Goal: Task Accomplishment & Management: Manage account settings

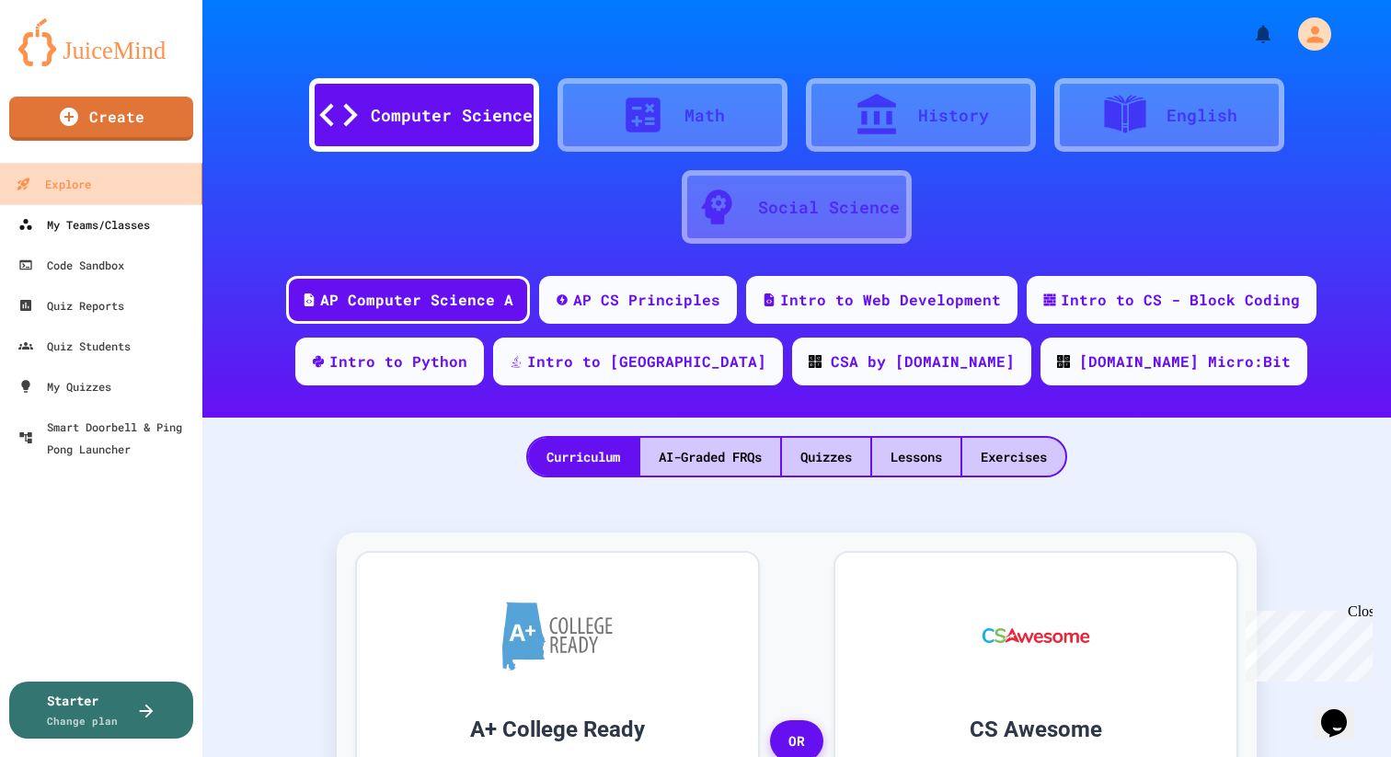
click at [104, 223] on div "My Teams/Classes" at bounding box center [84, 224] width 132 height 22
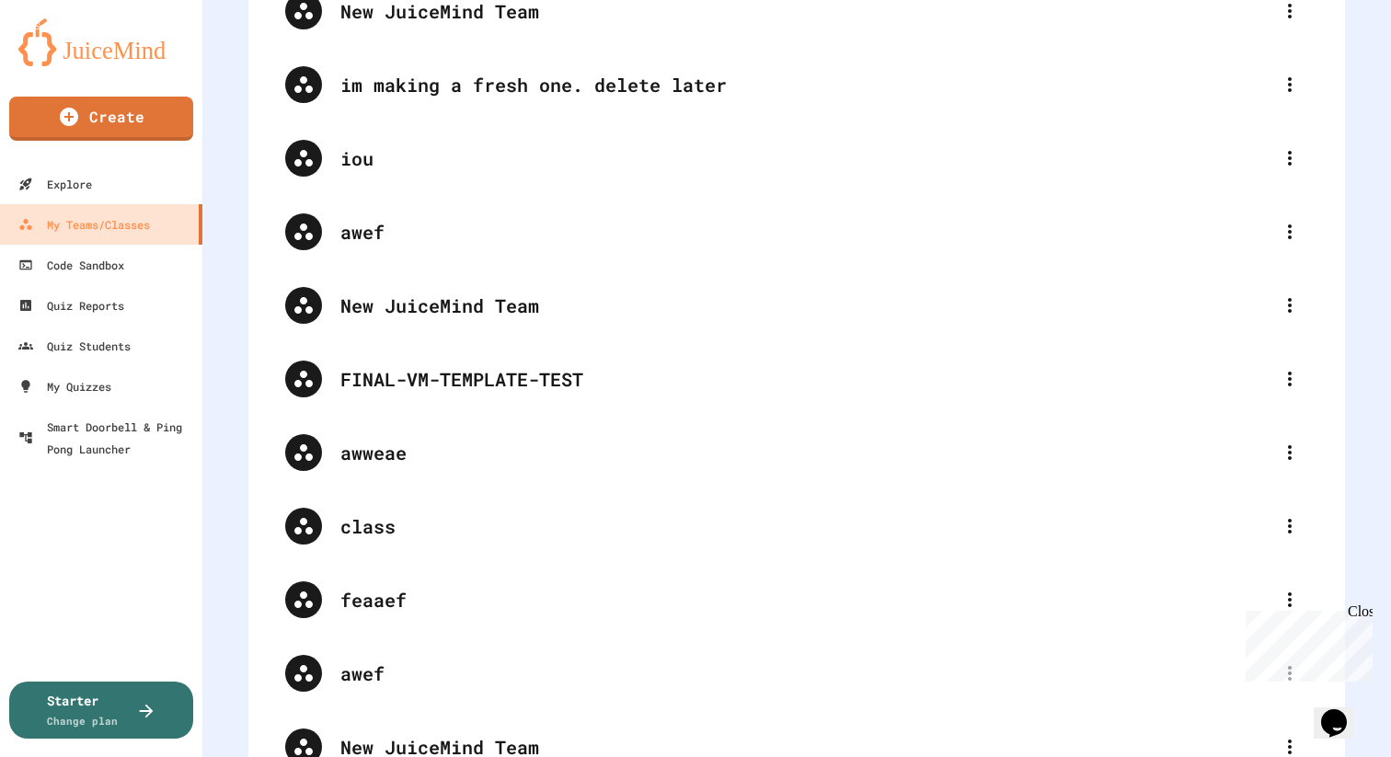
scroll to position [375, 0]
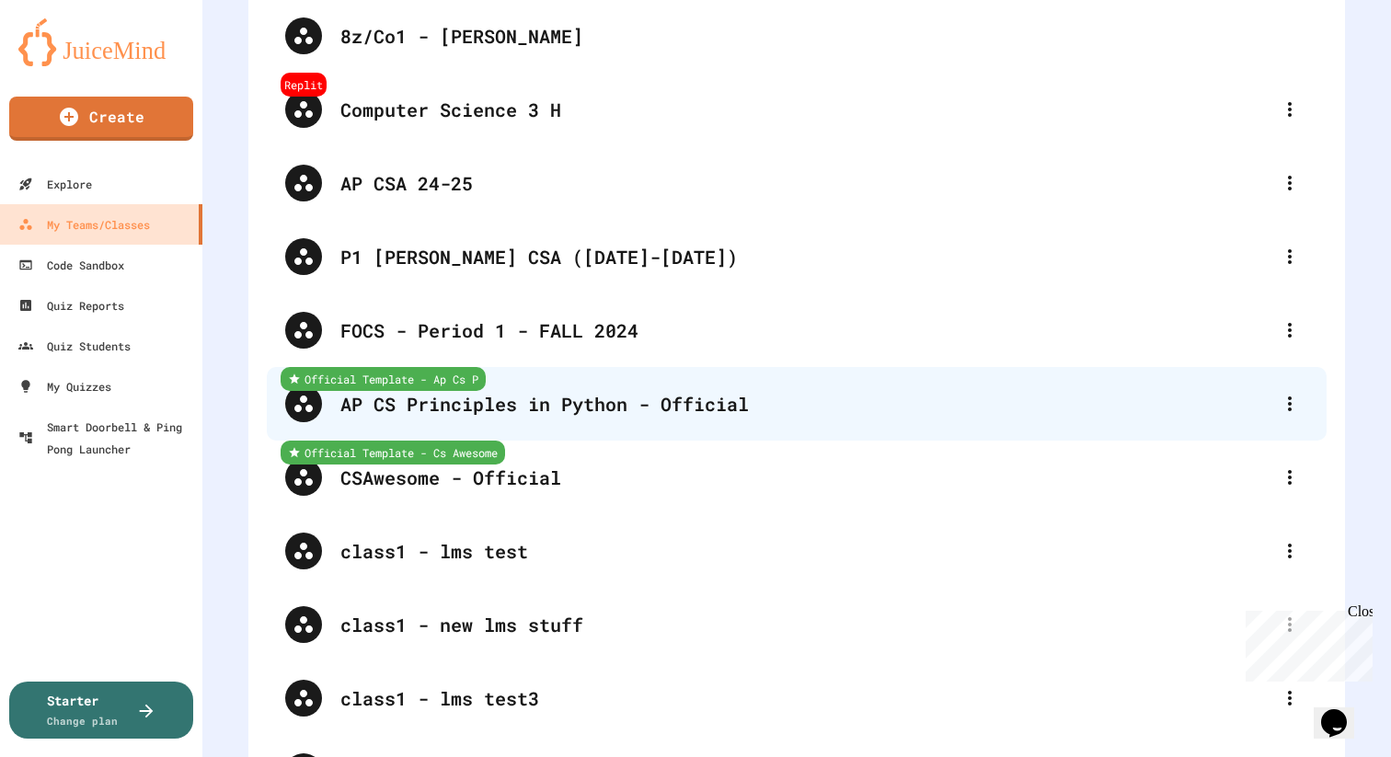
click at [666, 395] on div "AP CS Principles in Python - Official" at bounding box center [805, 404] width 931 height 28
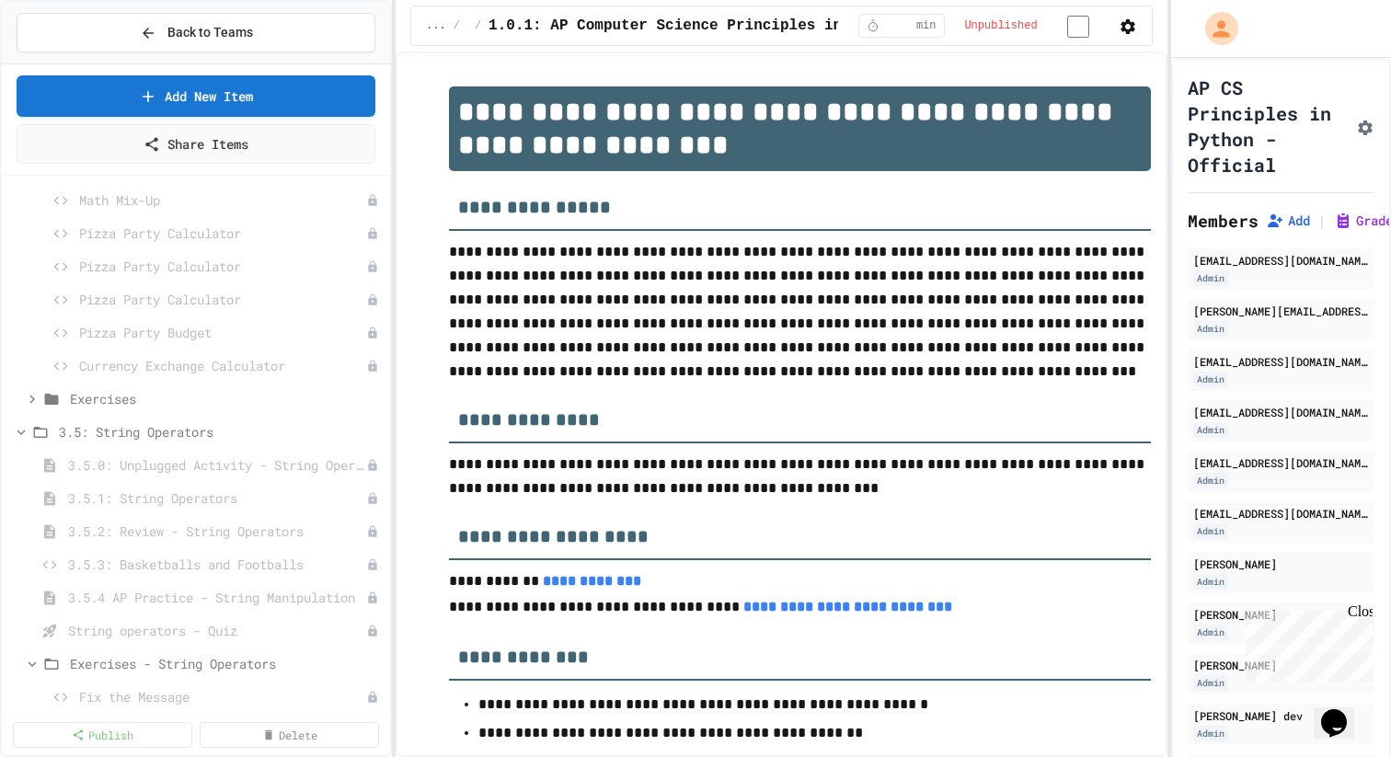
scroll to position [2259, 0]
click at [145, 19] on button "Back to Teams" at bounding box center [196, 33] width 359 height 40
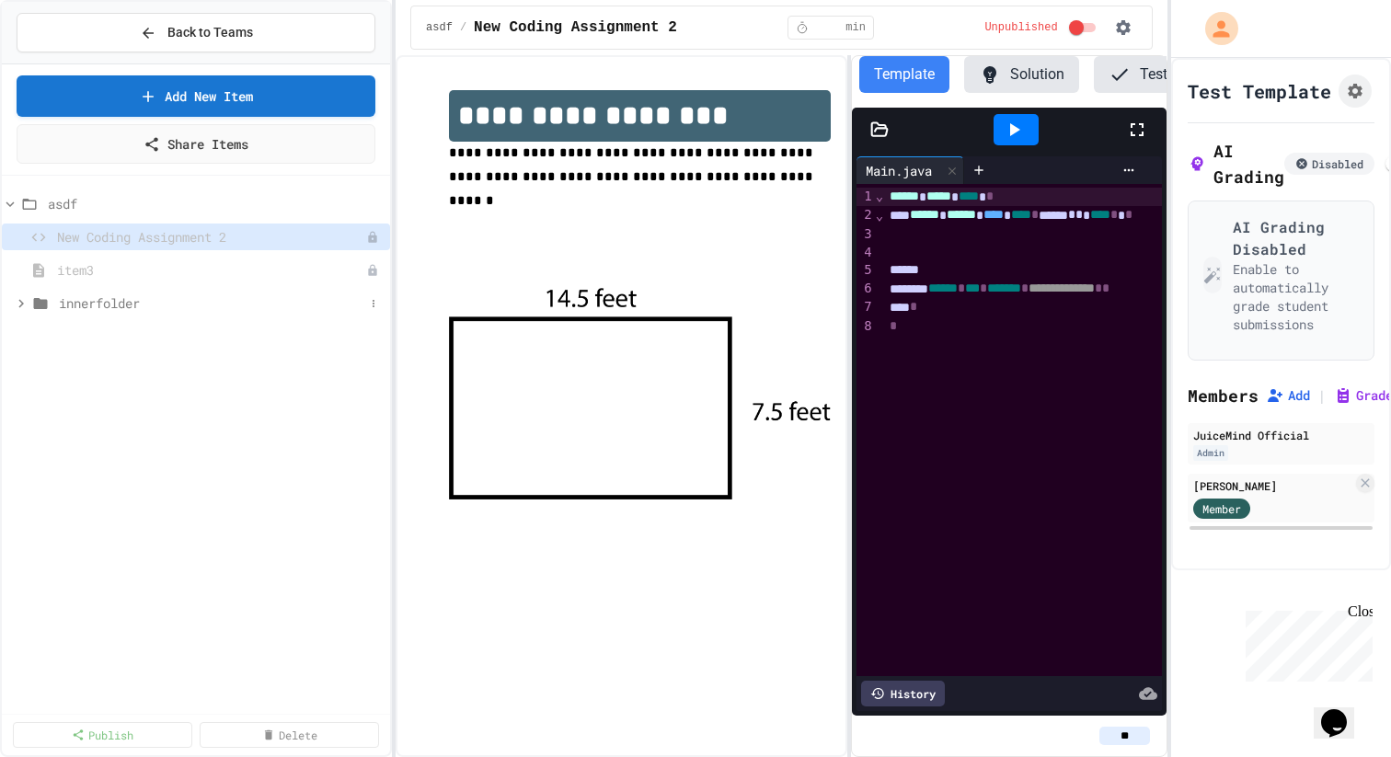
click at [132, 300] on span "innerfolder" at bounding box center [211, 302] width 305 height 19
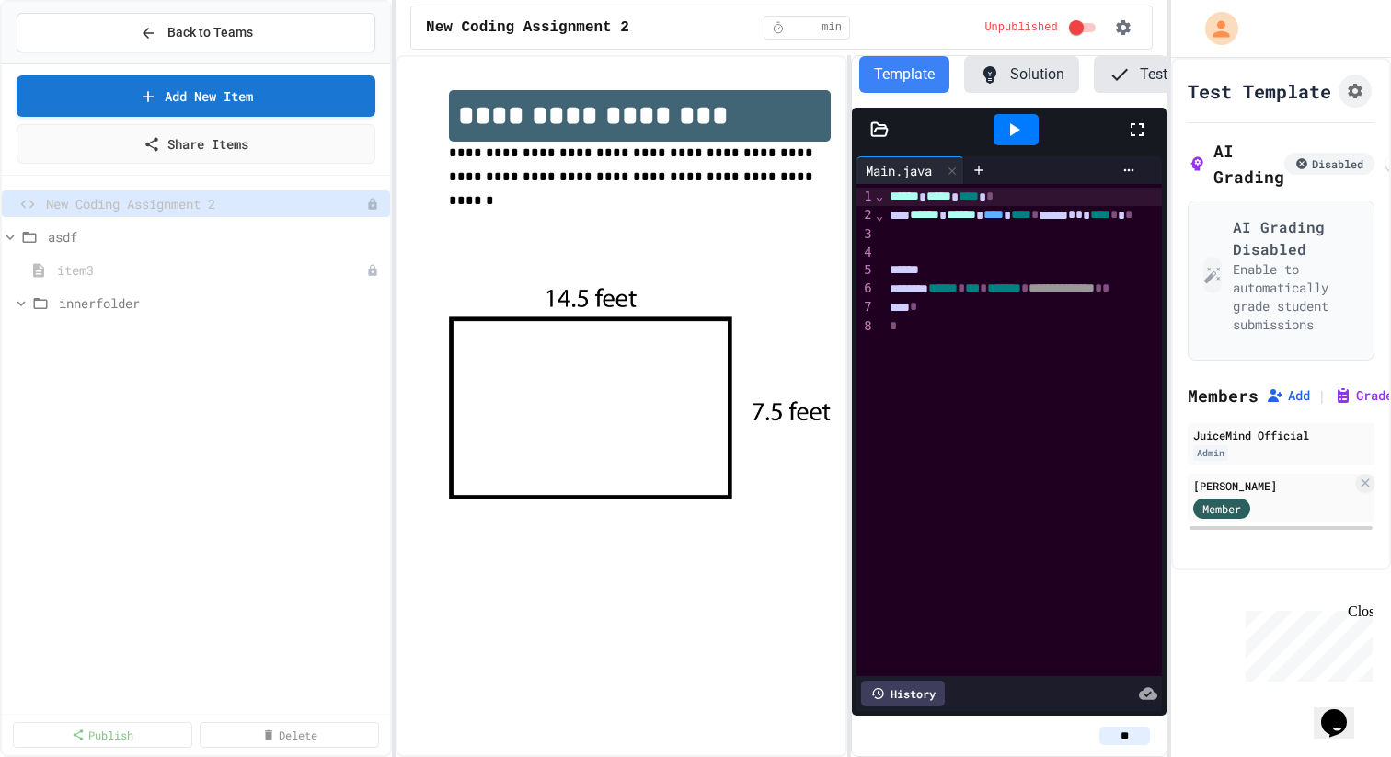
drag, startPoint x: 256, startPoint y: 302, endPoint x: 635, endPoint y: 2, distance: 483.2
click at [208, 18] on button "Back to Teams" at bounding box center [196, 33] width 359 height 40
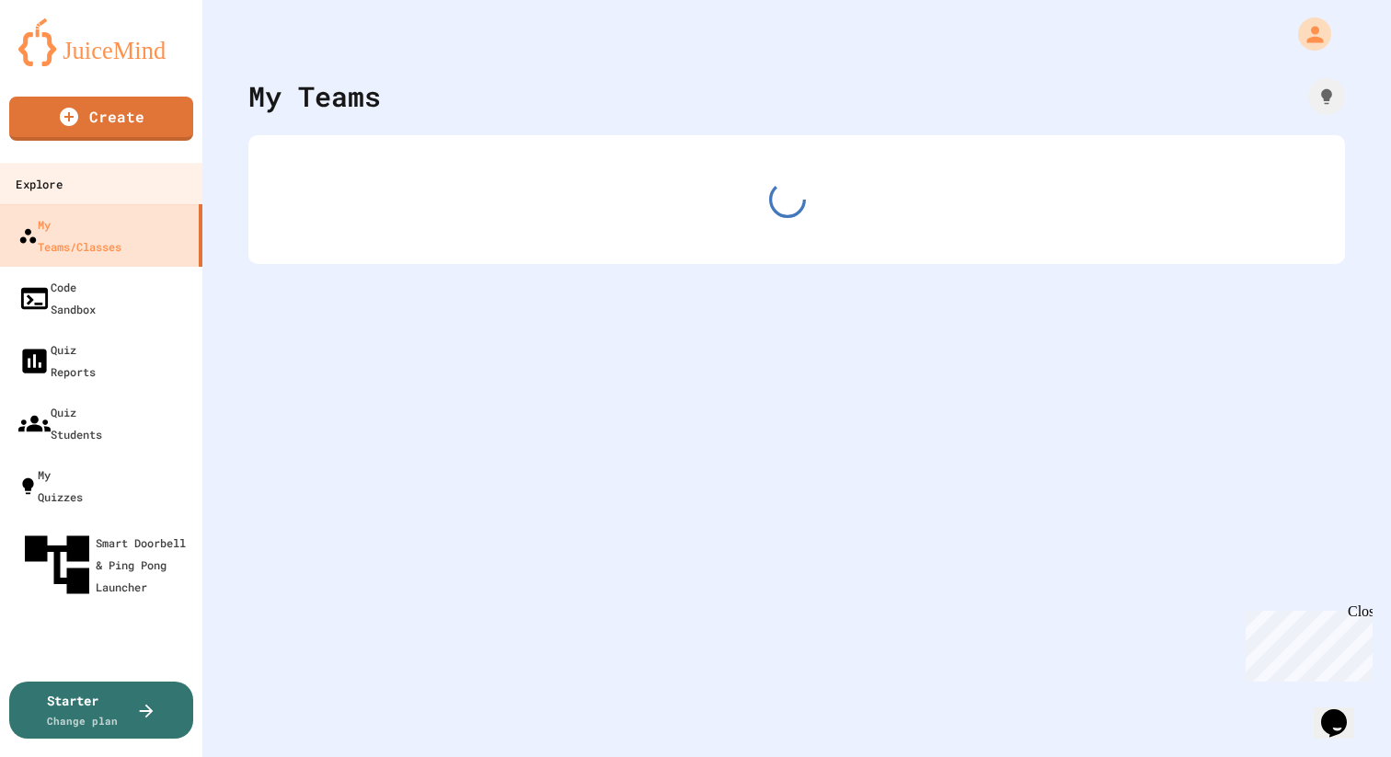
click at [127, 179] on link "Explore" at bounding box center [101, 183] width 209 height 41
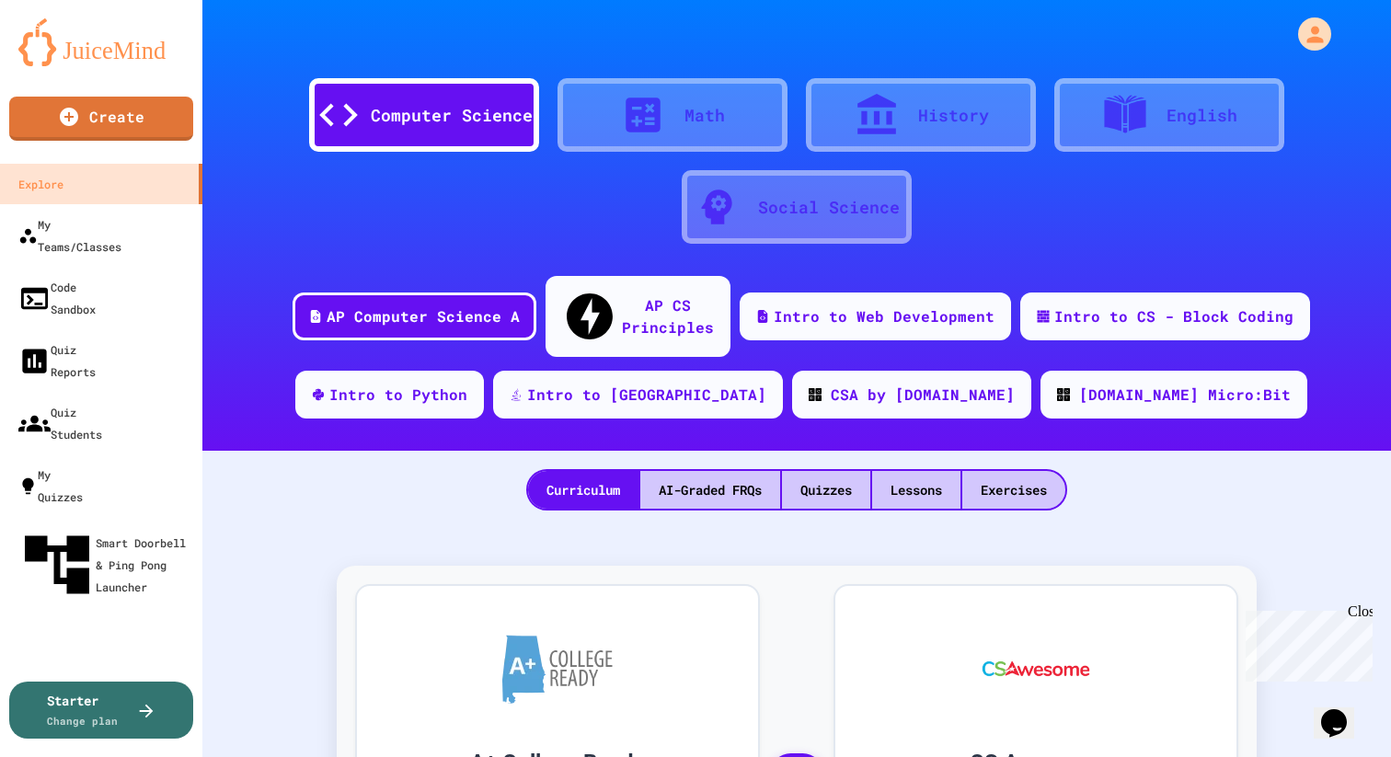
click at [153, 115] on link "Create" at bounding box center [101, 119] width 184 height 44
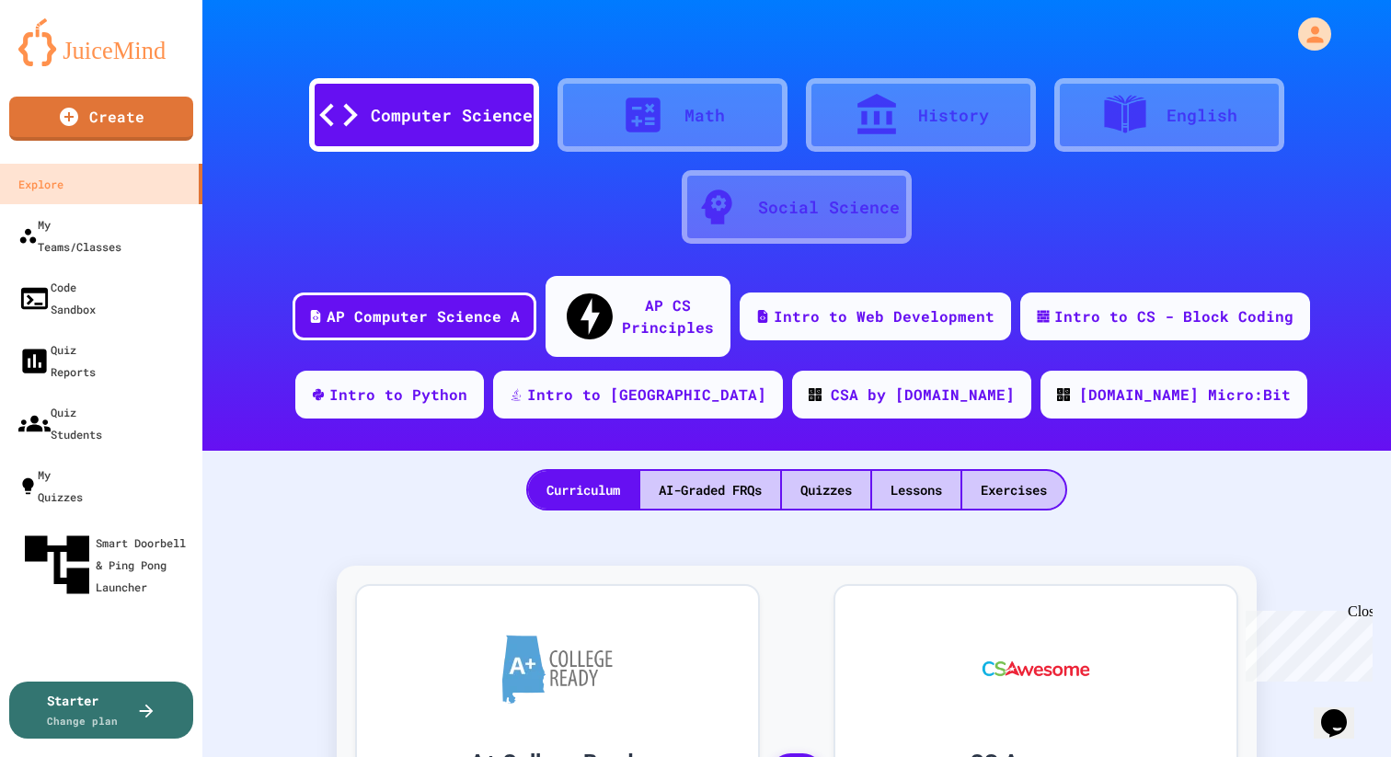
type input "*"
type input "**********"
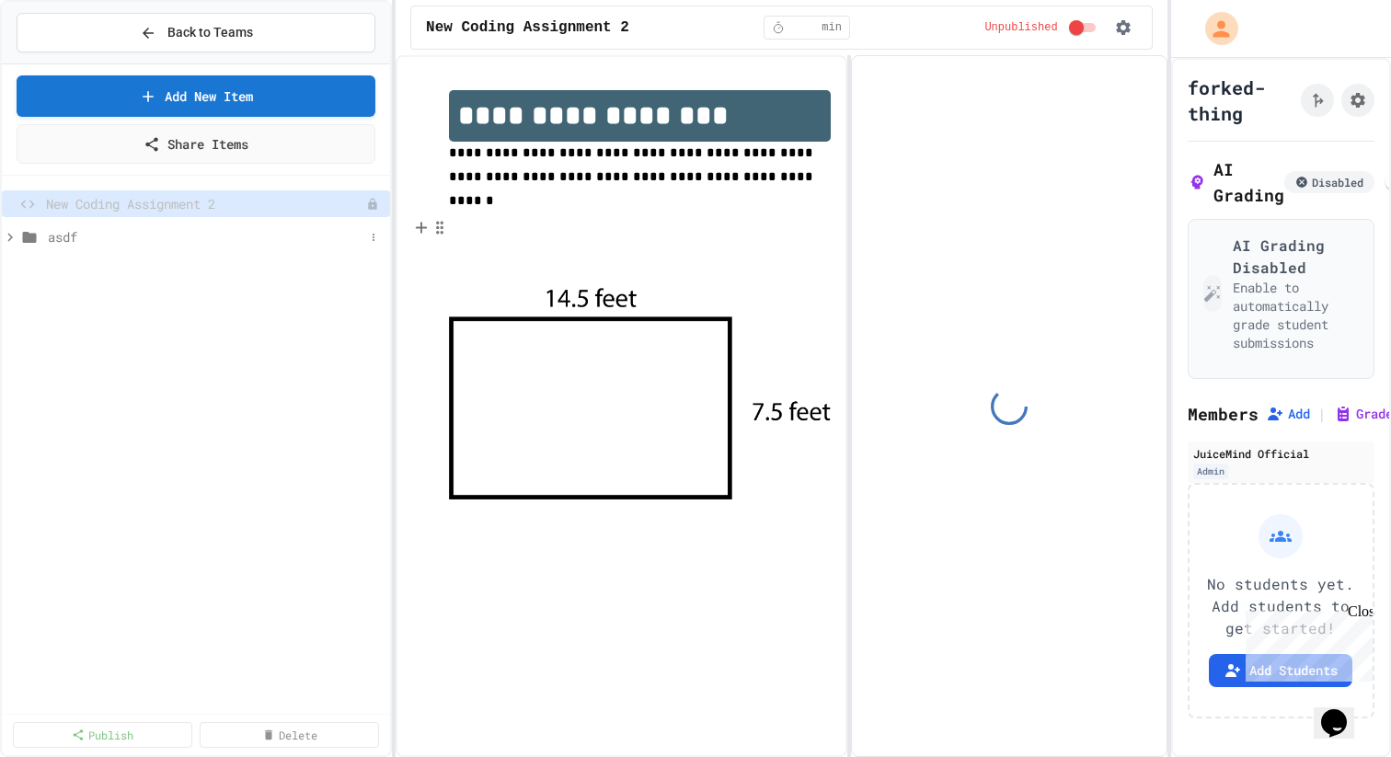
click at [281, 232] on span "asdf" at bounding box center [206, 236] width 316 height 19
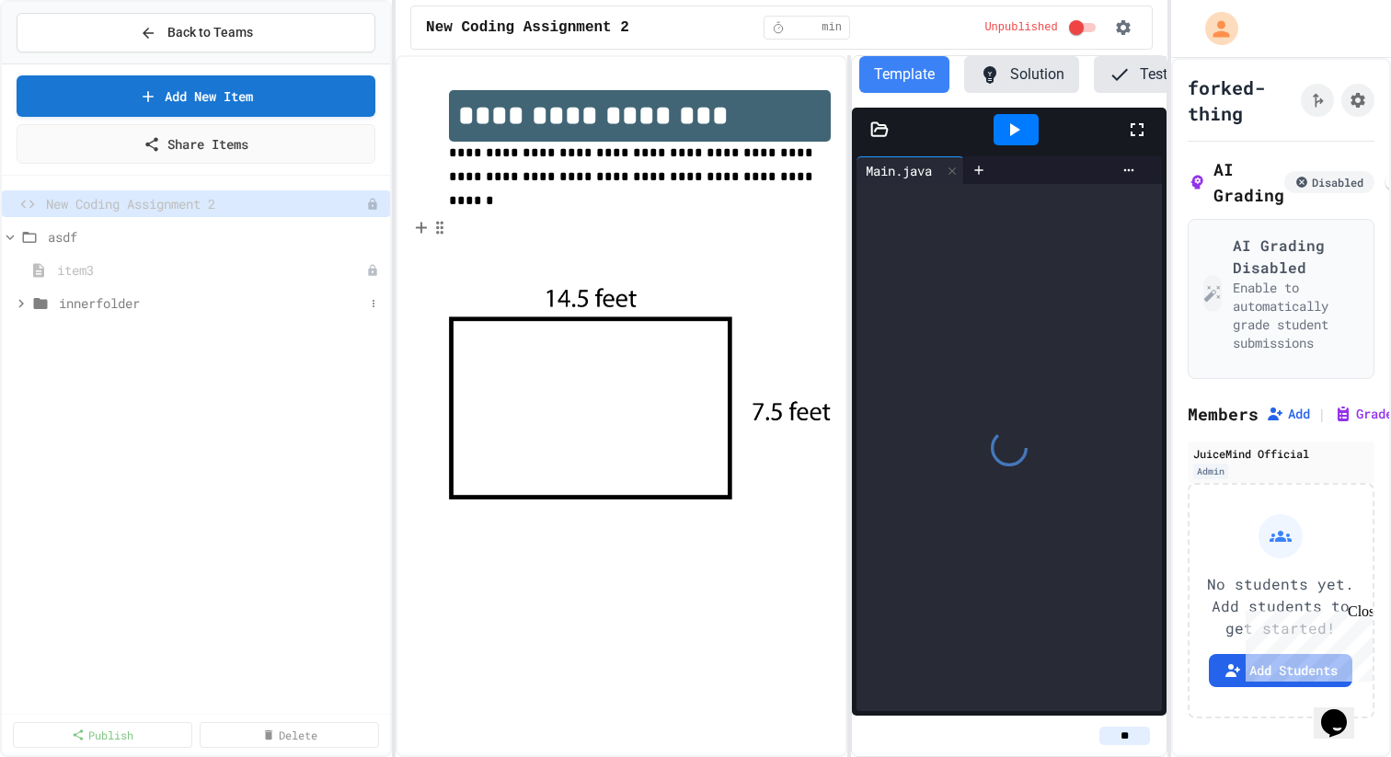
click at [245, 304] on span "innerfolder" at bounding box center [211, 302] width 305 height 19
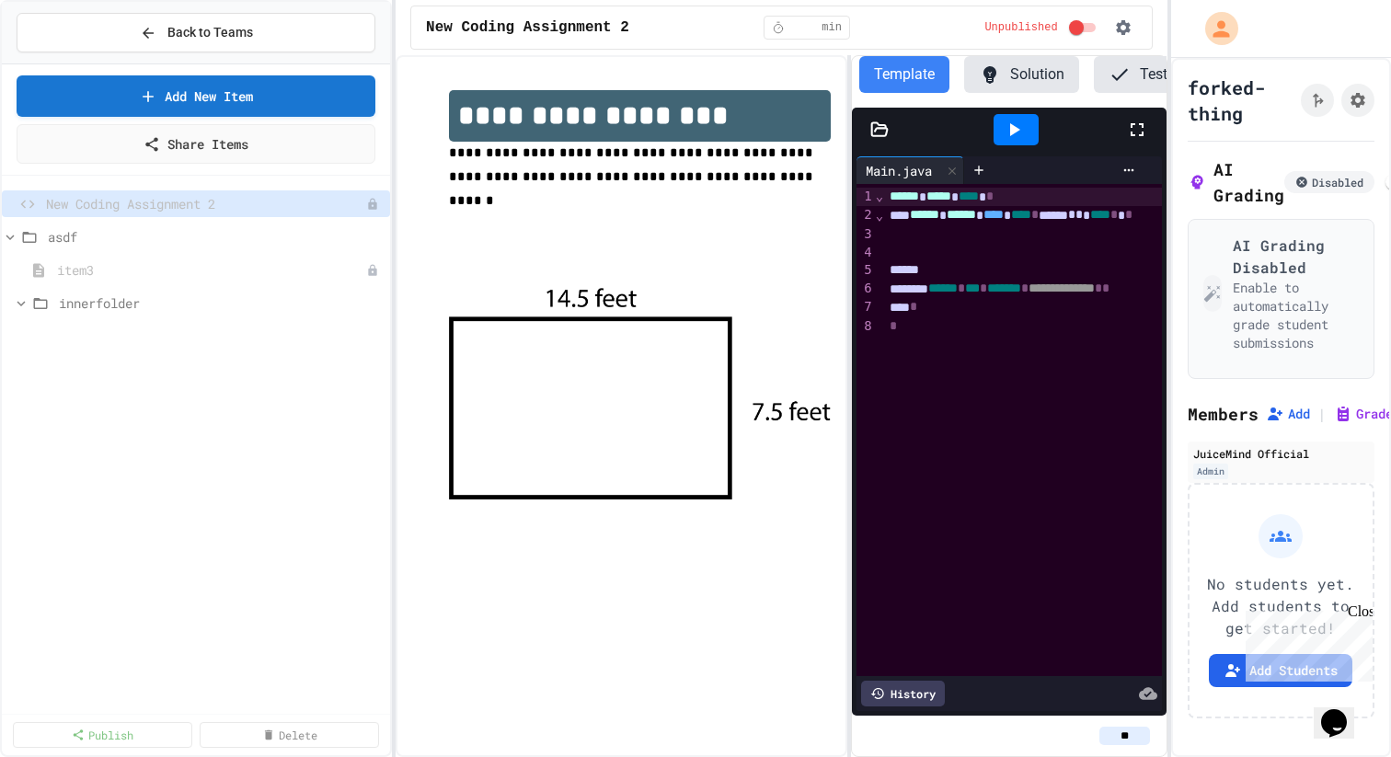
click at [715, 25] on div "New Coding Assignment 2 * min Unpublished" at bounding box center [781, 28] width 742 height 44
click at [374, 201] on icon at bounding box center [373, 204] width 11 height 11
click at [366, 227] on button "Rename" at bounding box center [324, 238] width 116 height 33
click at [306, 213] on input "**********" at bounding box center [197, 207] width 302 height 26
type input "**********"
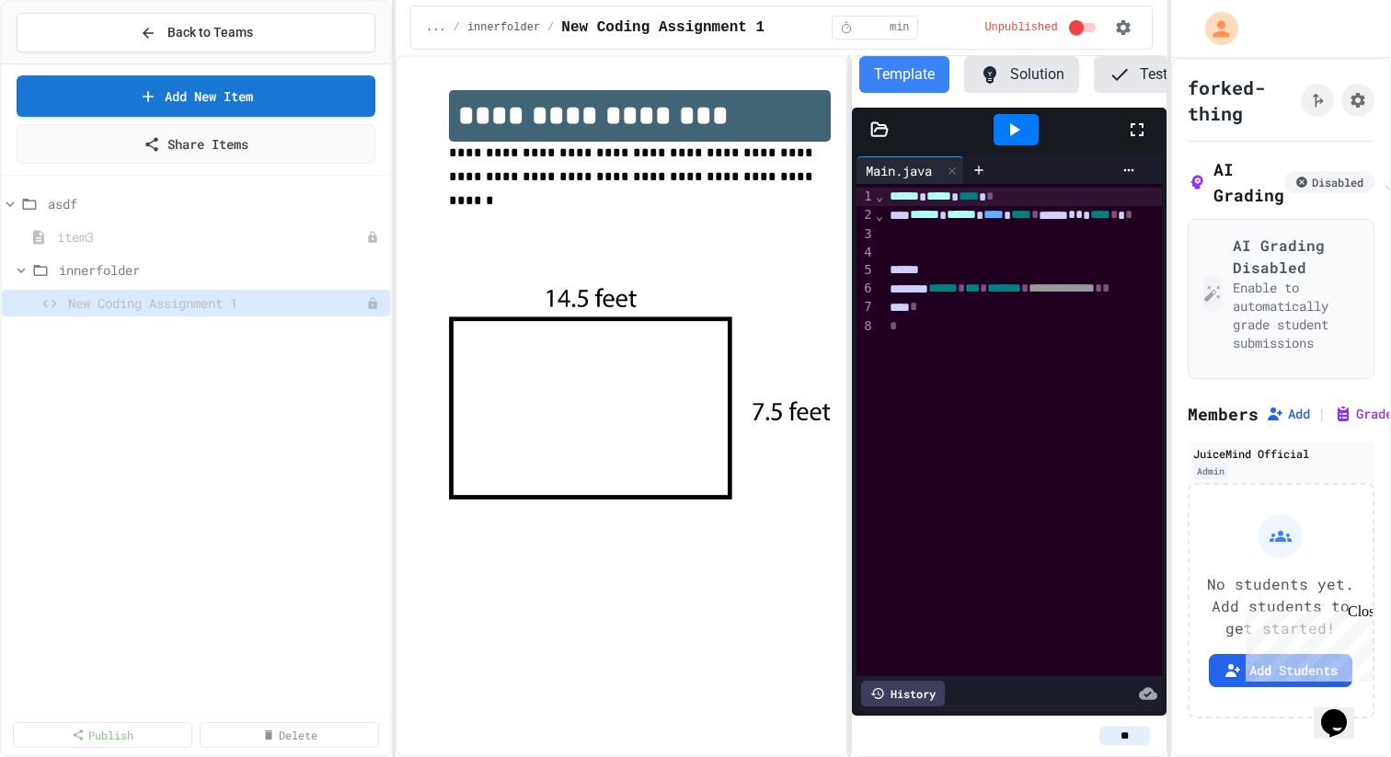
click at [457, 62] on div "**********" at bounding box center [621, 406] width 452 height 702
click at [372, 302] on icon at bounding box center [373, 303] width 11 height 11
click at [354, 336] on button "Rename" at bounding box center [324, 337] width 116 height 33
type input "**********"
click at [368, 271] on icon at bounding box center [373, 270] width 11 height 11
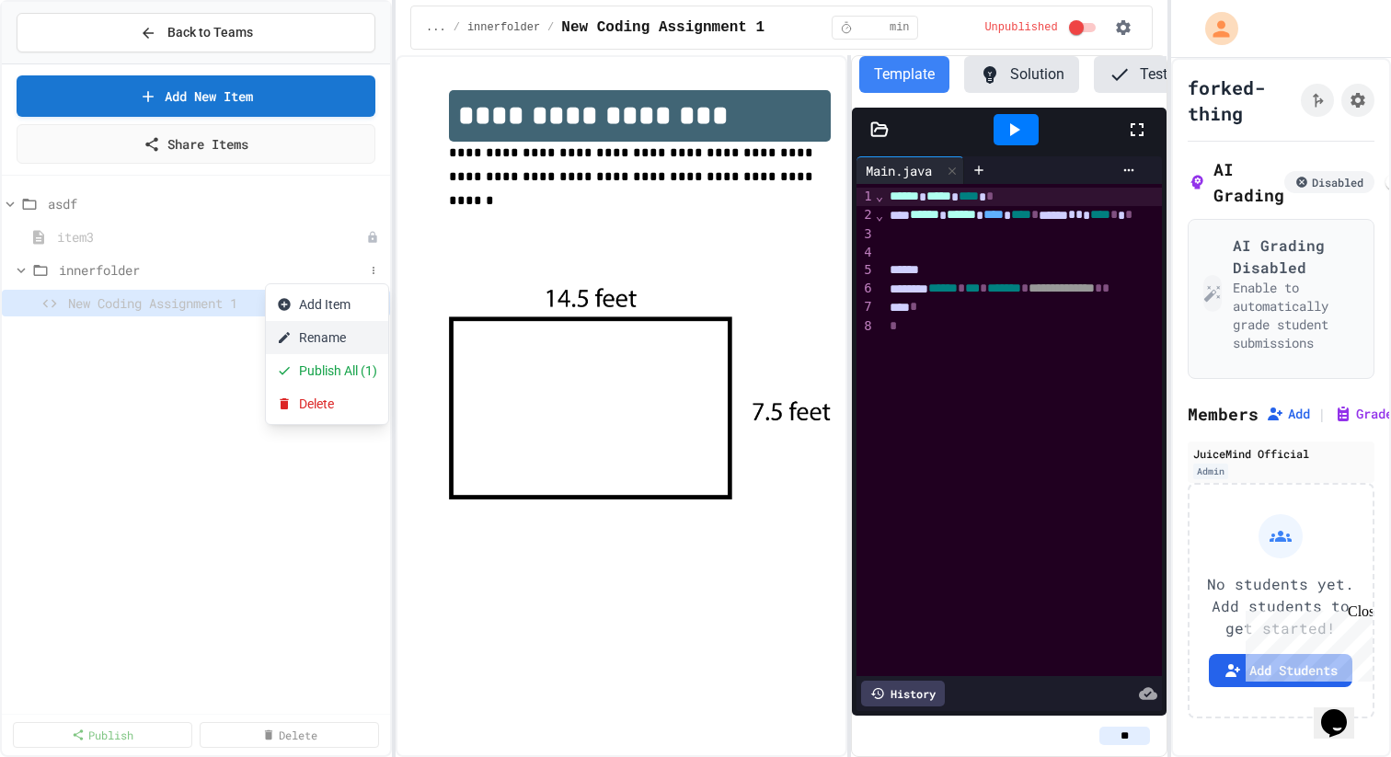
click at [337, 328] on button "Rename" at bounding box center [327, 337] width 122 height 33
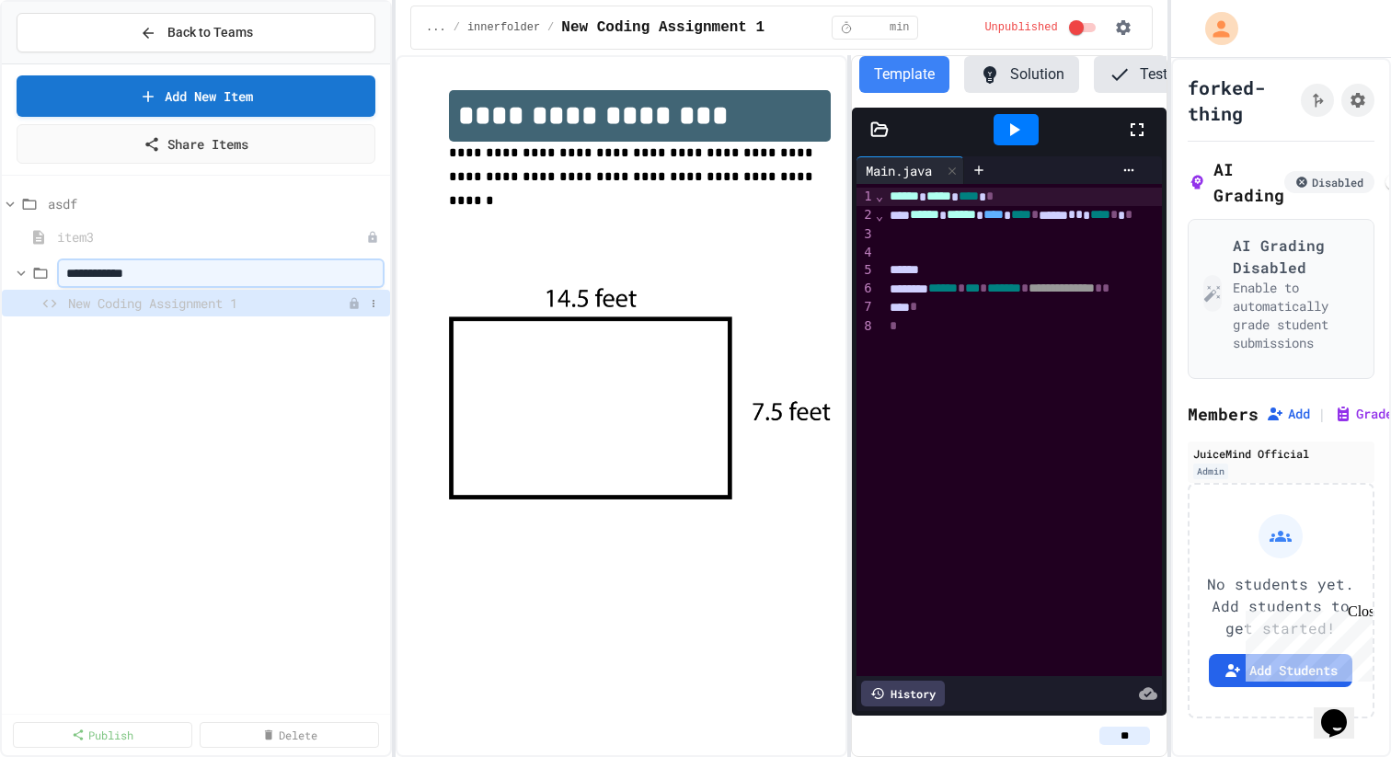
type input "**********"
type input "**"
type input "**********"
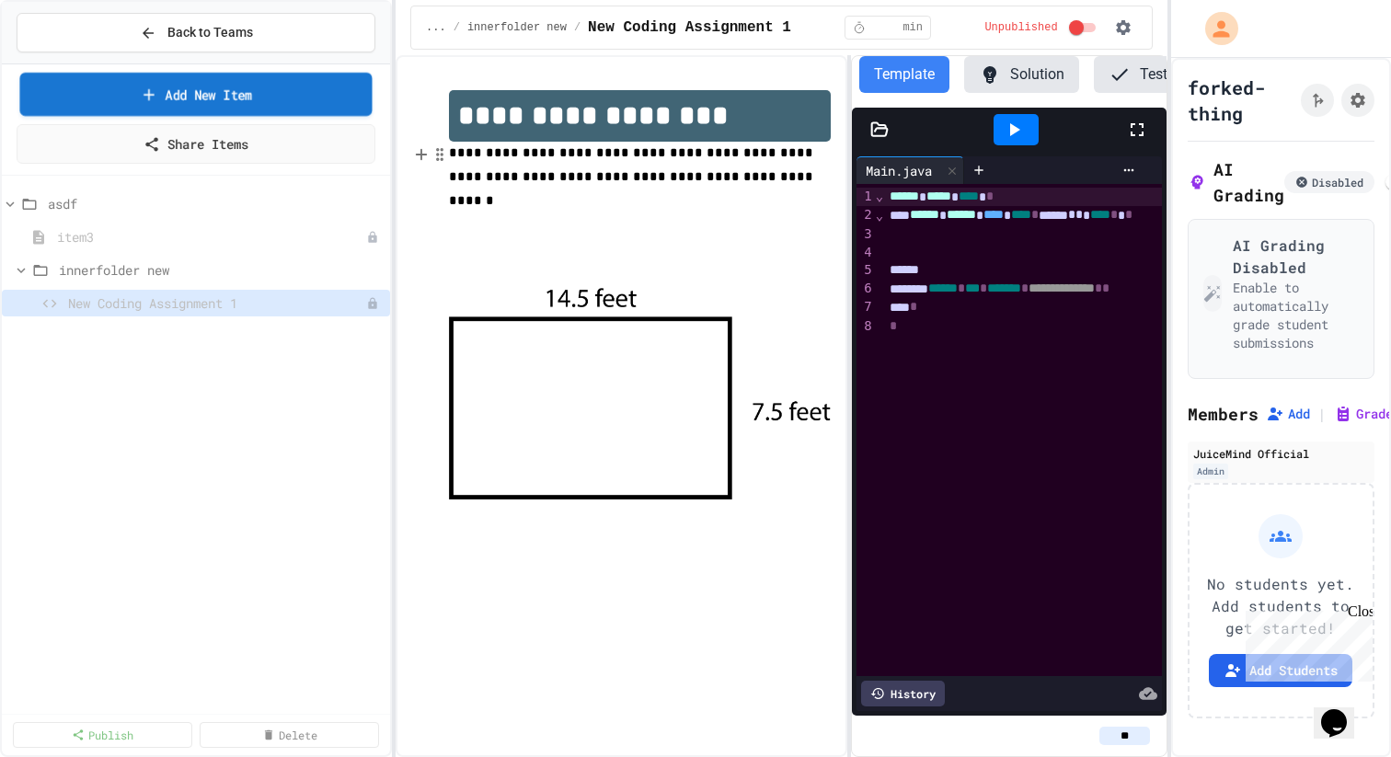
click at [203, 95] on link "Add New Item" at bounding box center [196, 94] width 352 height 43
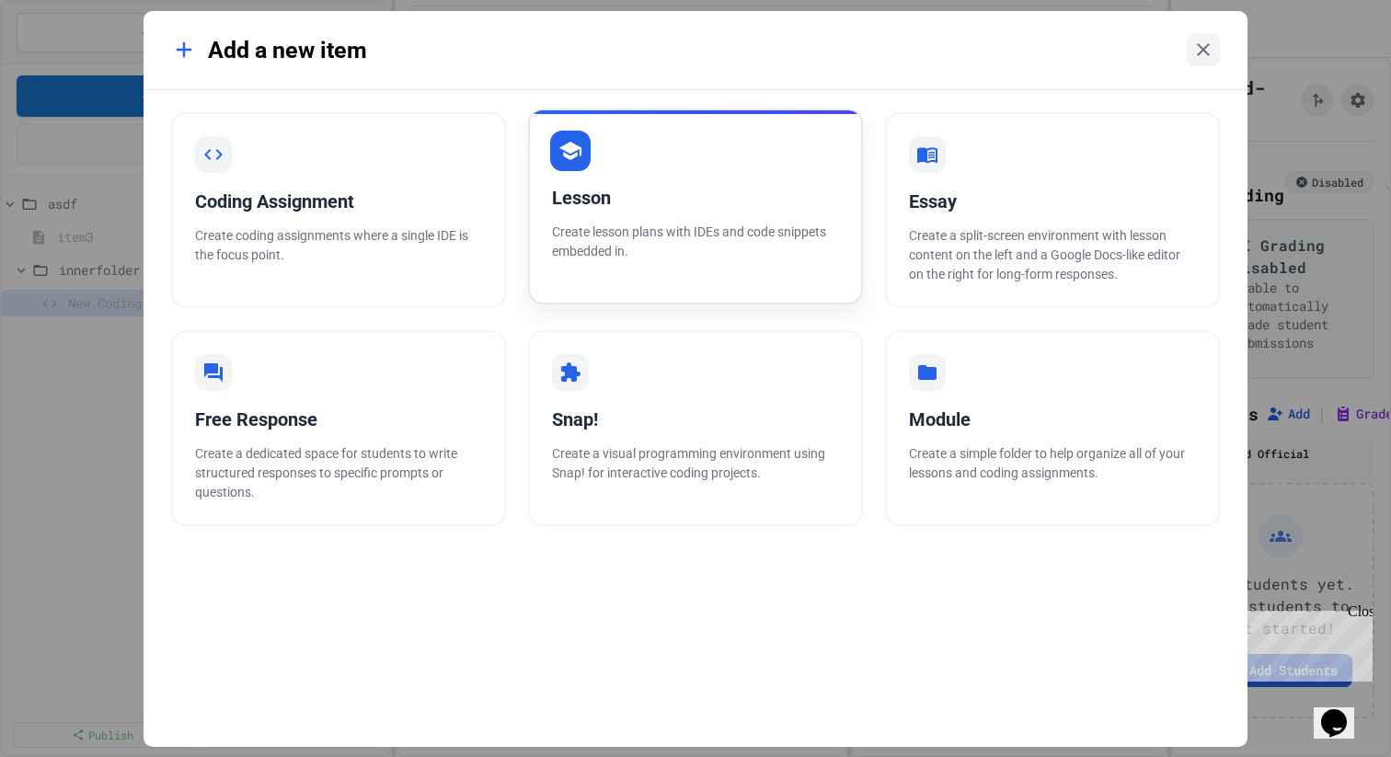
click at [650, 223] on p "Create lesson plans with IDEs and code snippets embedded in." at bounding box center [695, 242] width 287 height 39
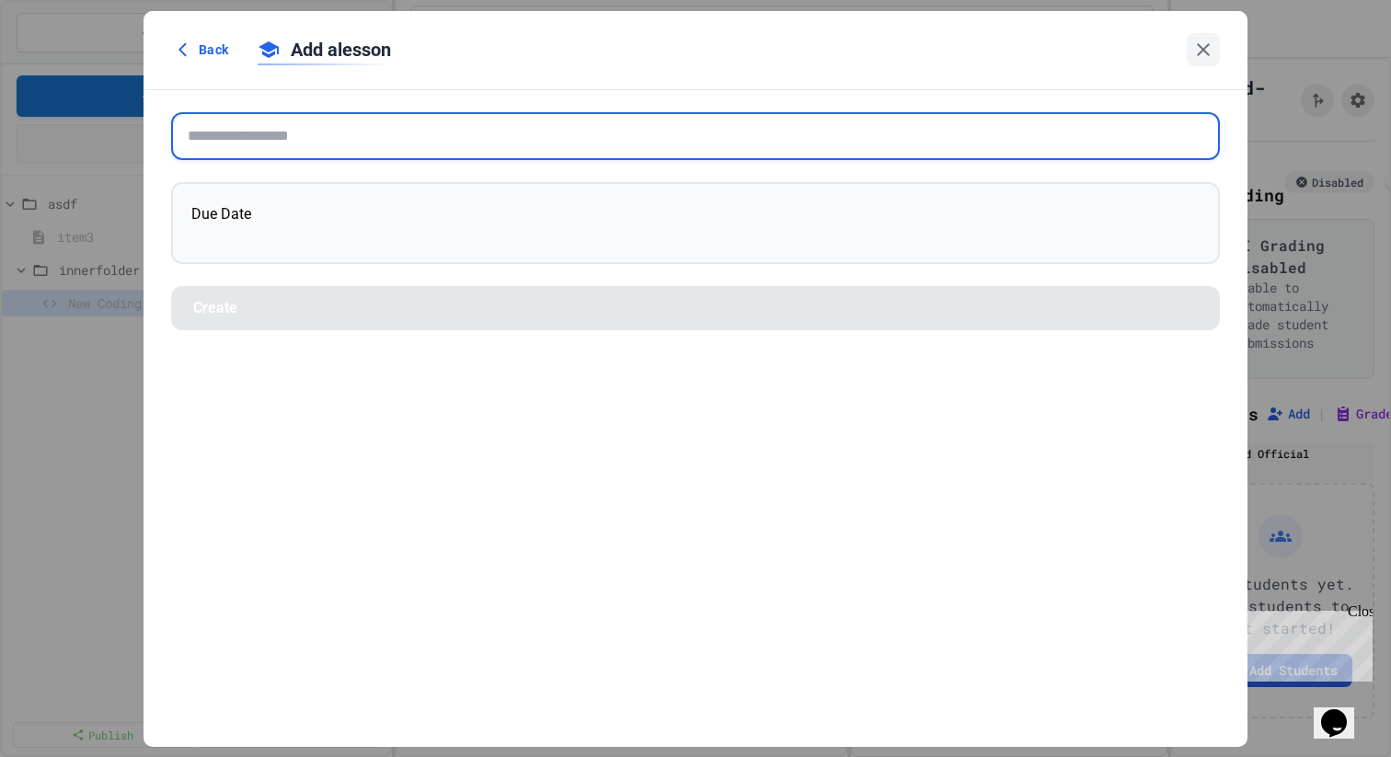
click at [522, 142] on input "text" at bounding box center [695, 136] width 1048 height 48
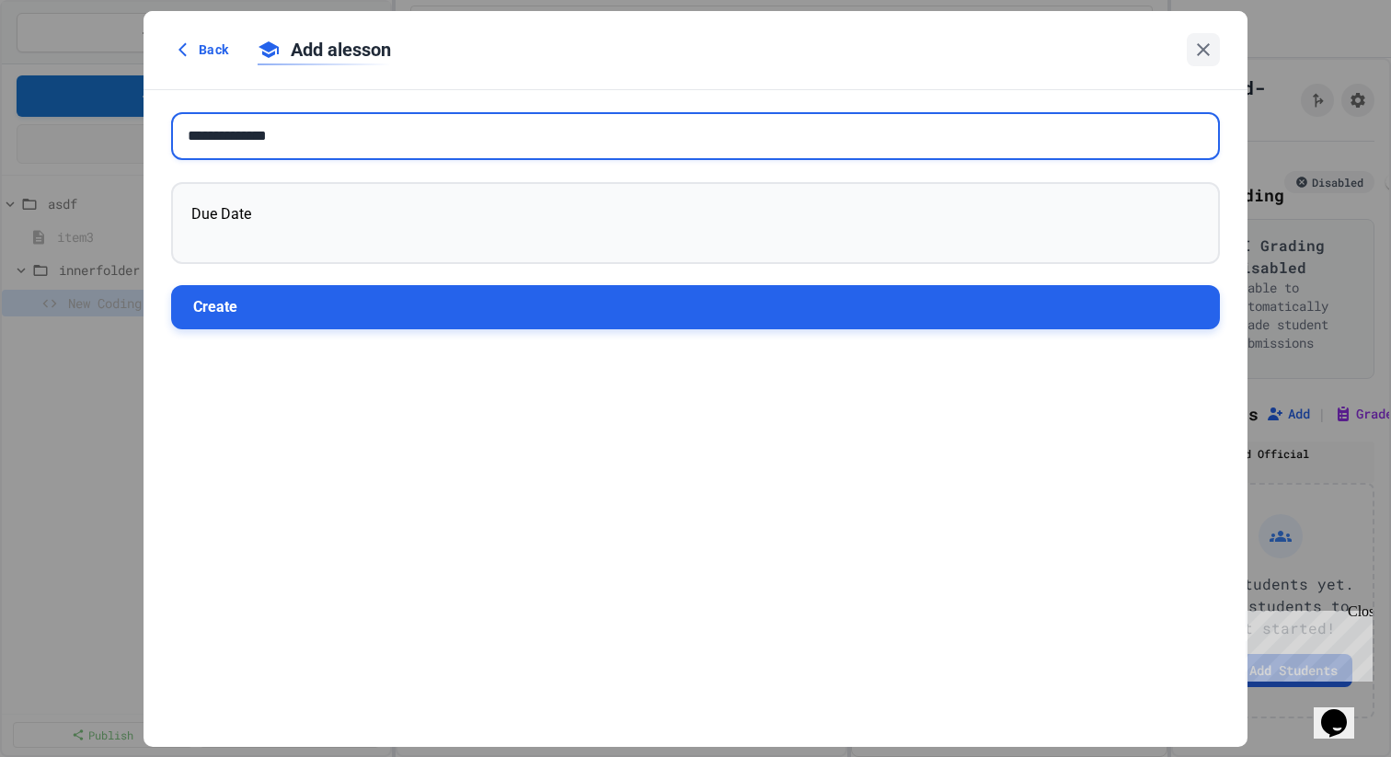
type input "**********"
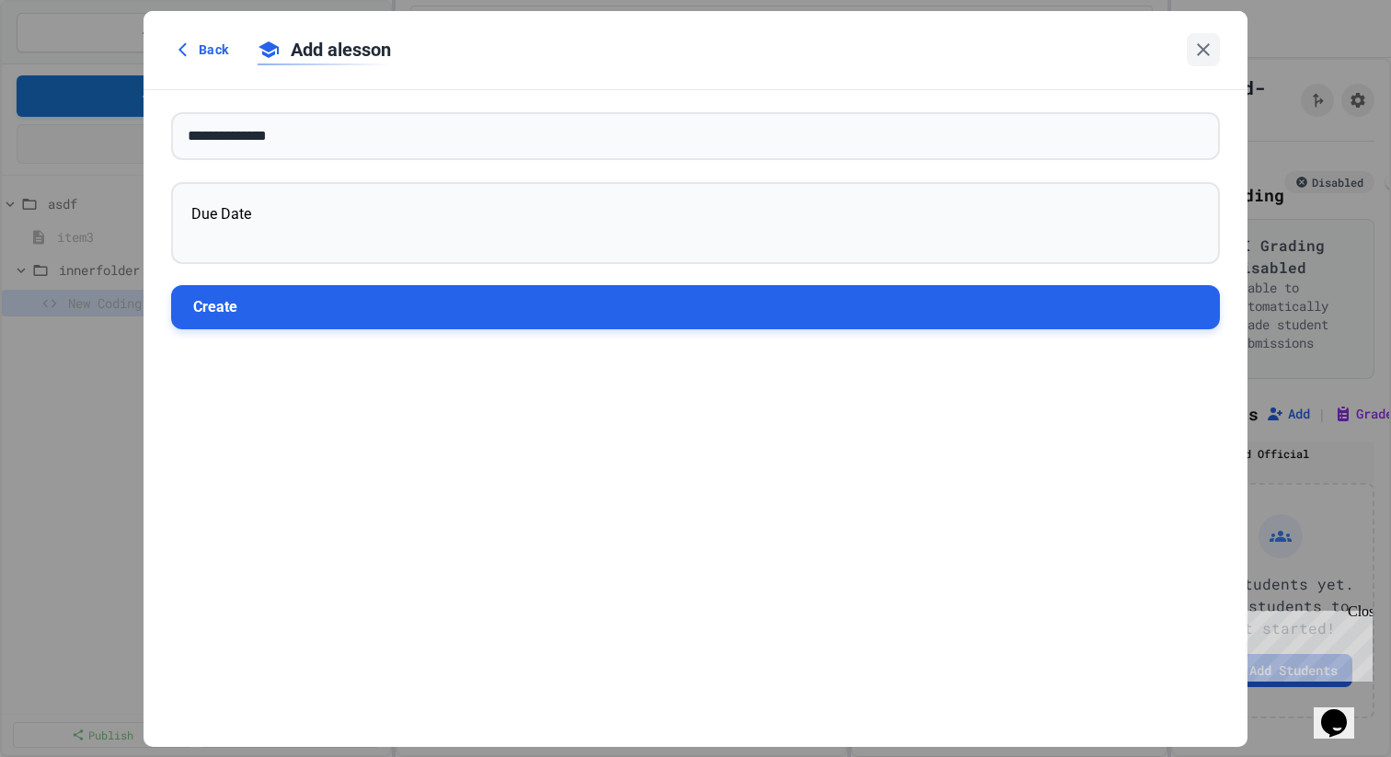
click at [447, 308] on button "Create" at bounding box center [695, 307] width 1048 height 44
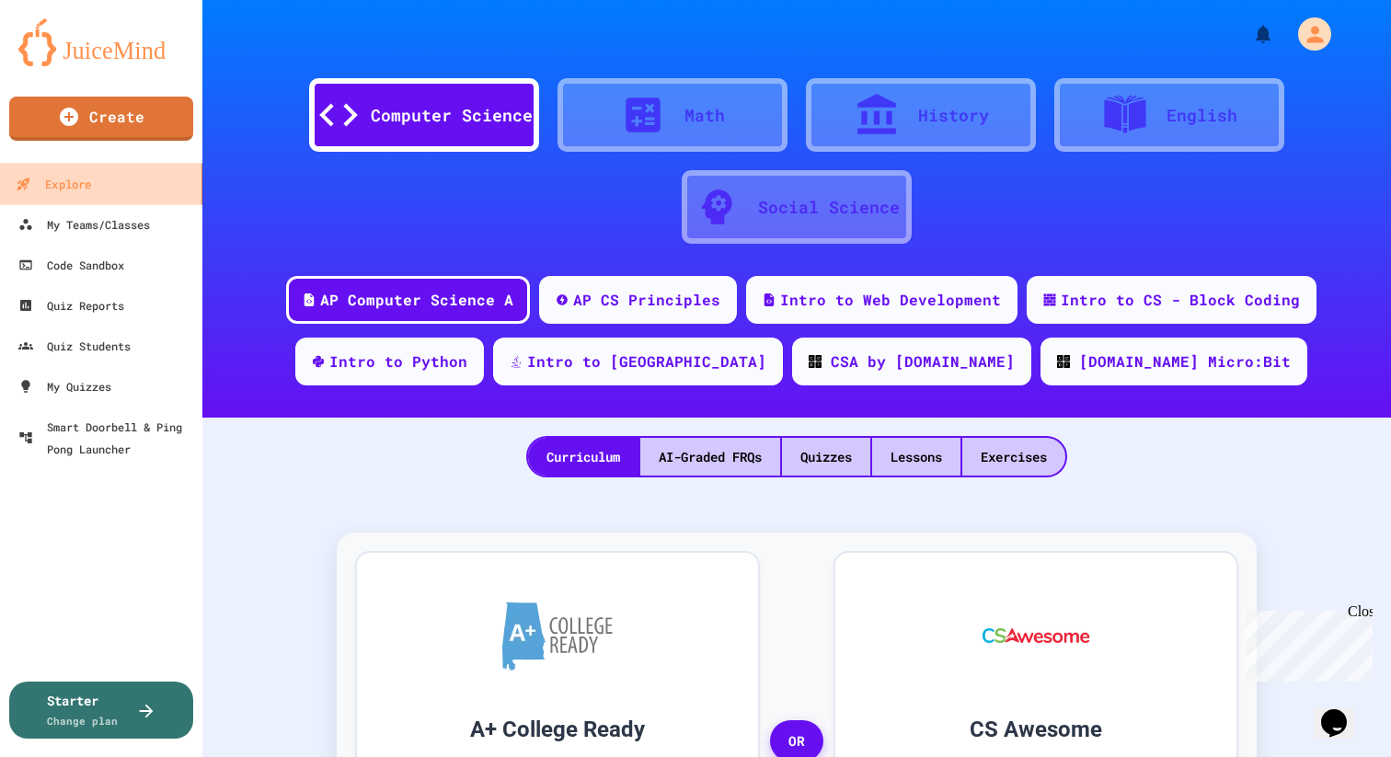
click at [112, 200] on link "Explore" at bounding box center [101, 183] width 209 height 41
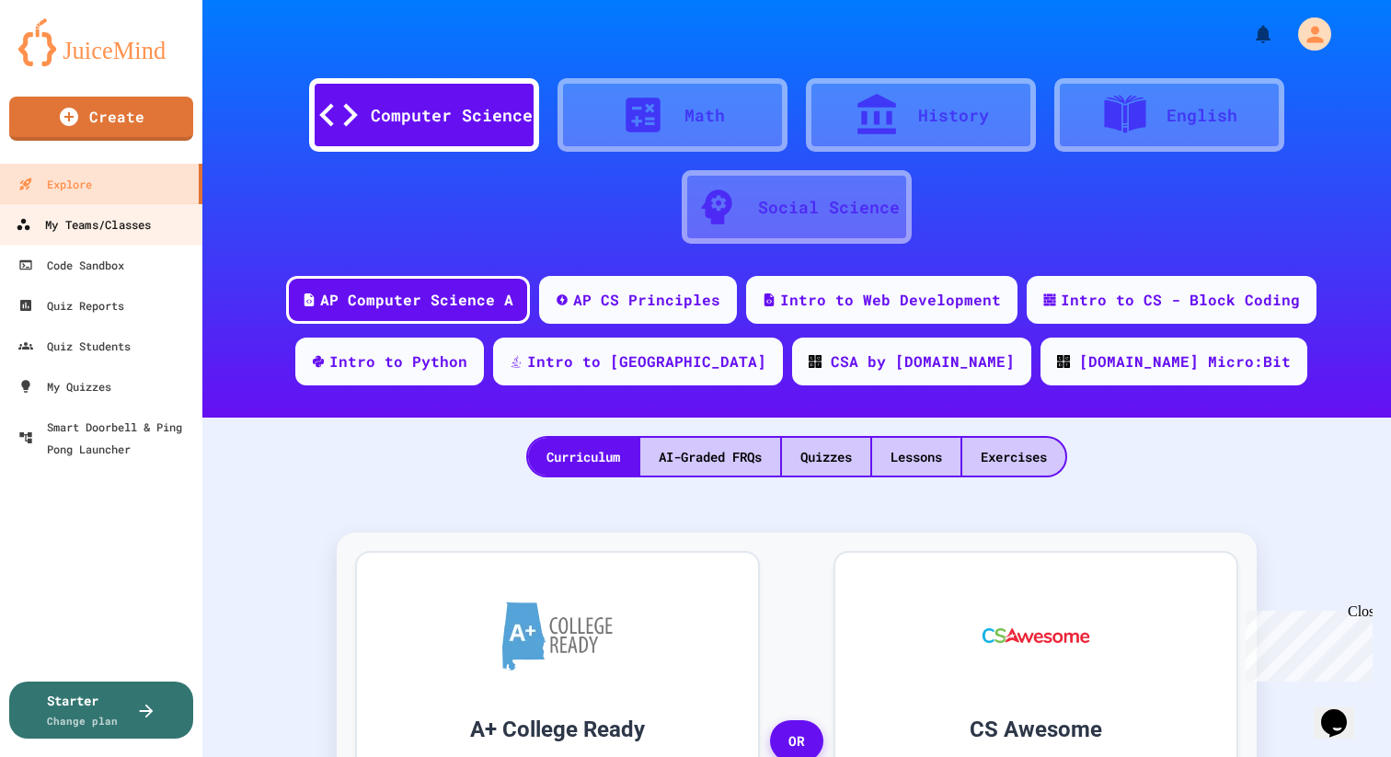
click at [112, 218] on div "My Teams/Classes" at bounding box center [83, 224] width 135 height 23
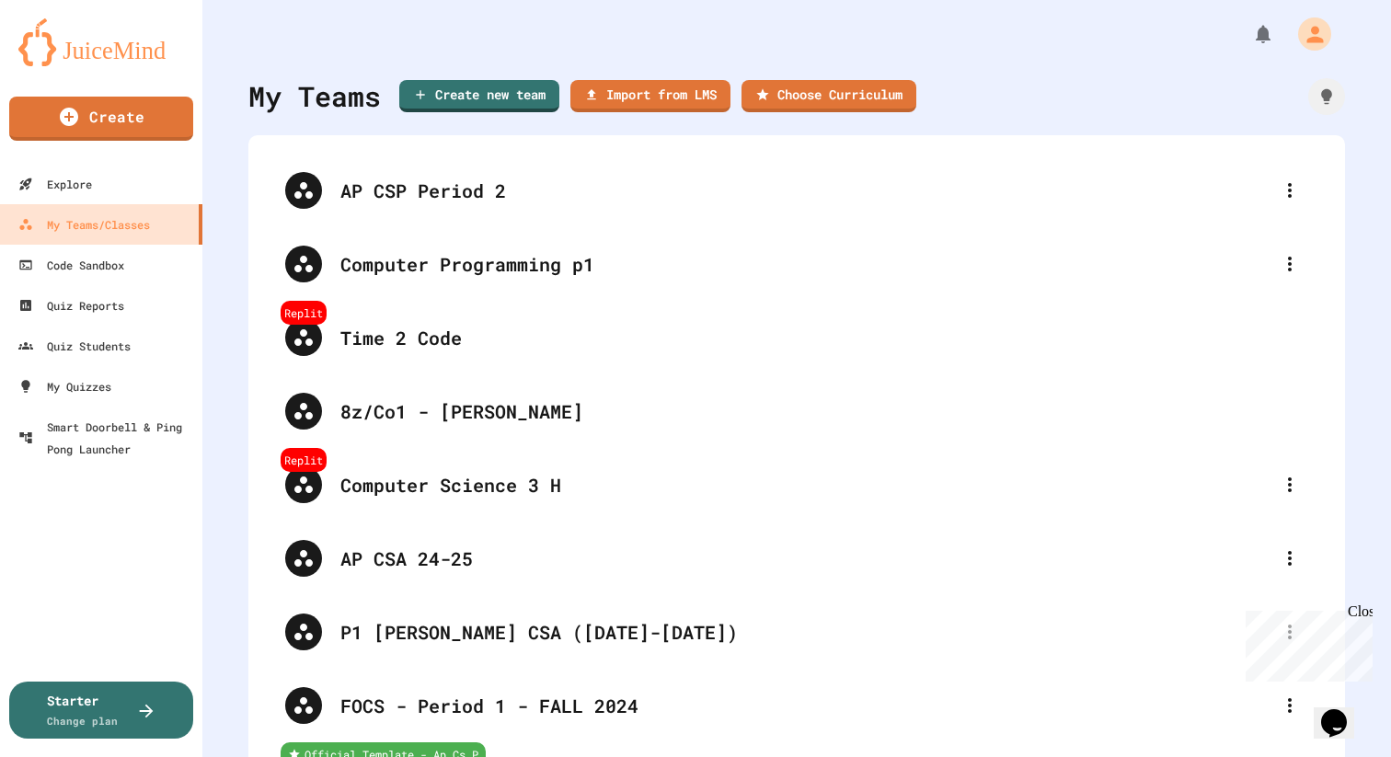
scroll to position [400, 0]
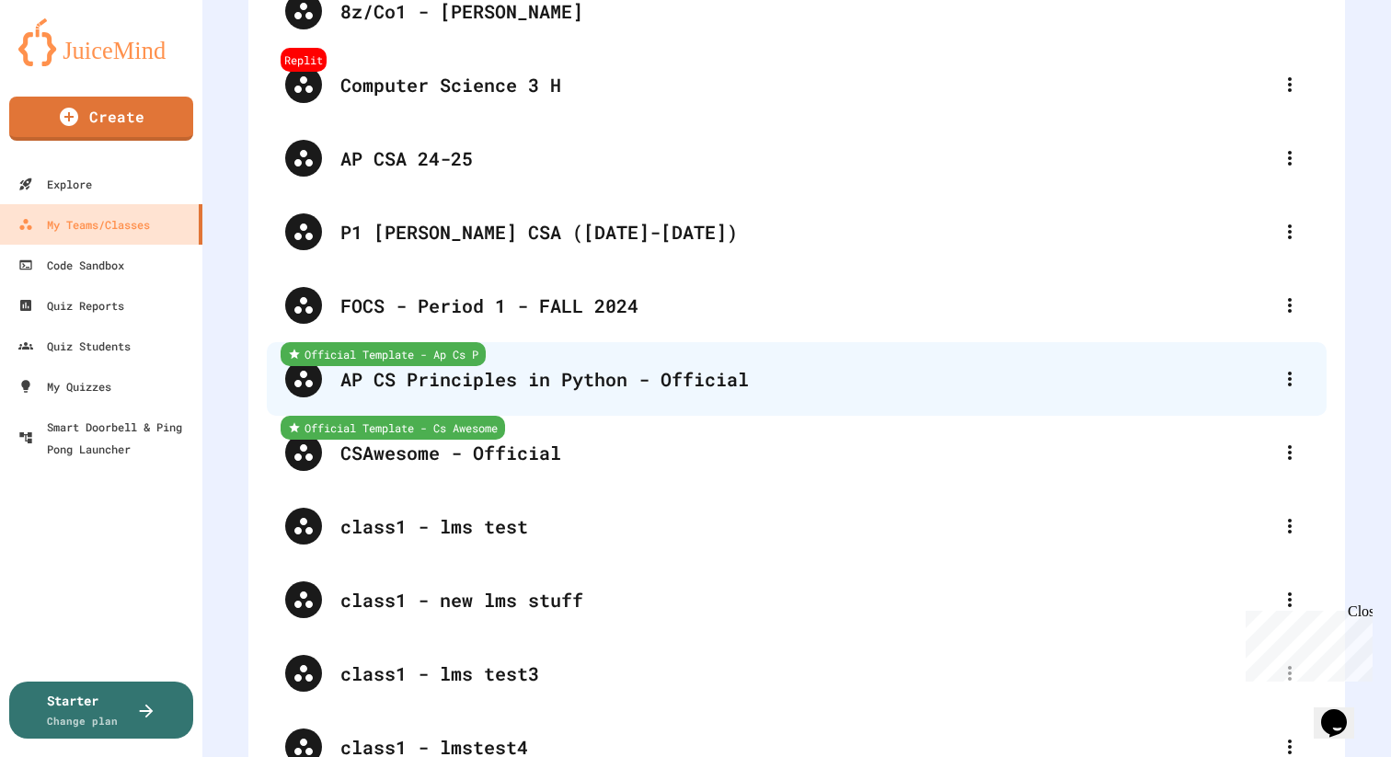
click at [720, 366] on div "AP CS Principles in Python - Official" at bounding box center [805, 379] width 931 height 28
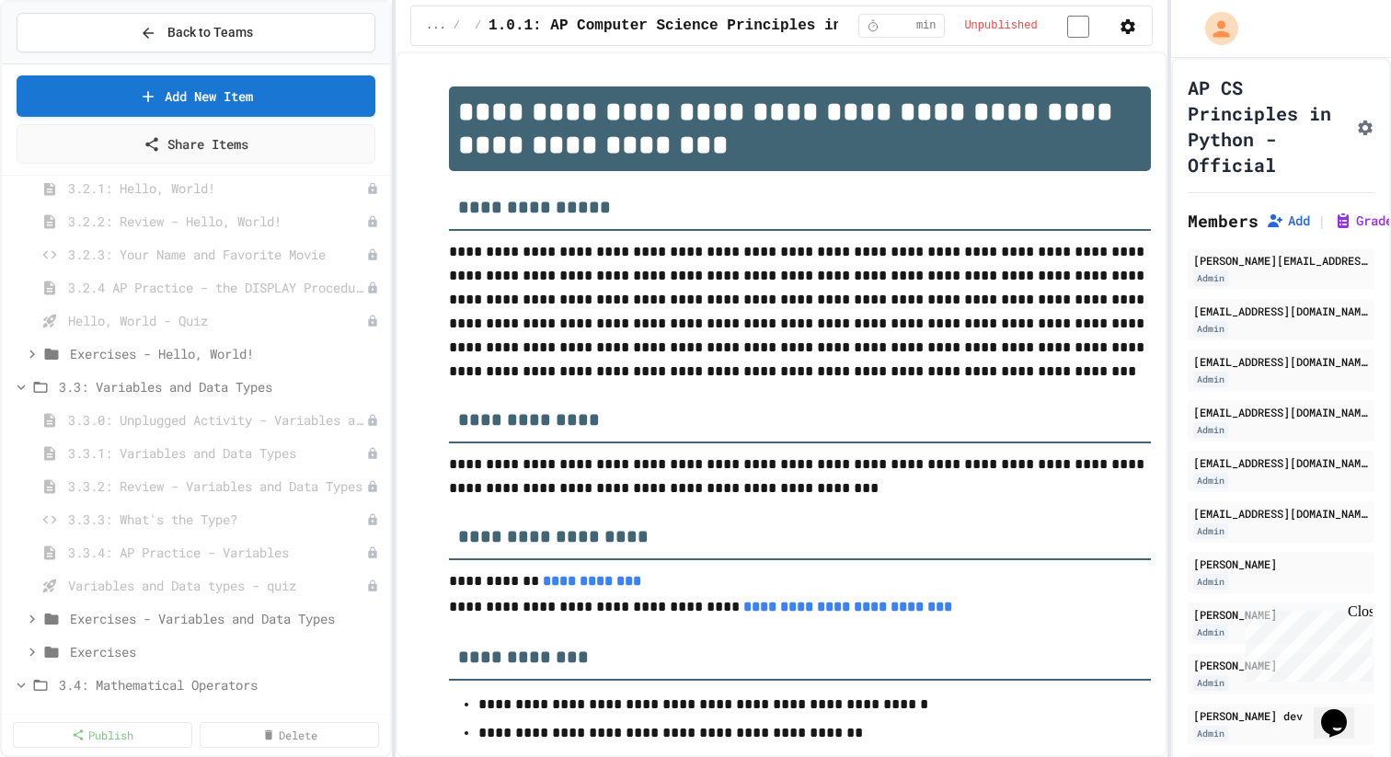
scroll to position [1510, 0]
click at [228, 343] on span "Exercises - Hello, World!" at bounding box center [217, 348] width 294 height 19
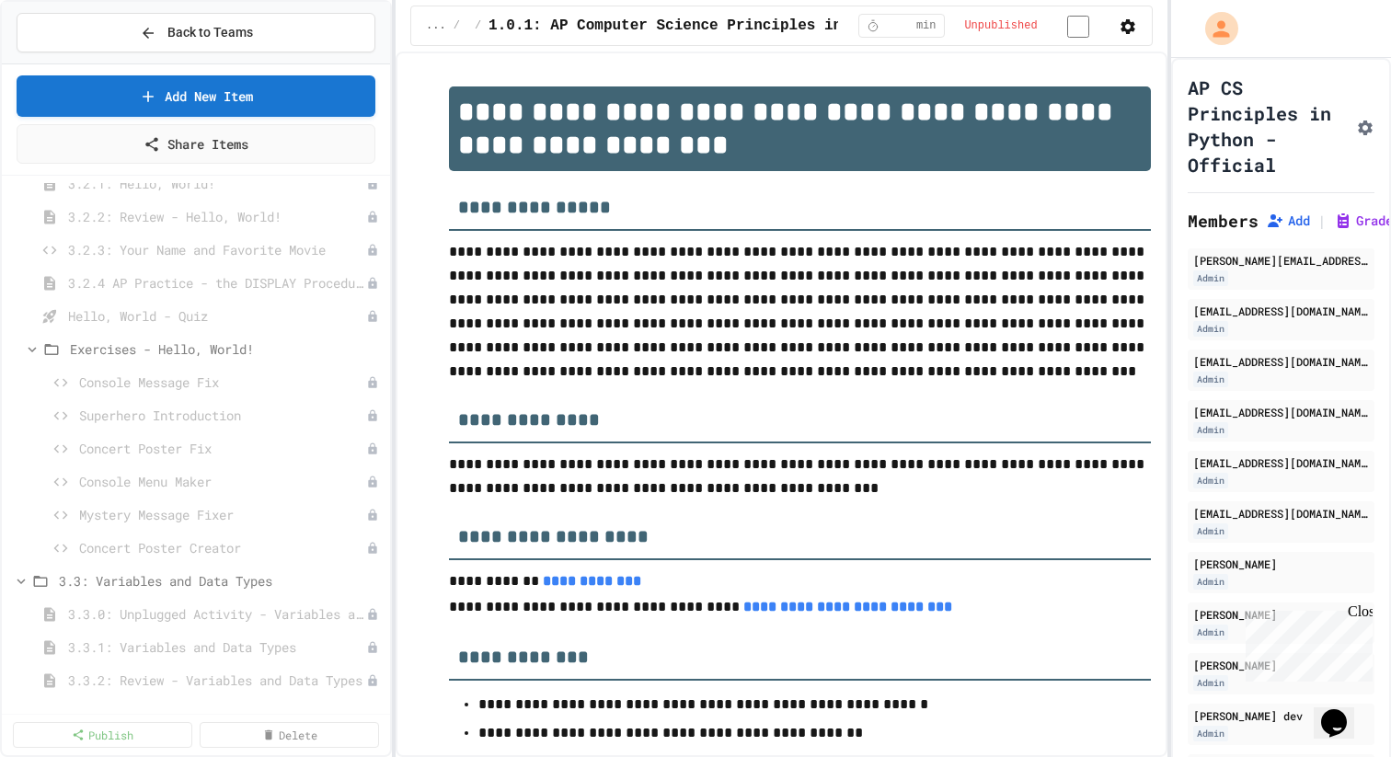
click at [228, 343] on span "Exercises - Hello, World!" at bounding box center [226, 348] width 313 height 19
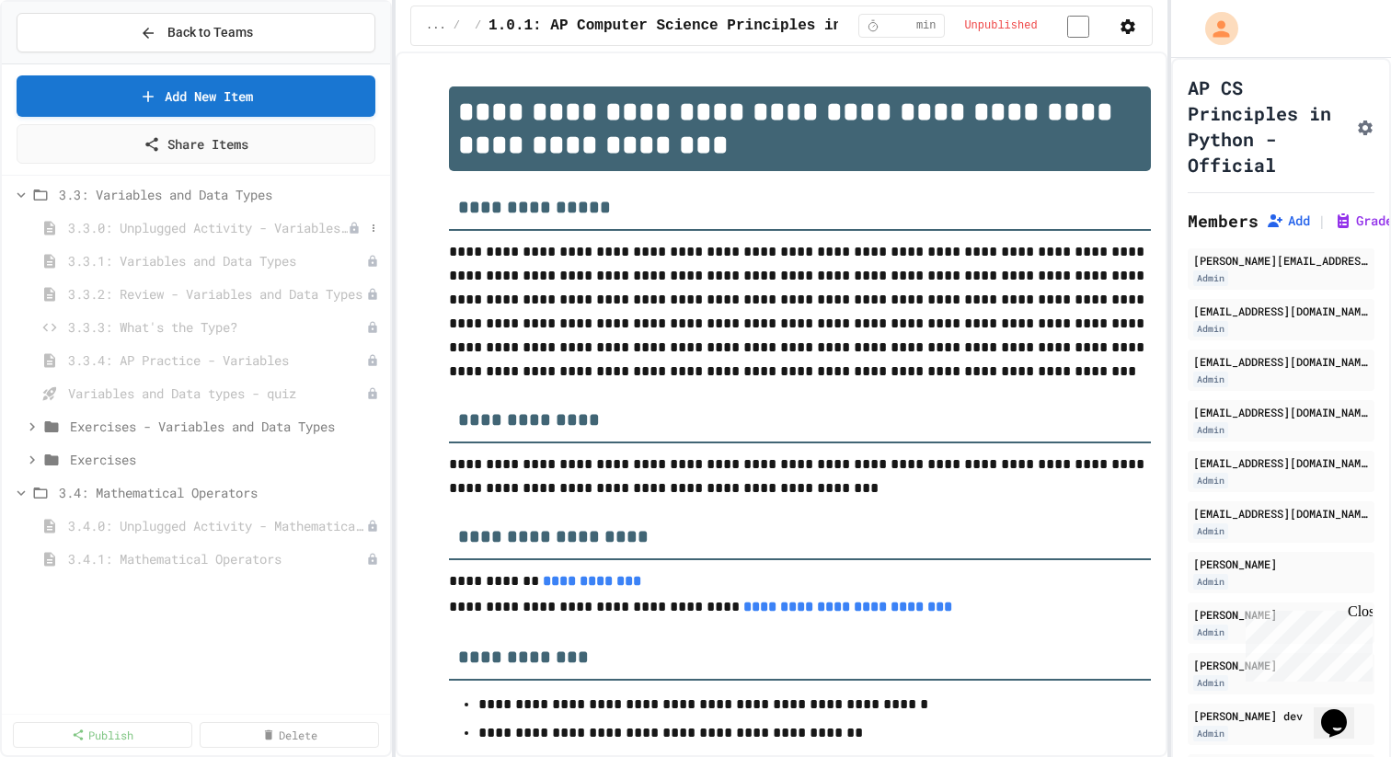
scroll to position [1723, 0]
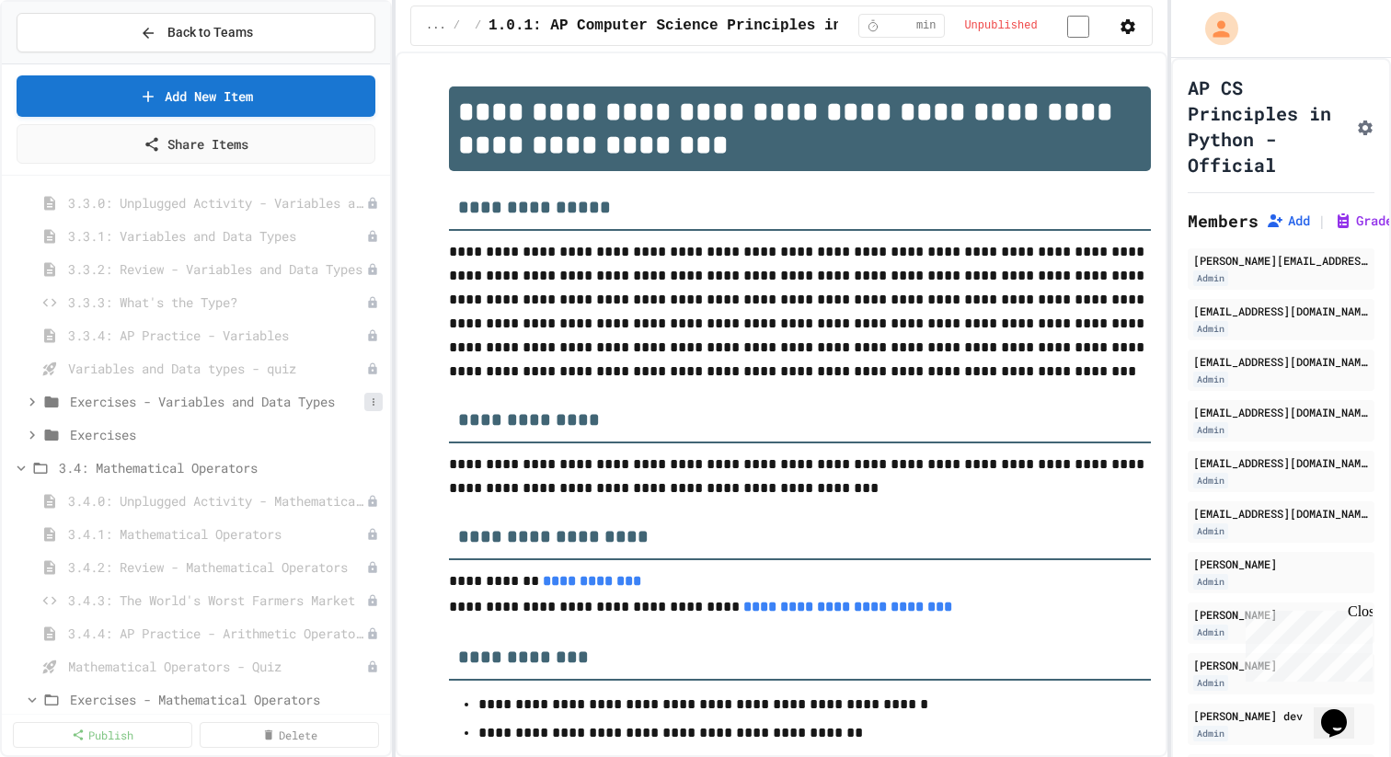
click at [371, 401] on icon at bounding box center [373, 401] width 11 height 11
click at [335, 532] on button "Delete" at bounding box center [327, 535] width 122 height 33
click at [189, 435] on span "Exercises" at bounding box center [217, 434] width 294 height 19
click at [366, 400] on button at bounding box center [373, 402] width 18 height 18
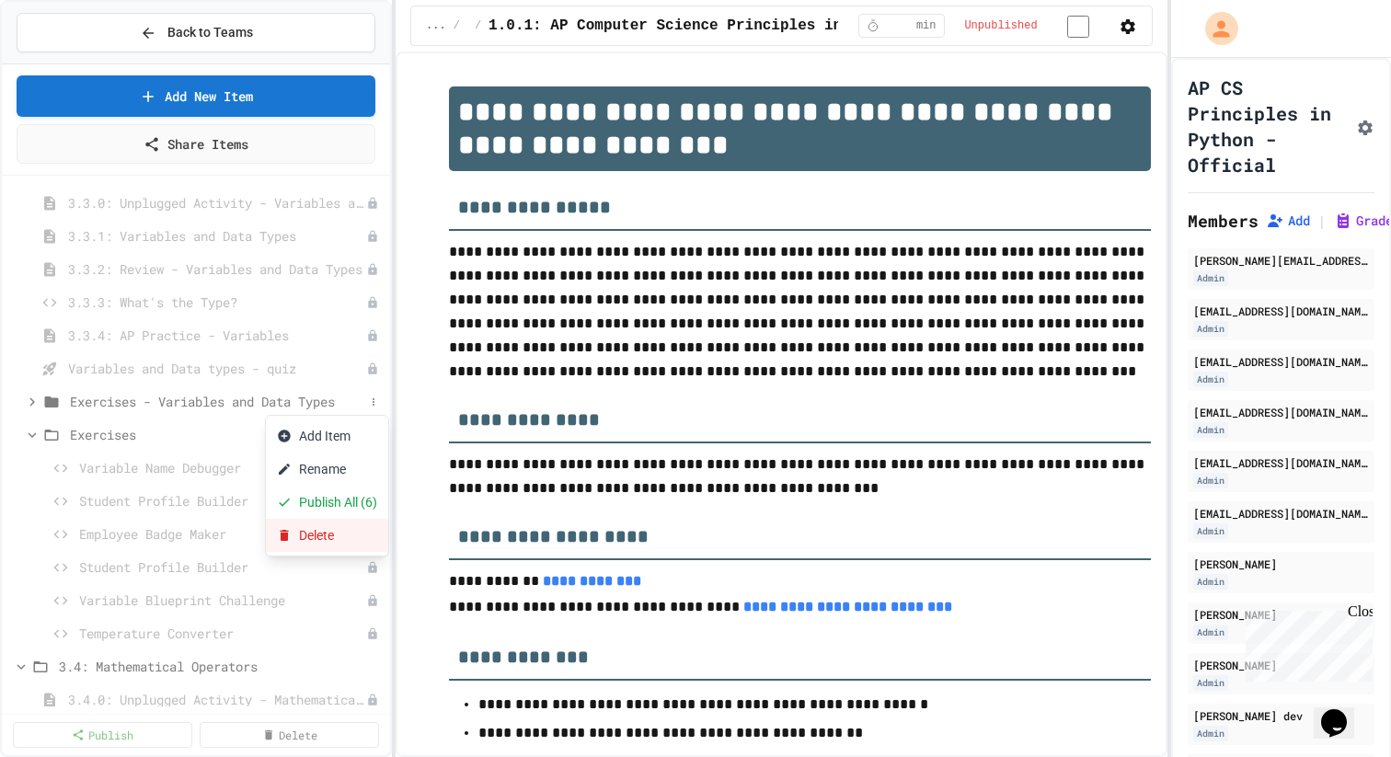
click at [357, 530] on button "Delete" at bounding box center [327, 535] width 122 height 33
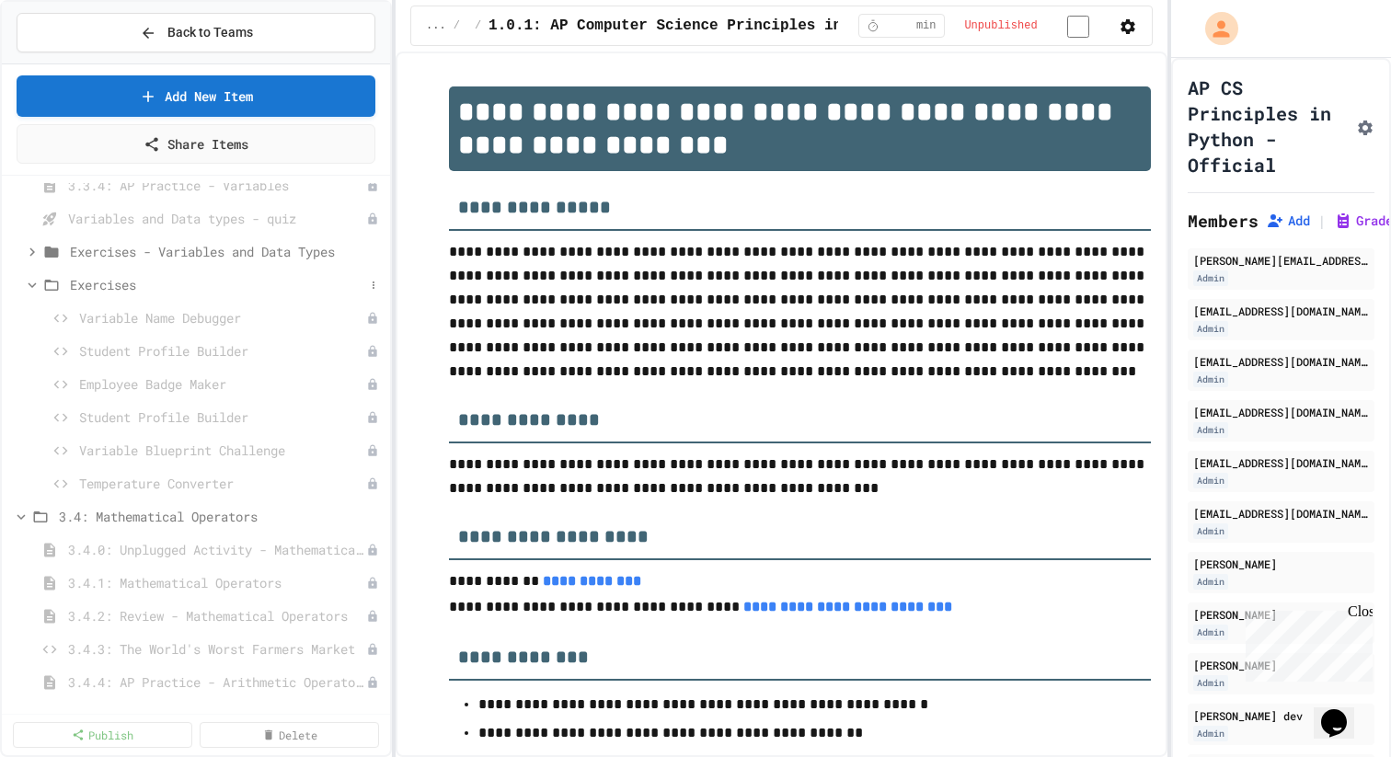
scroll to position [1867, 0]
click at [368, 258] on icon at bounding box center [373, 257] width 11 height 11
click at [323, 395] on button "Delete" at bounding box center [327, 390] width 122 height 33
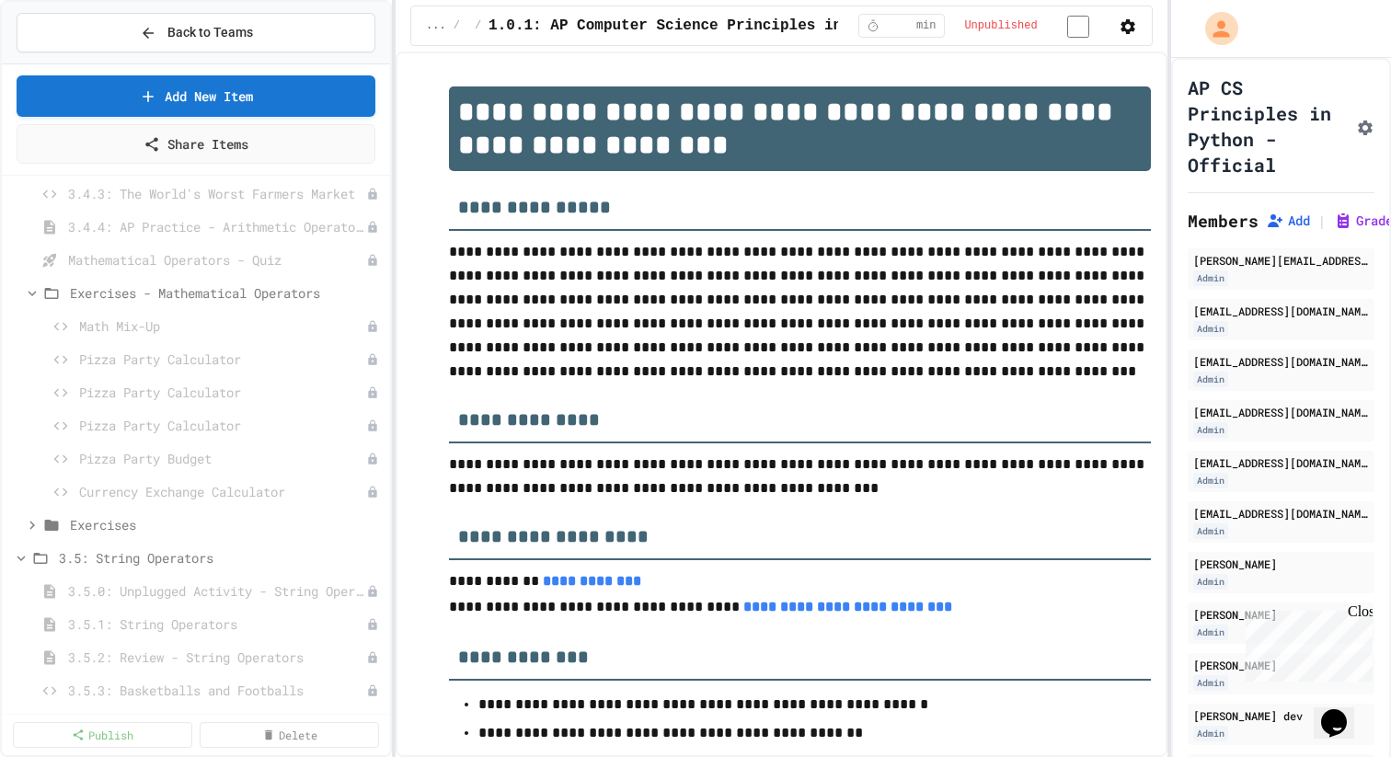
scroll to position [2311, 0]
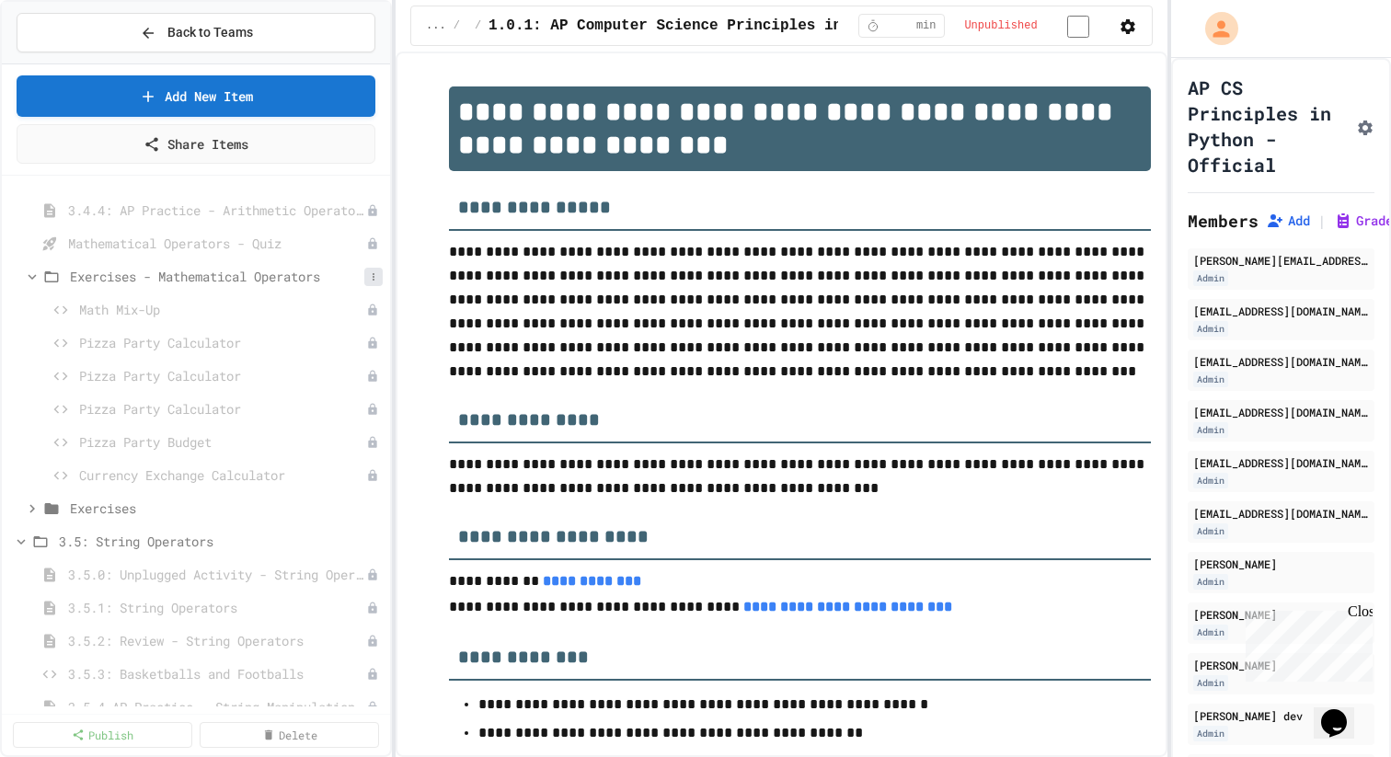
click at [366, 278] on button at bounding box center [373, 277] width 18 height 18
click at [343, 403] on button "Delete" at bounding box center [327, 410] width 122 height 33
click at [239, 269] on span "Exercises" at bounding box center [217, 276] width 294 height 19
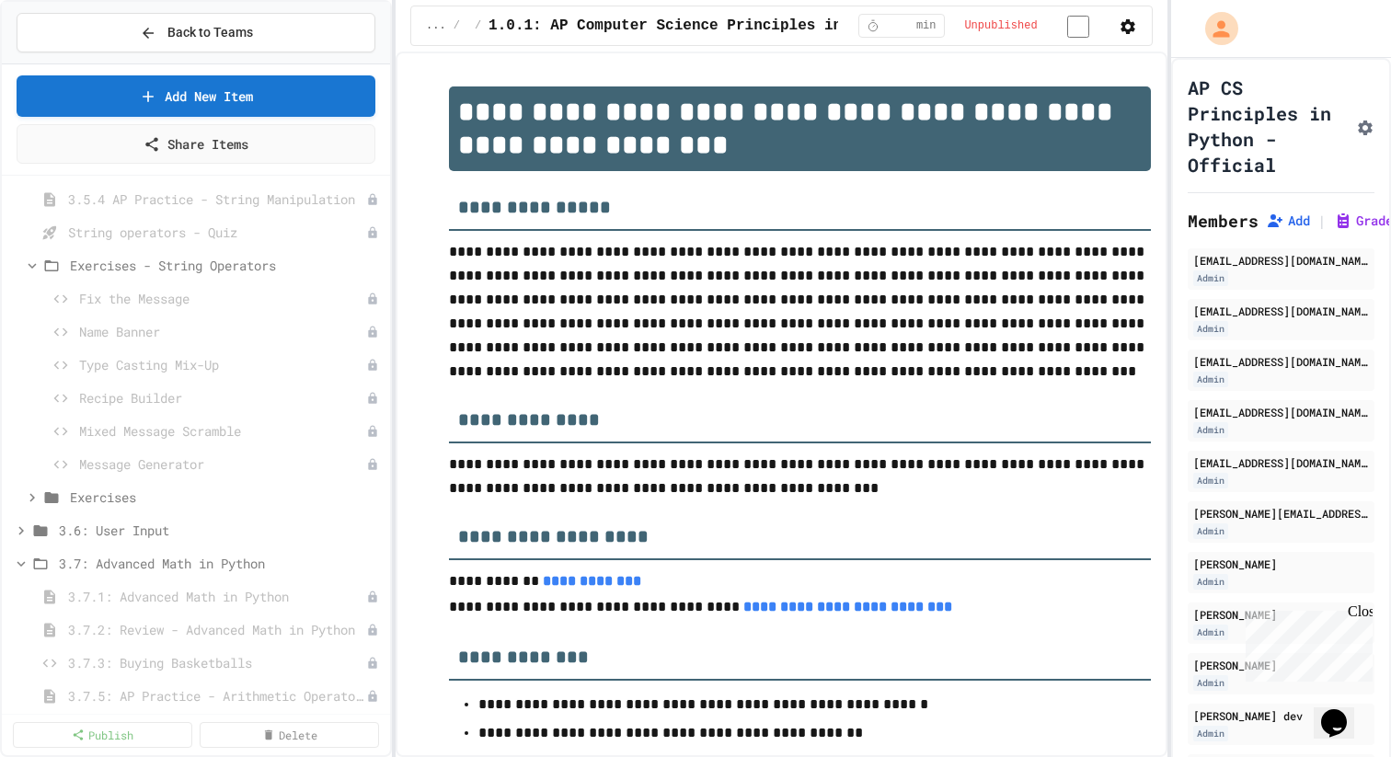
scroll to position [2808, 0]
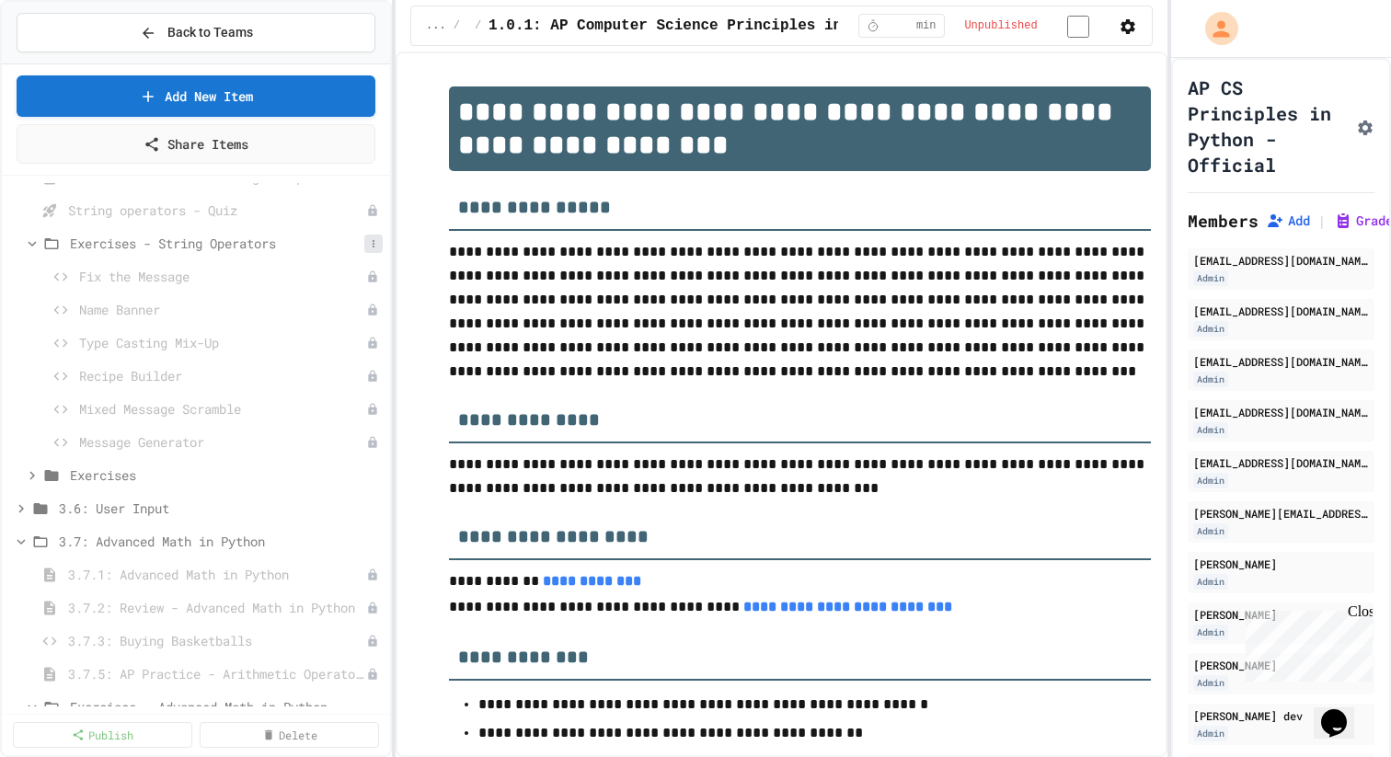
click at [368, 241] on icon at bounding box center [373, 243] width 11 height 11
click at [361, 378] on button "Delete" at bounding box center [327, 377] width 122 height 33
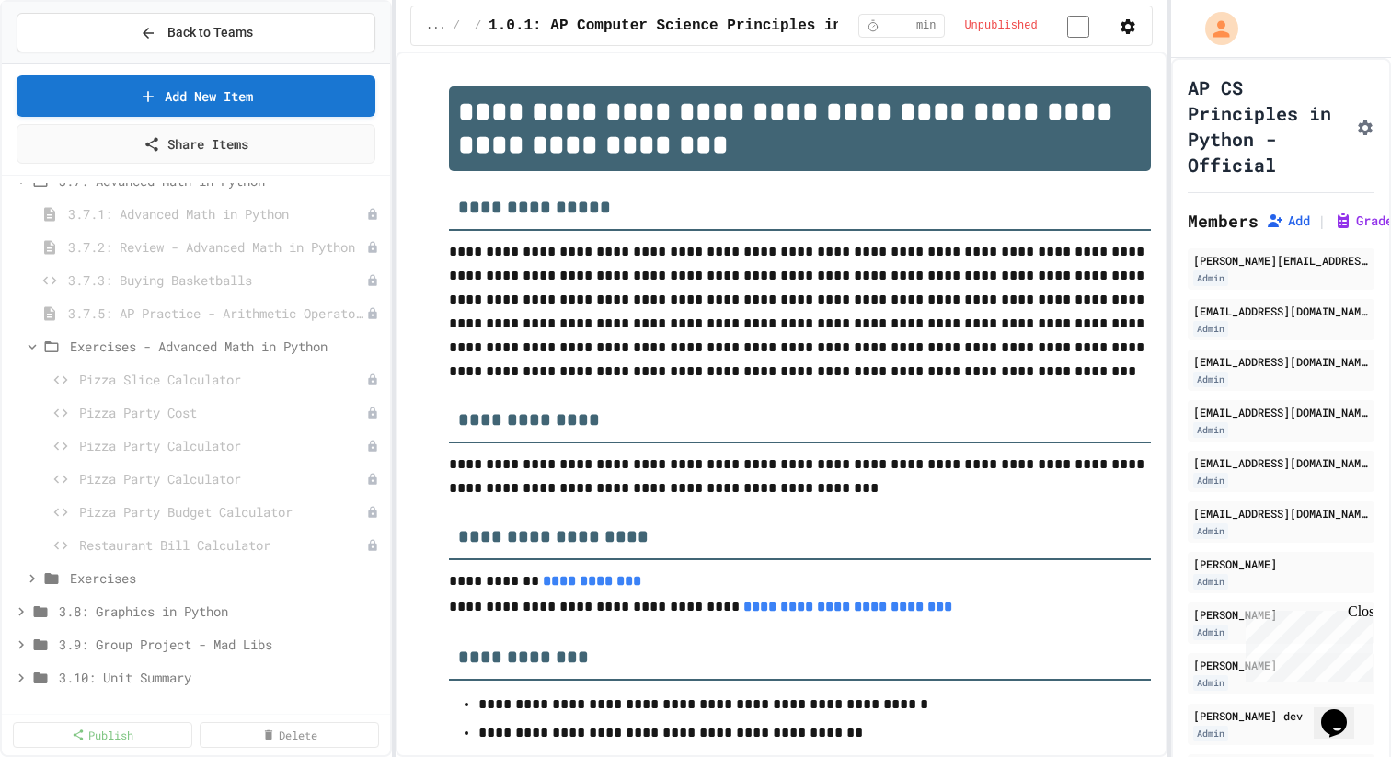
scroll to position [2968, 0]
click at [370, 316] on icon at bounding box center [373, 315] width 11 height 11
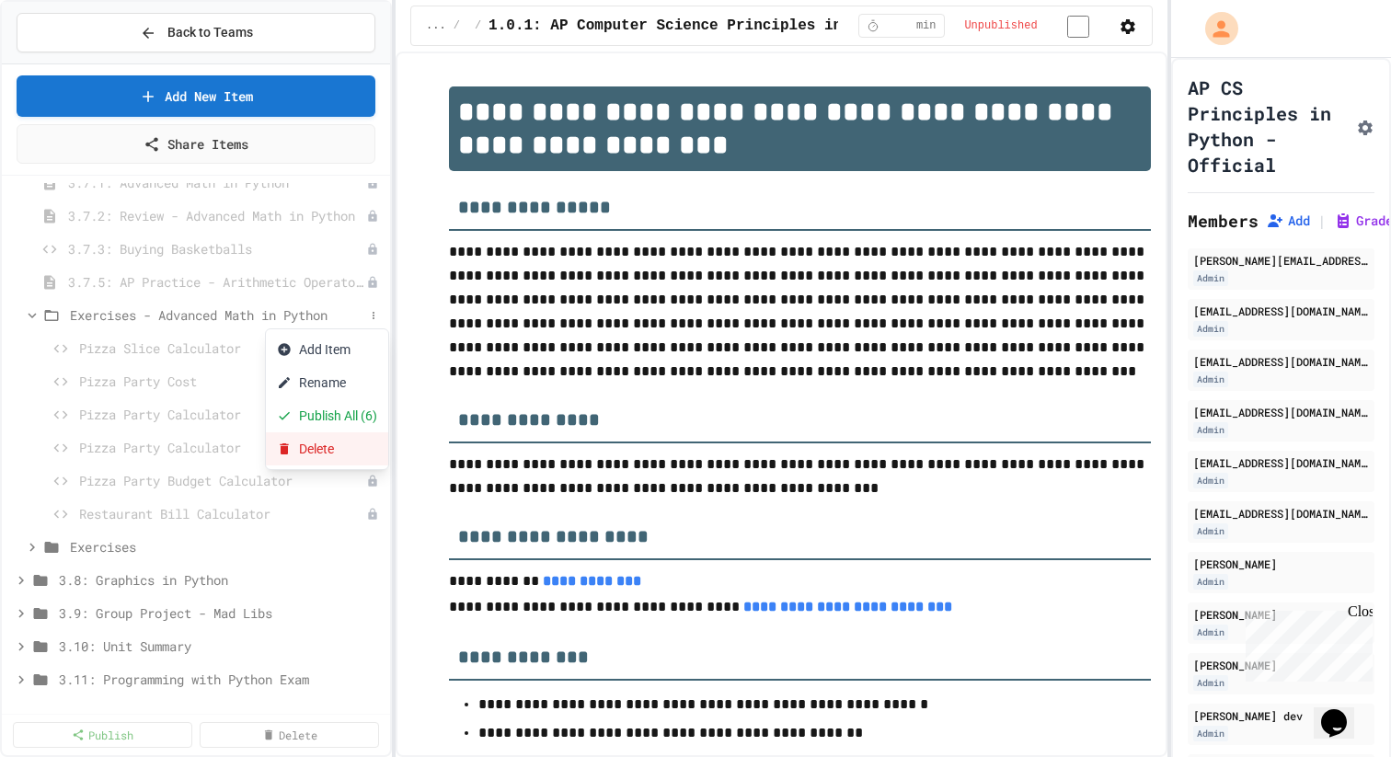
click at [346, 445] on button "Delete" at bounding box center [327, 448] width 122 height 33
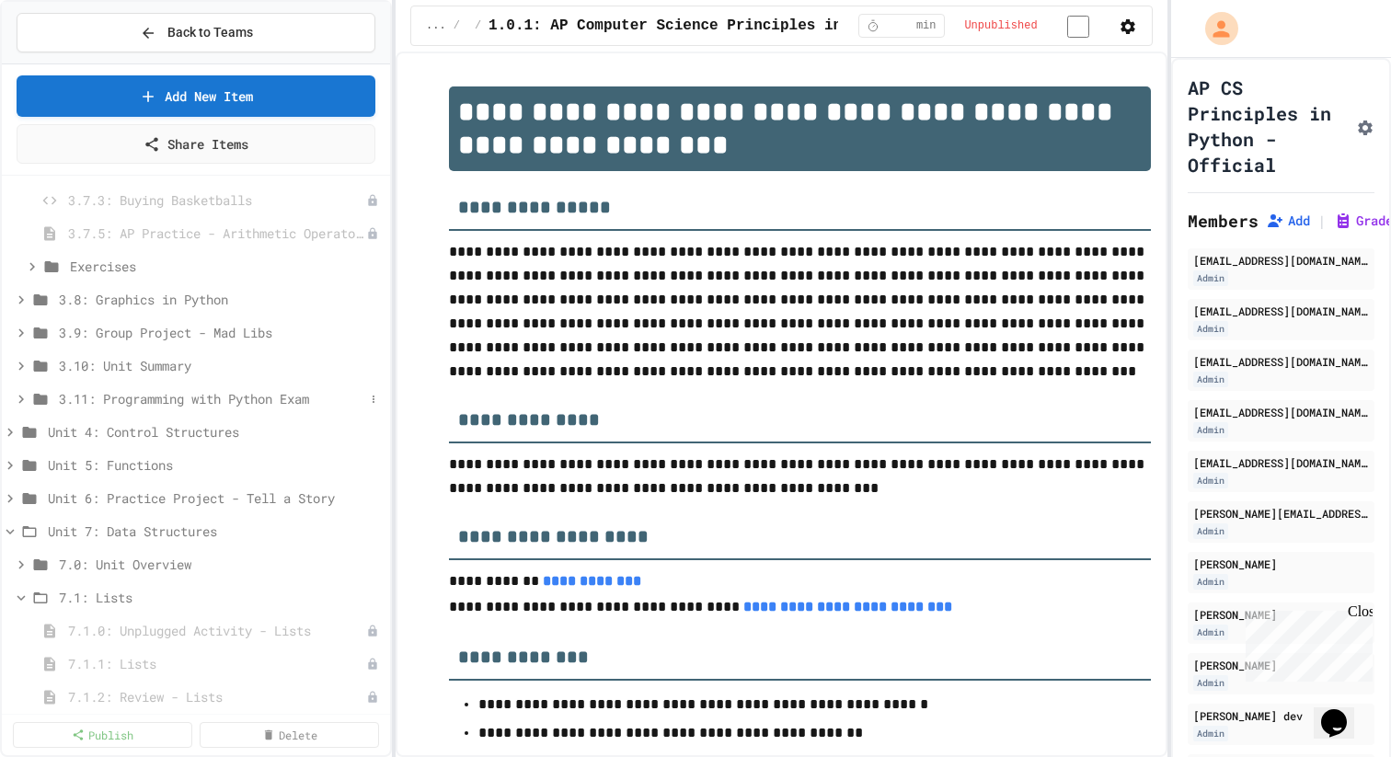
scroll to position [3018, 0]
click at [223, 298] on span "3.8: Graphics in Python" at bounding box center [211, 297] width 305 height 19
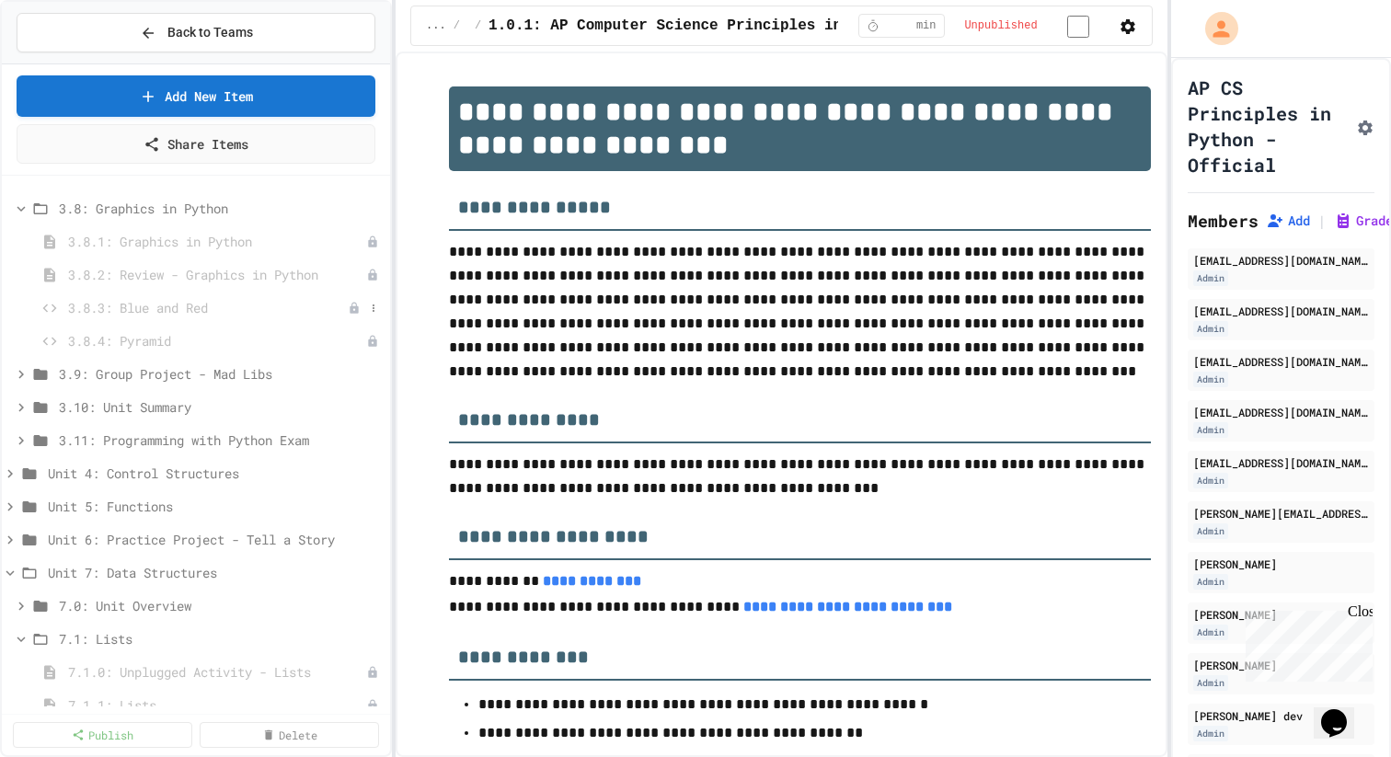
scroll to position [3109, 0]
click at [192, 377] on span "3.9: Group Project - Mad Libs" at bounding box center [211, 372] width 305 height 19
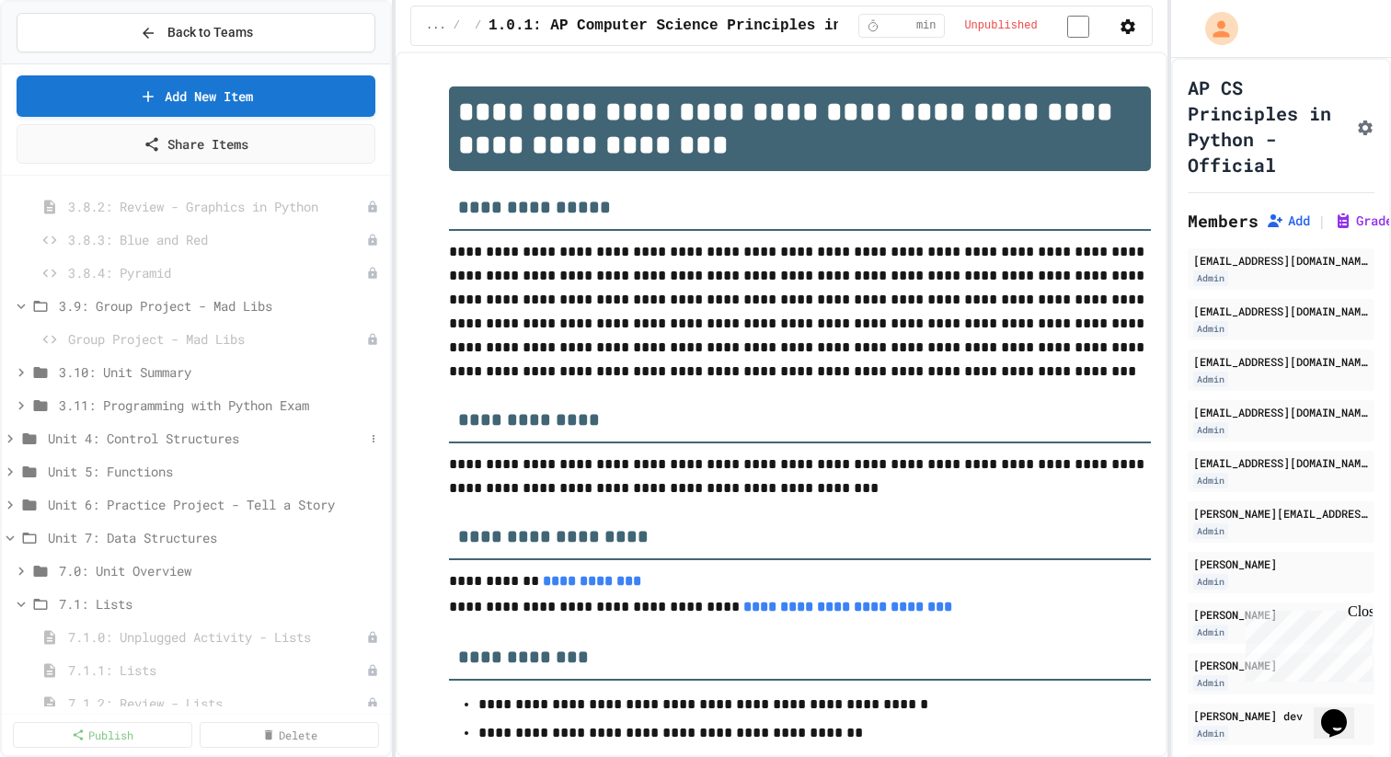
scroll to position [3226, 0]
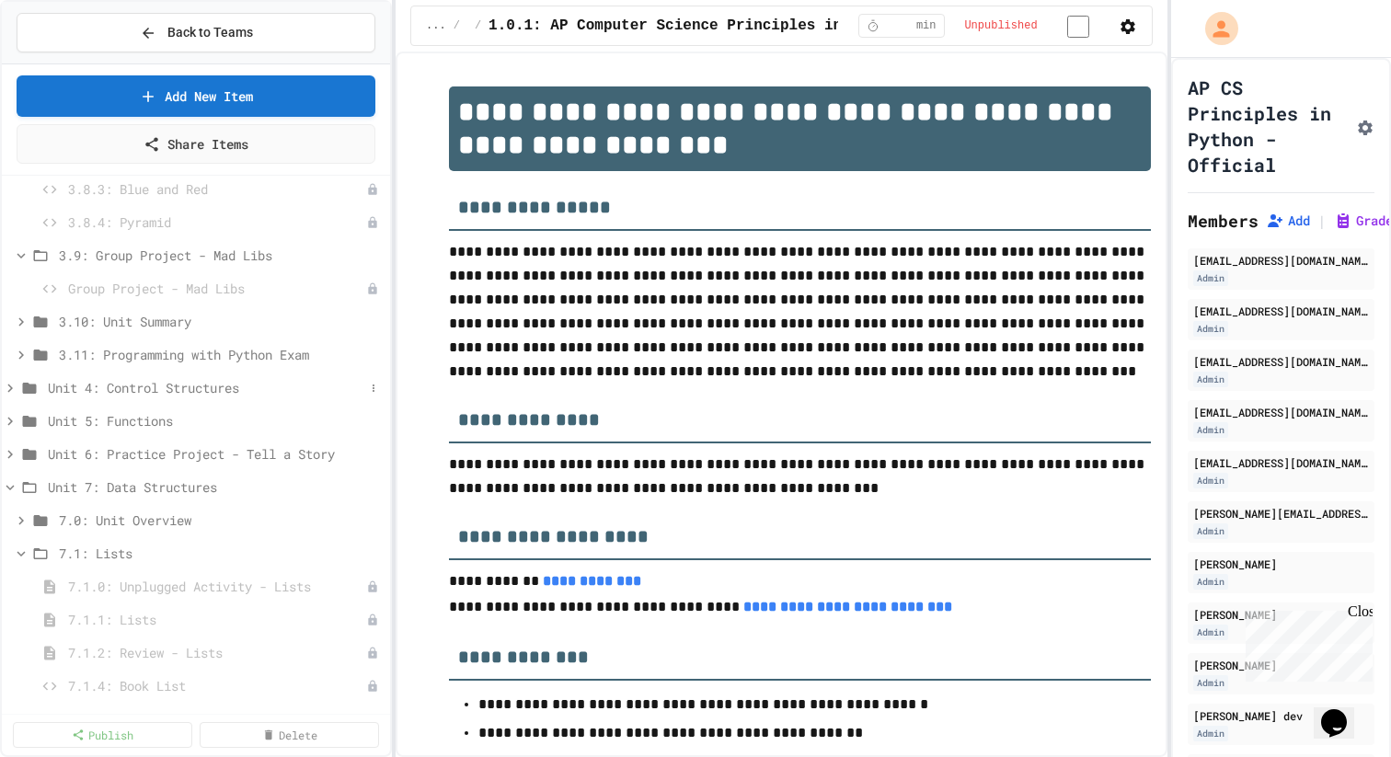
click at [194, 399] on div "Unit 4: Control Structures" at bounding box center [196, 387] width 388 height 27
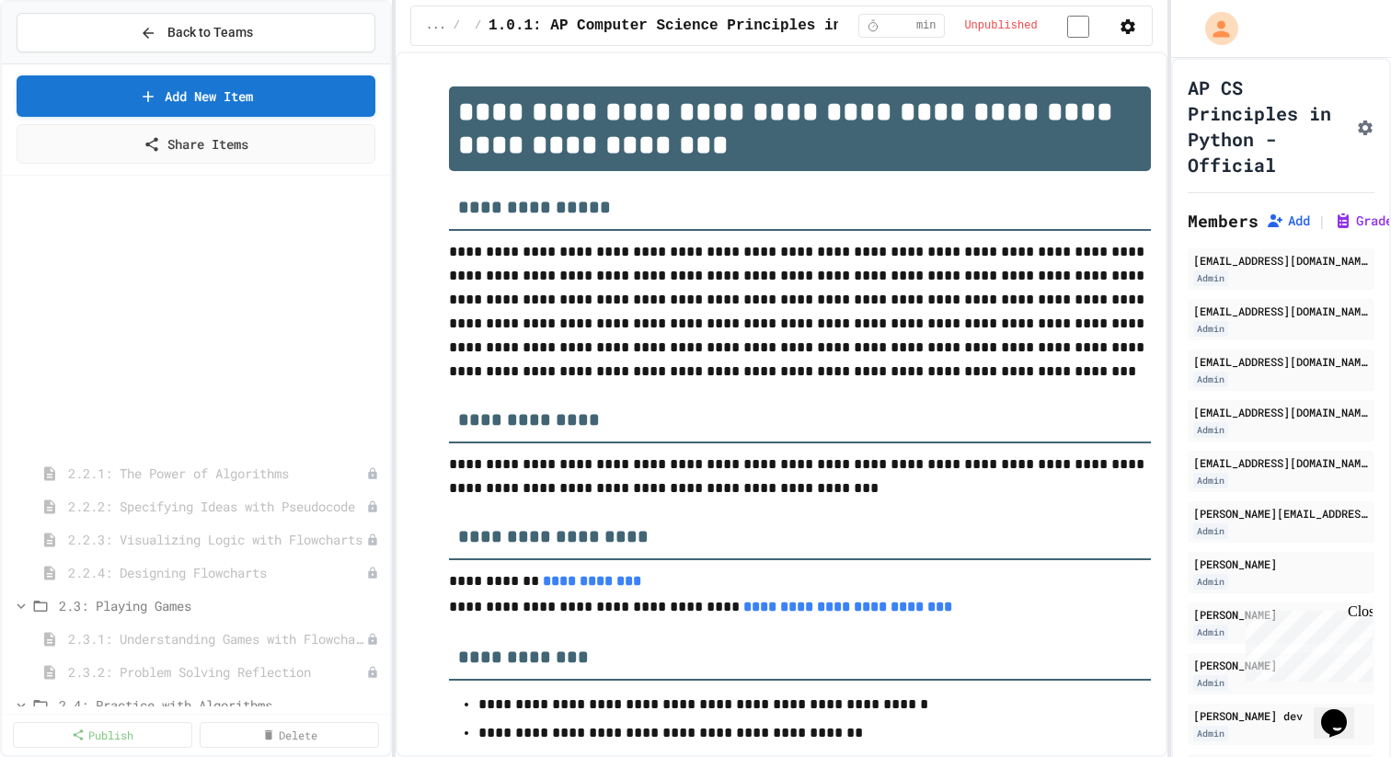
scroll to position [0, 0]
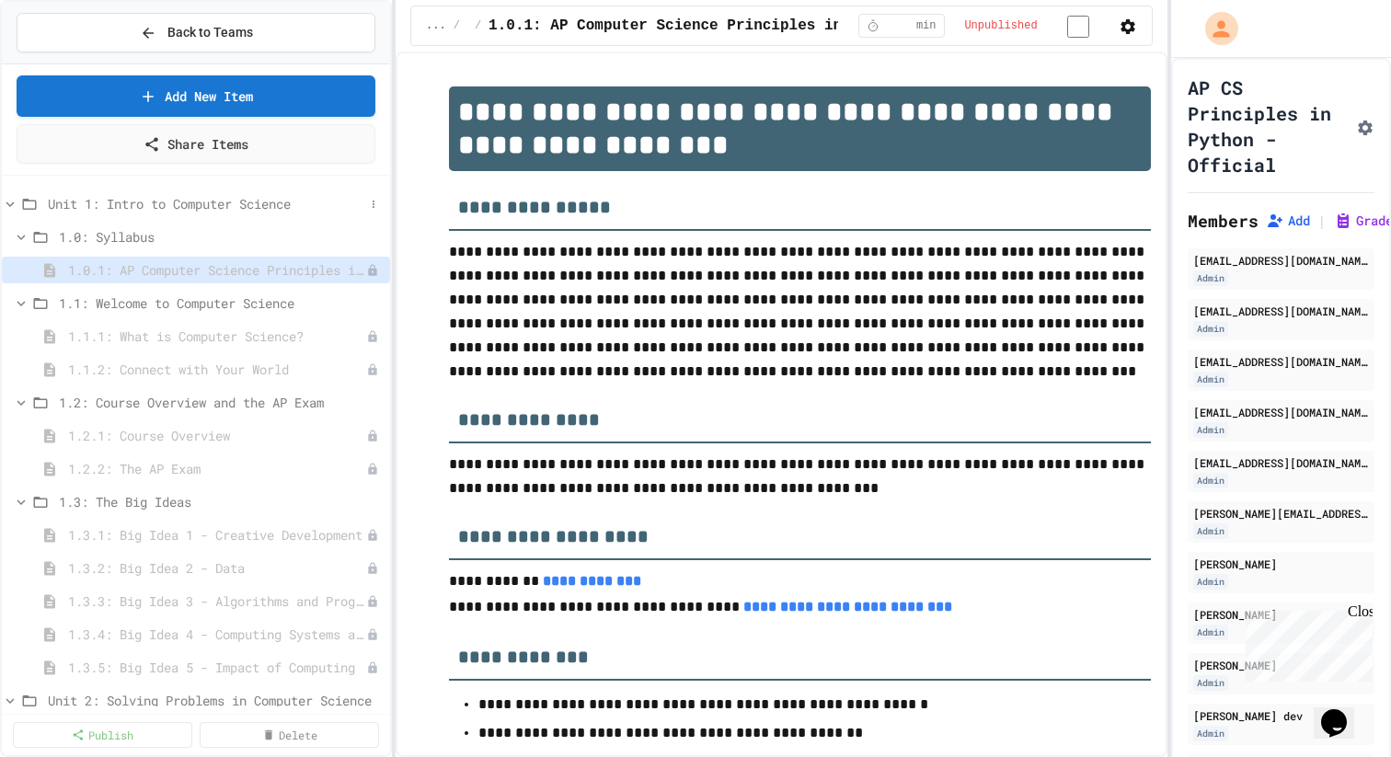
click at [121, 204] on span "Unit 1: Intro to Computer Science" at bounding box center [206, 203] width 316 height 19
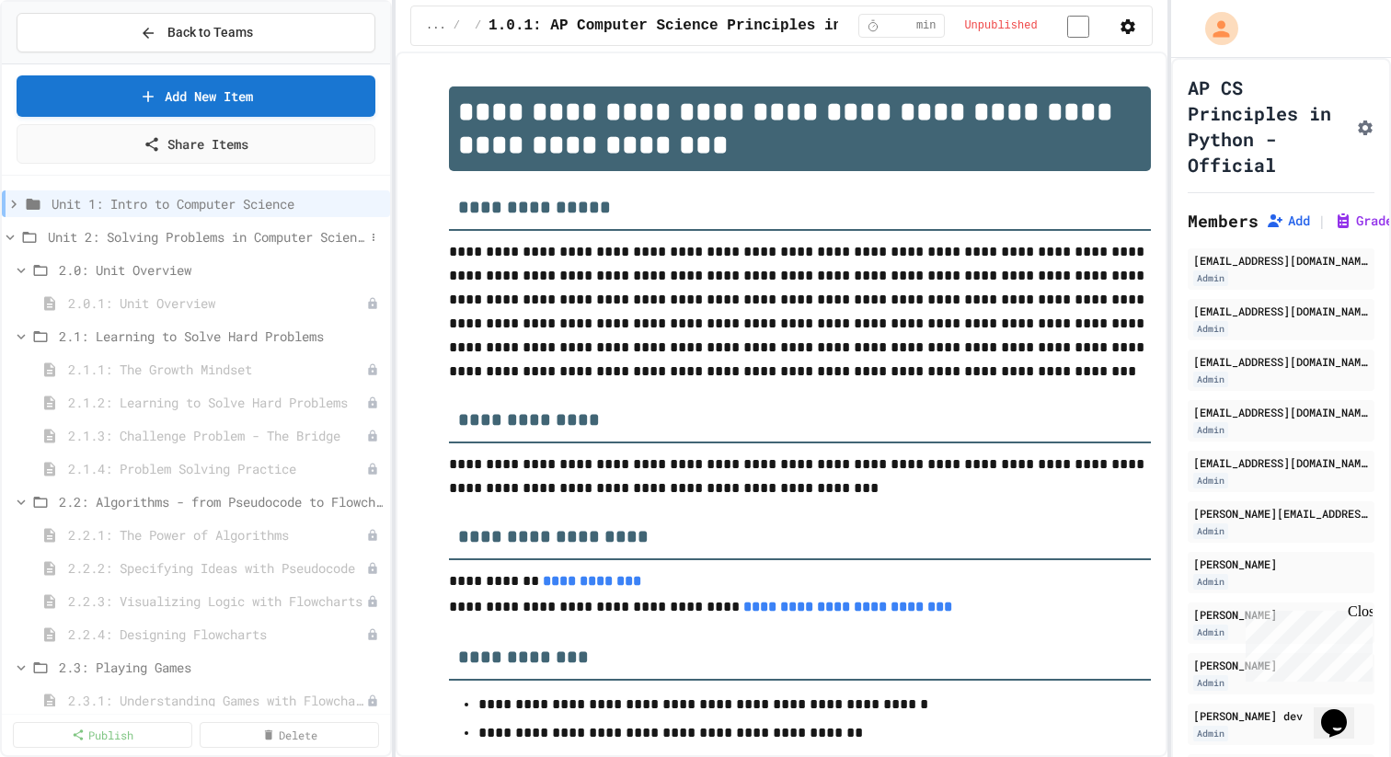
click at [116, 236] on span "Unit 2: Solving Problems in Computer Science" at bounding box center [206, 236] width 316 height 19
click at [116, 261] on span "Unit 3: Programming with Python" at bounding box center [206, 269] width 316 height 19
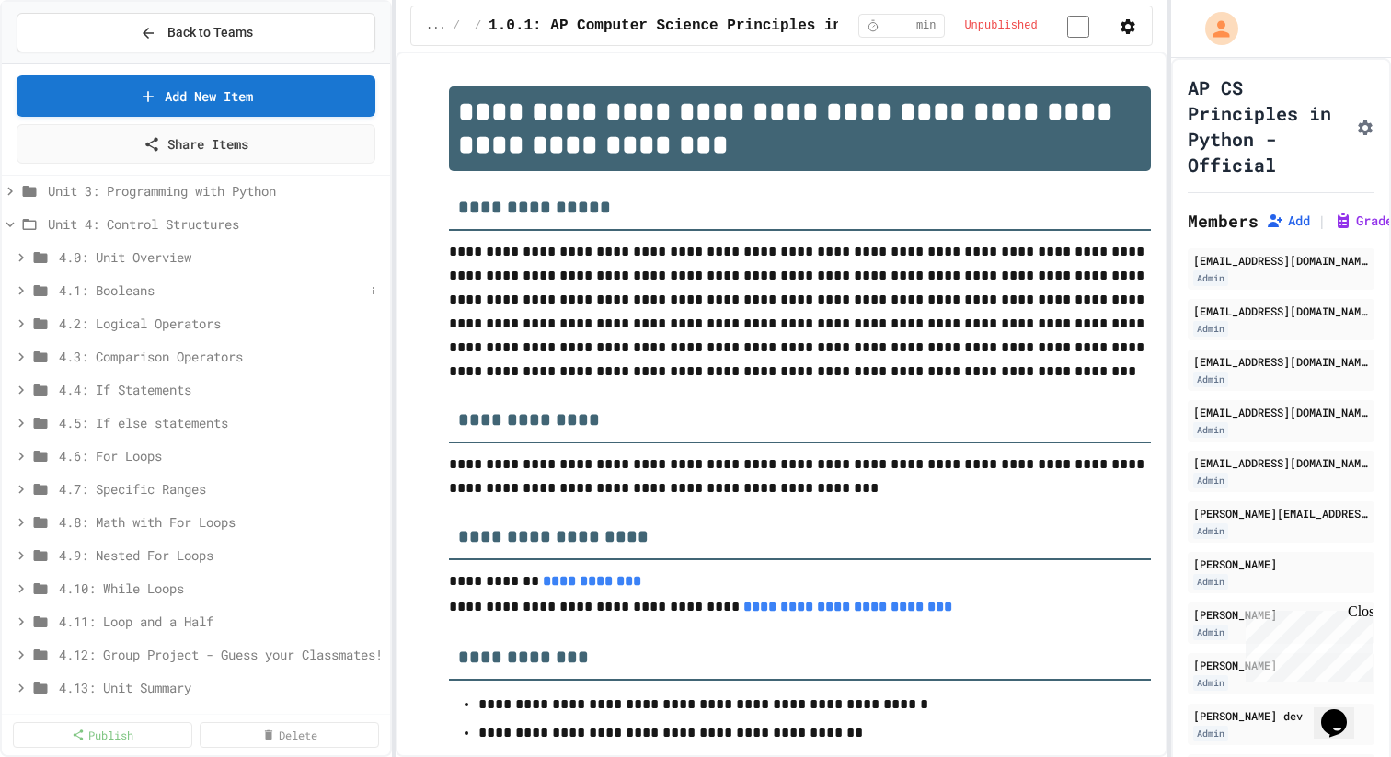
scroll to position [50, 0]
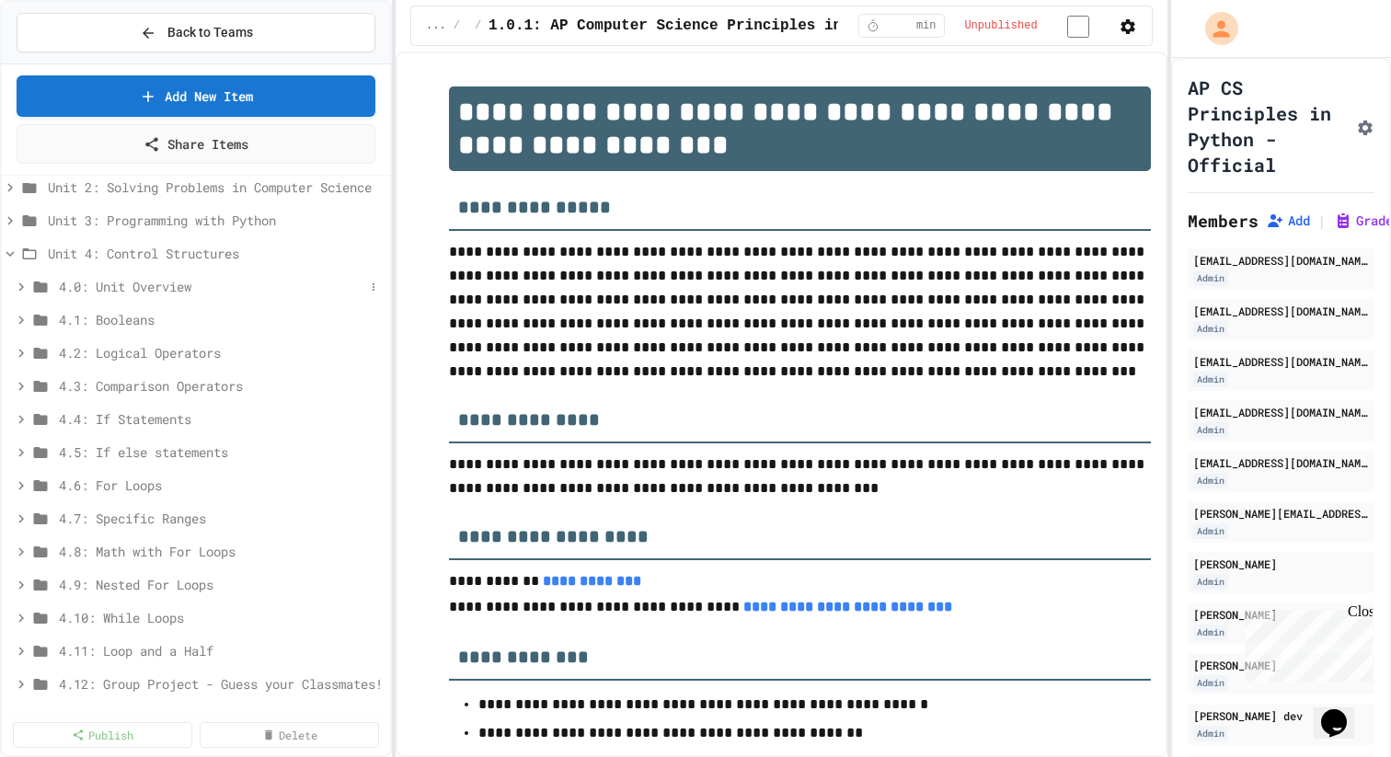
click at [150, 287] on span "4.0: Unit Overview" at bounding box center [211, 286] width 305 height 19
click at [150, 287] on span "4.0: Unit Overview" at bounding box center [221, 286] width 324 height 19
click at [149, 329] on div "4.1: Booleans" at bounding box center [196, 319] width 388 height 27
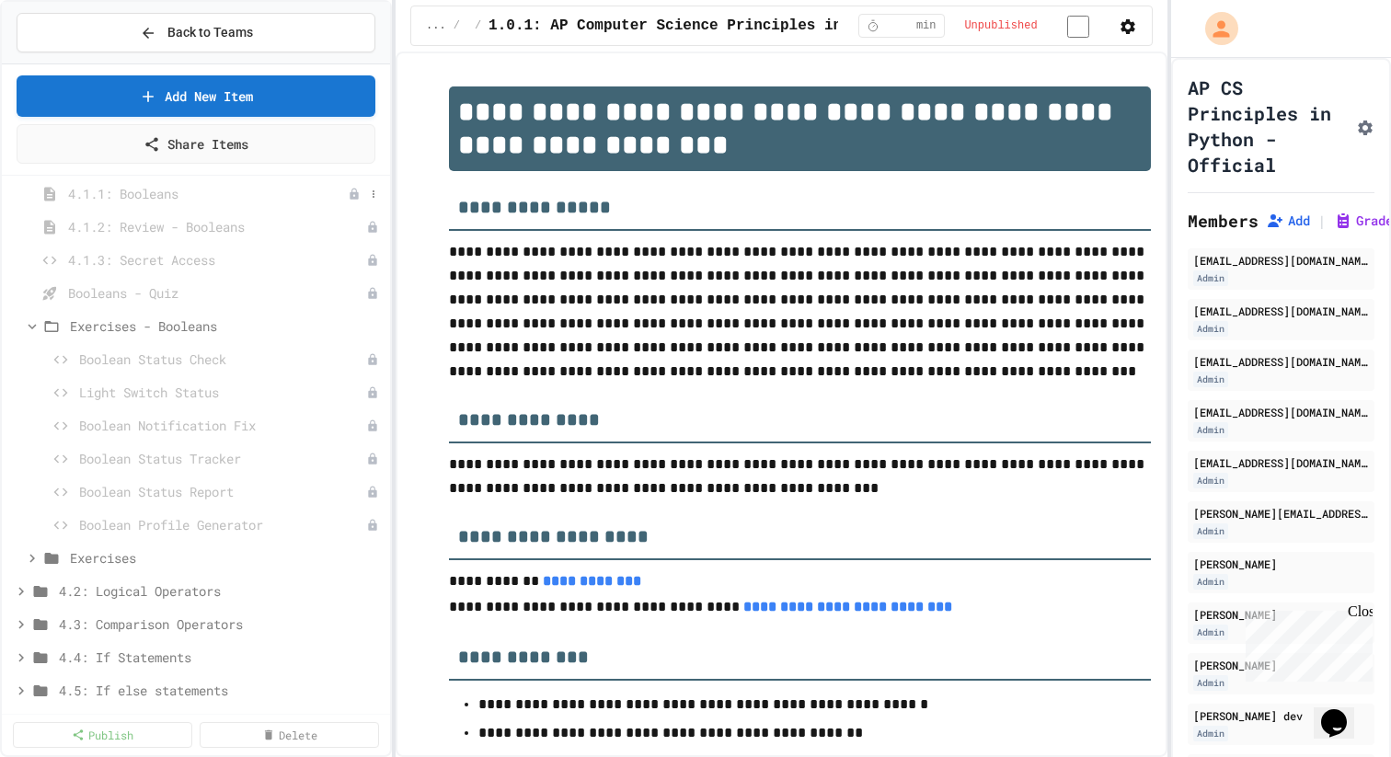
scroll to position [243, 0]
click at [372, 320] on icon at bounding box center [373, 325] width 11 height 11
click at [331, 452] on button "Delete" at bounding box center [327, 458] width 122 height 33
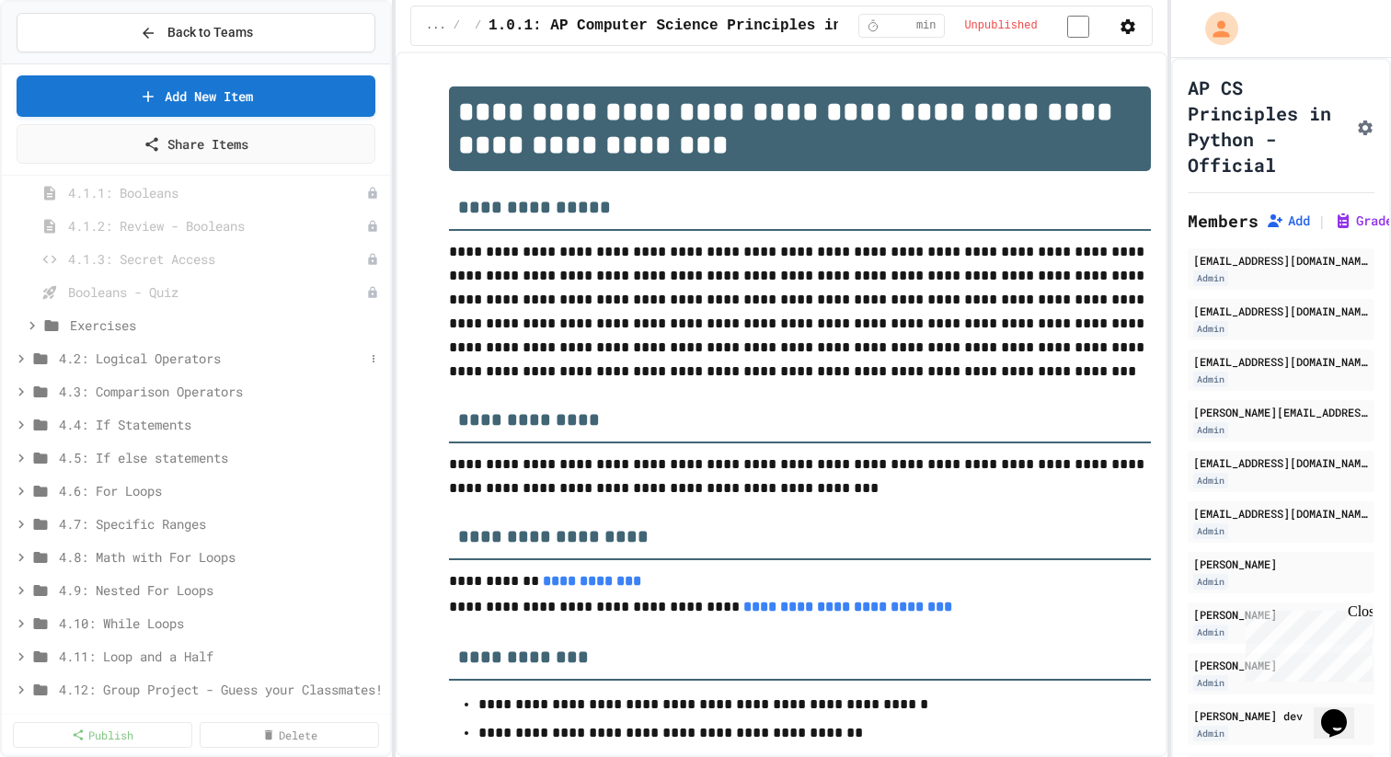
click at [276, 349] on span "4.2: Logical Operators" at bounding box center [211, 358] width 305 height 19
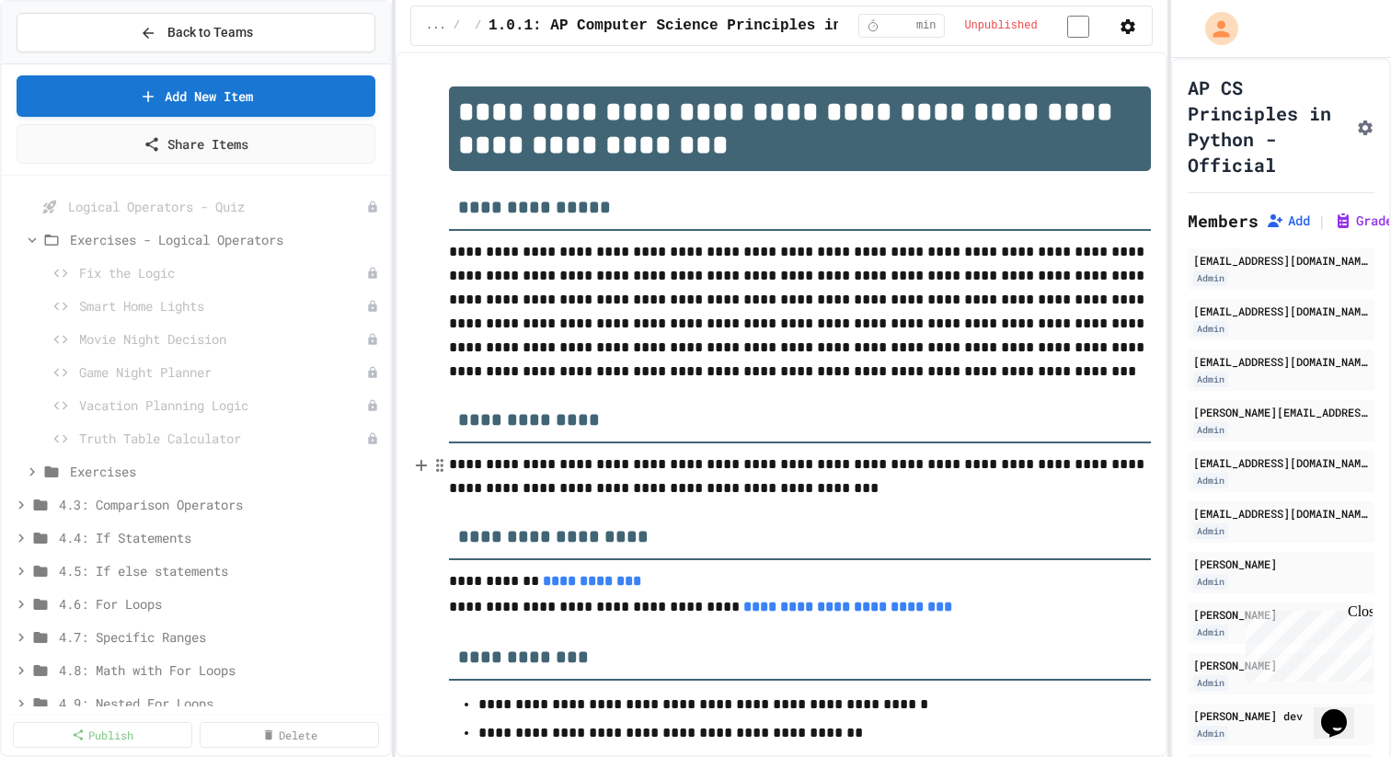
scroll to position [544, 0]
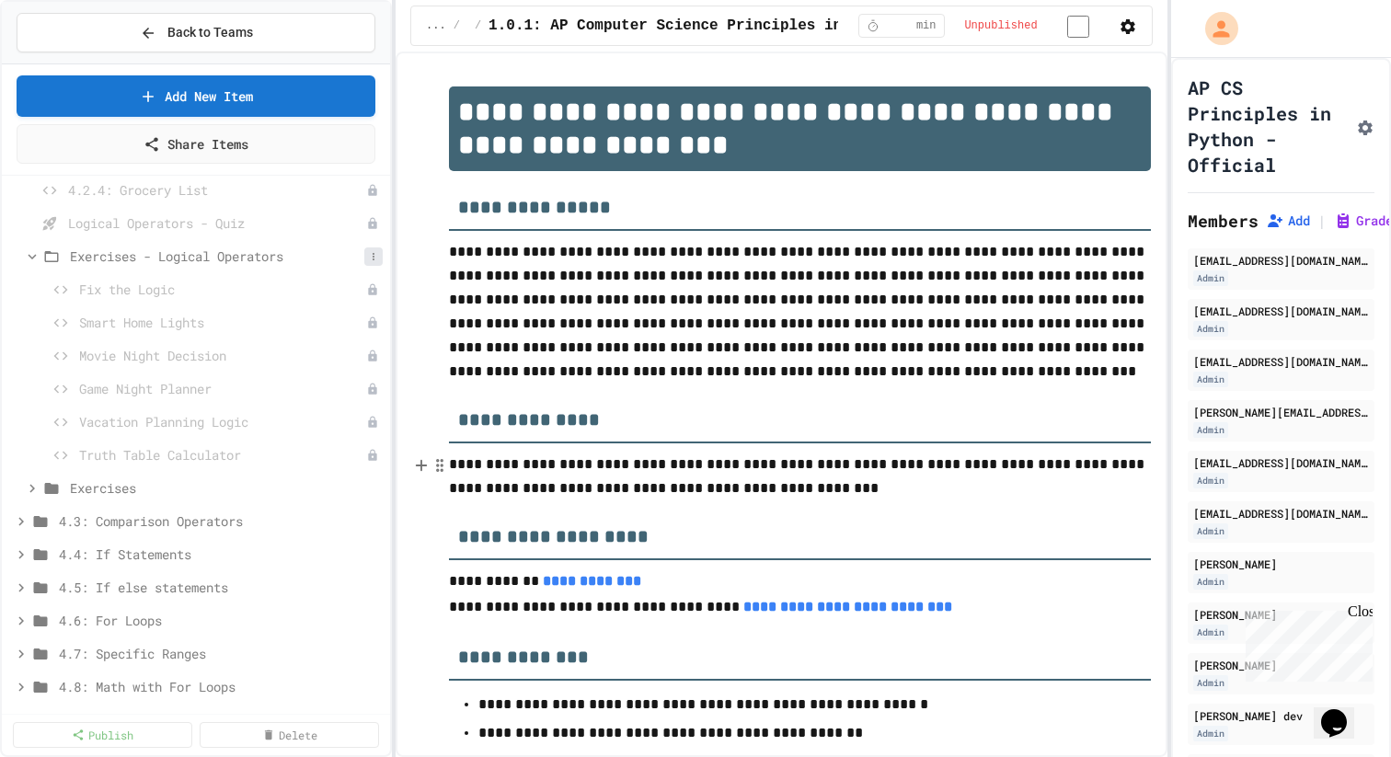
click at [370, 258] on icon at bounding box center [373, 256] width 11 height 11
click at [357, 389] on button "Delete" at bounding box center [327, 389] width 122 height 33
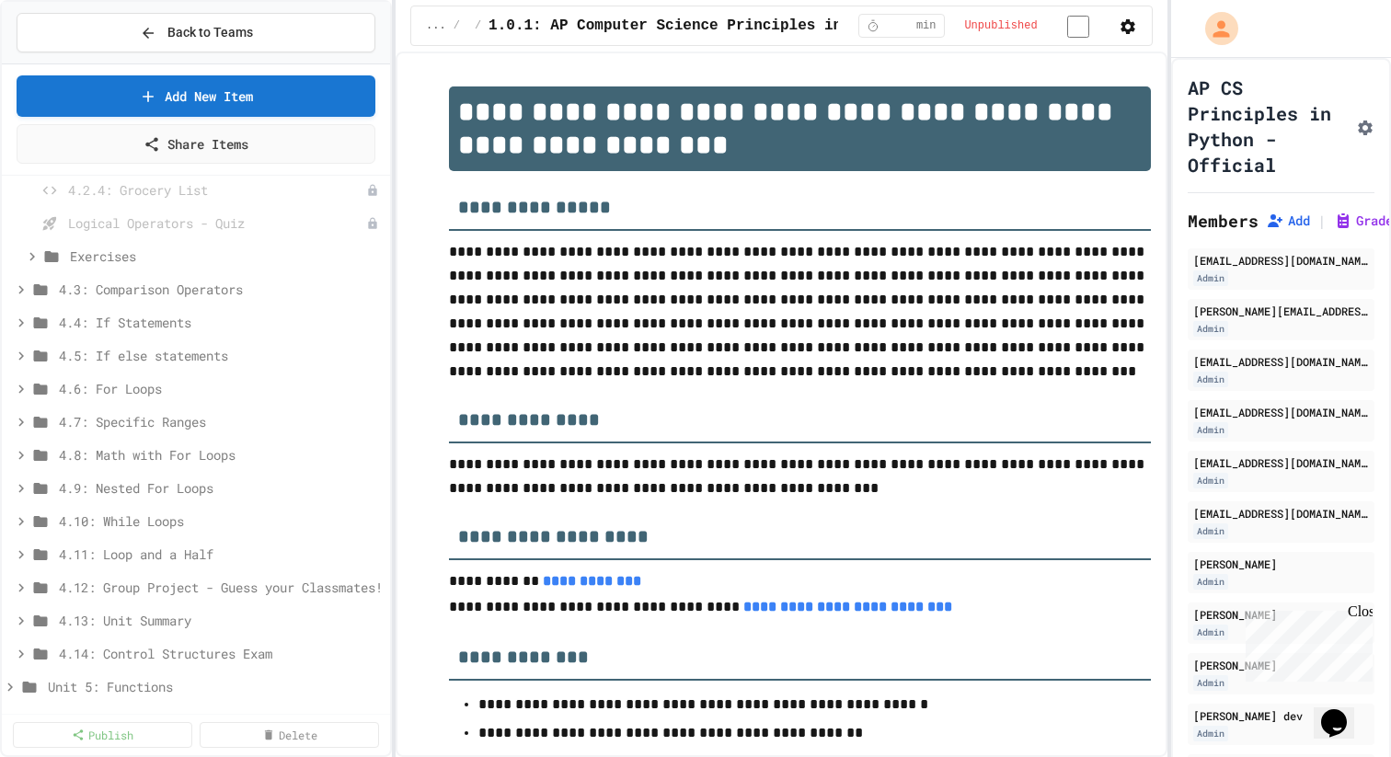
scroll to position [578, 0]
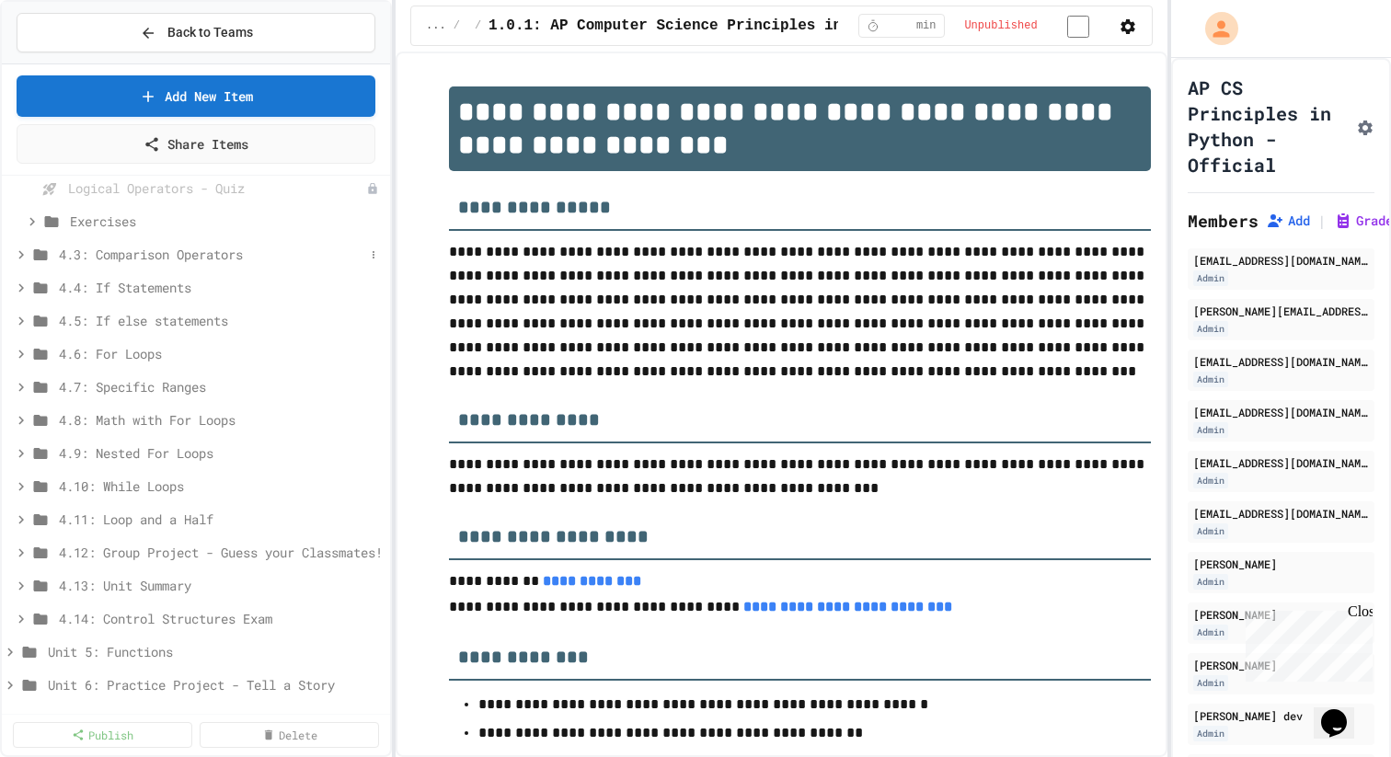
click at [248, 255] on span "4.3: Comparison Operators" at bounding box center [211, 254] width 305 height 19
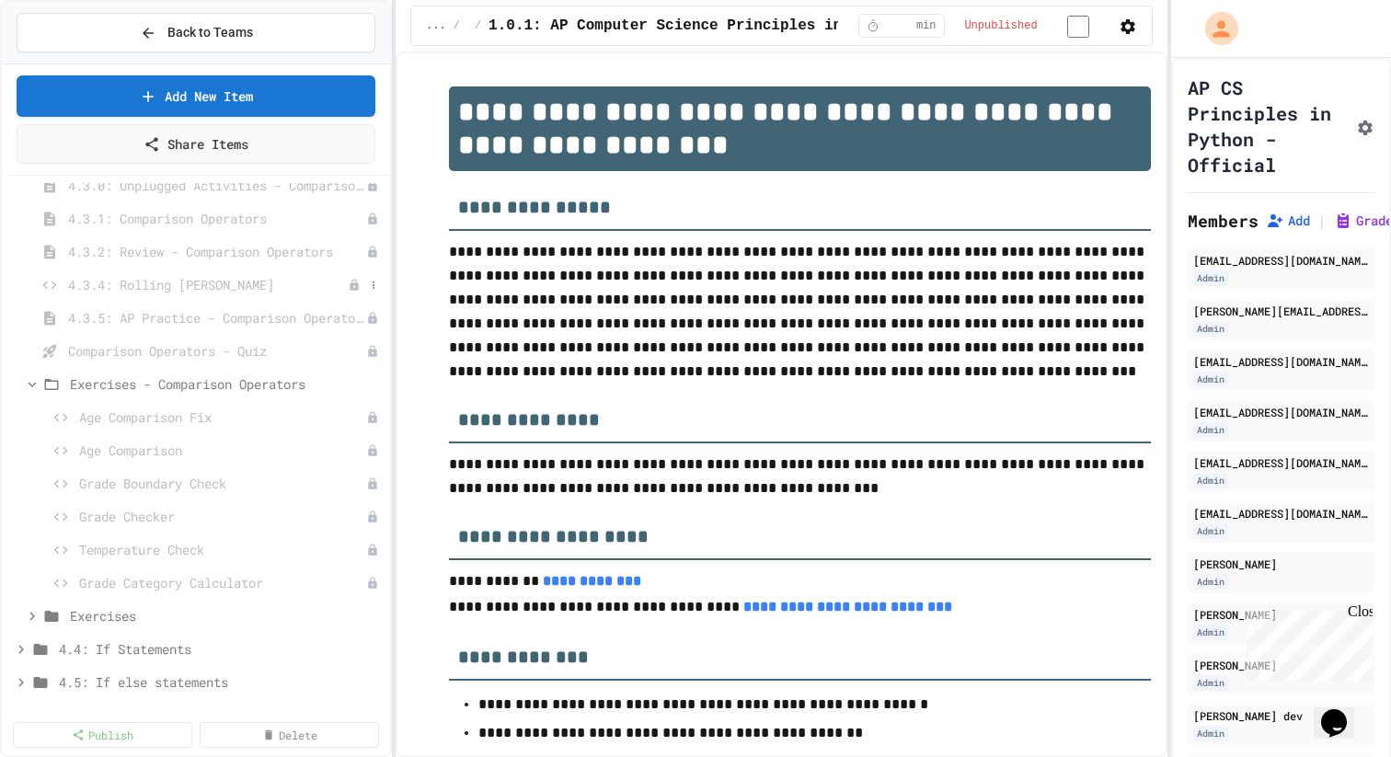
scroll to position [694, 0]
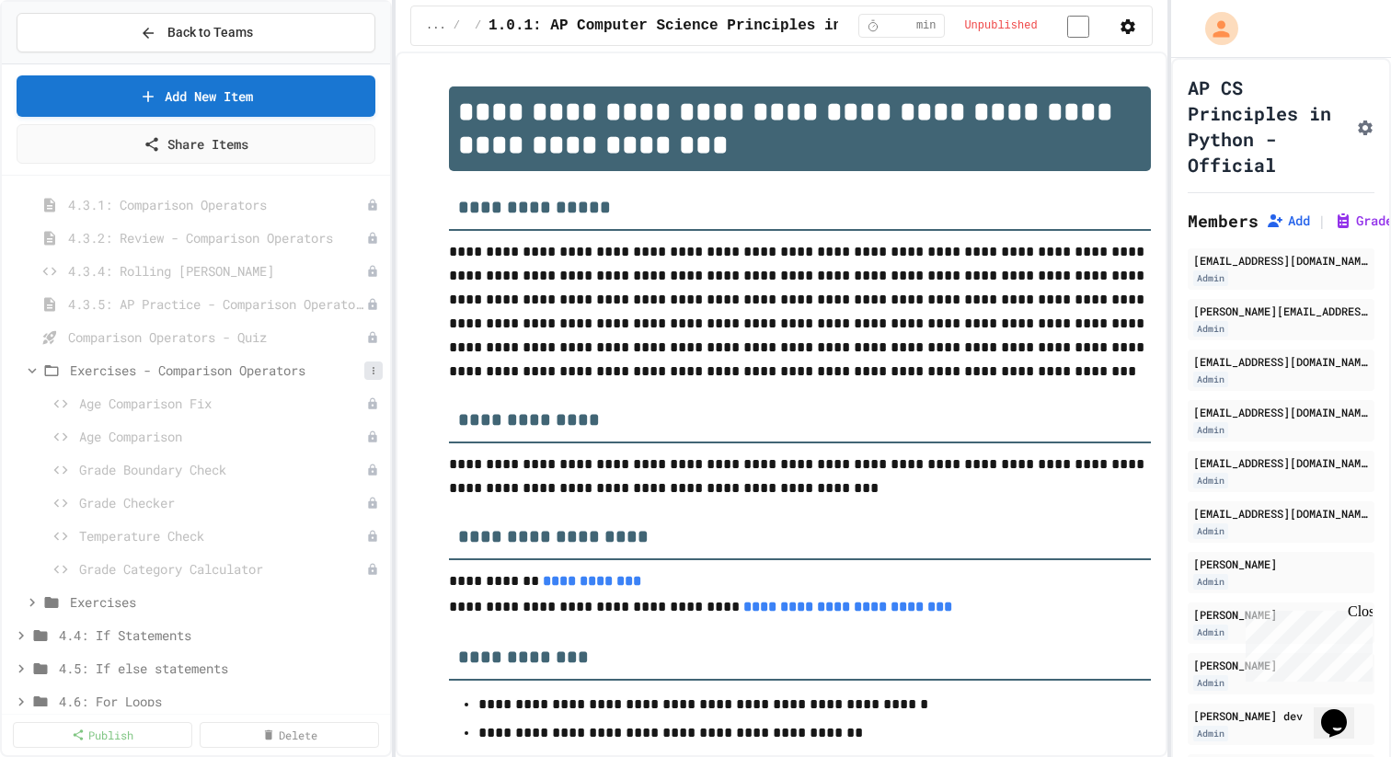
click at [369, 368] on icon at bounding box center [373, 370] width 11 height 11
click at [361, 497] on button "Delete" at bounding box center [327, 503] width 122 height 33
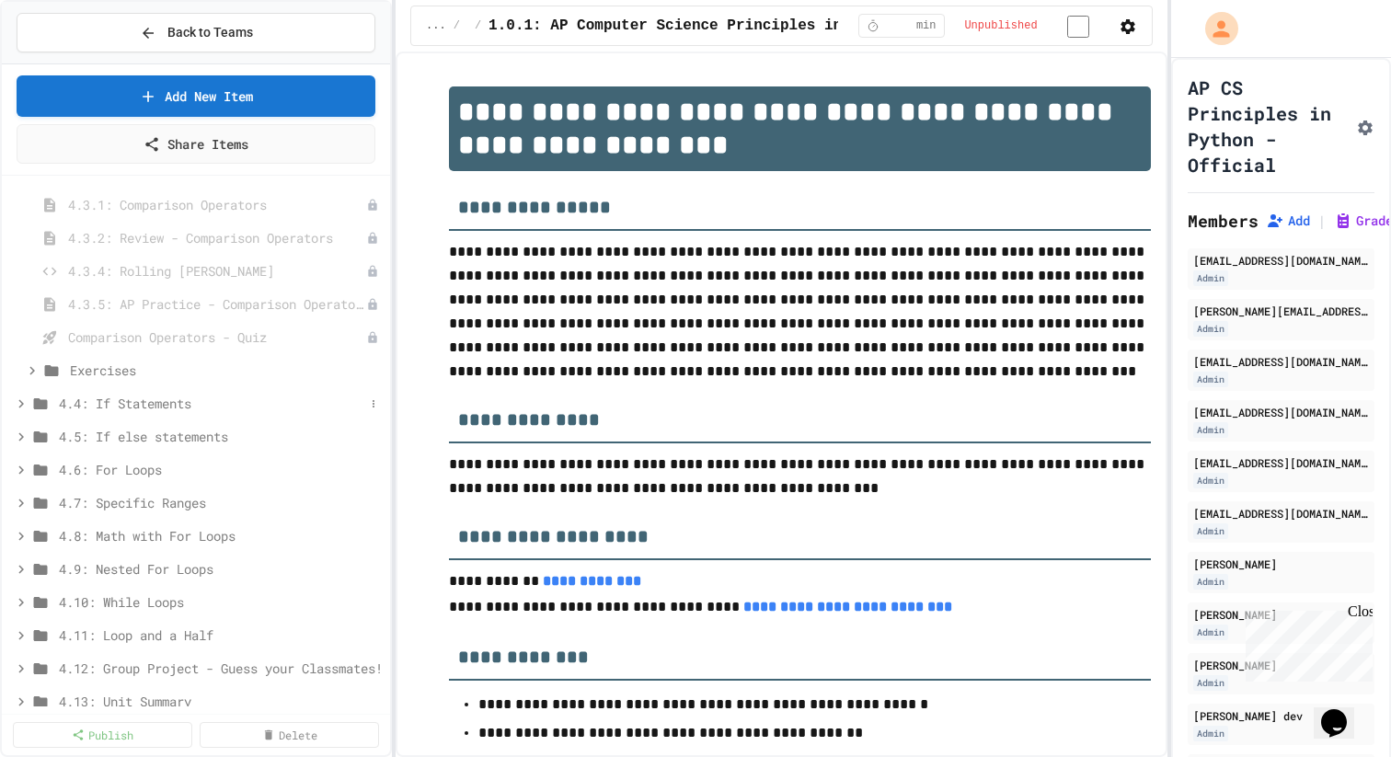
click at [296, 395] on span "4.4: If Statements" at bounding box center [211, 403] width 305 height 19
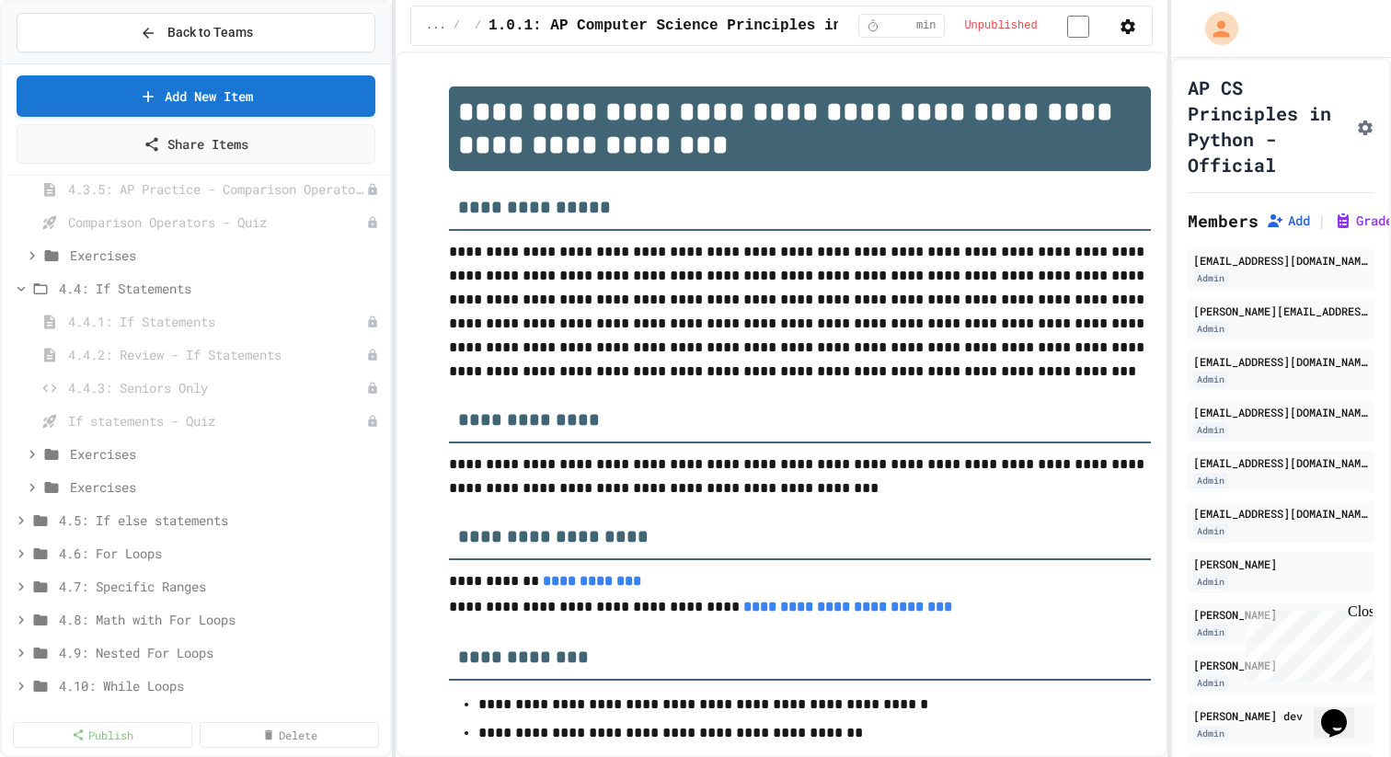
scroll to position [815, 0]
click at [249, 478] on span "Exercises" at bounding box center [217, 481] width 294 height 19
click at [249, 478] on span "Exercises" at bounding box center [226, 481] width 313 height 19
click at [375, 444] on icon at bounding box center [373, 448] width 11 height 11
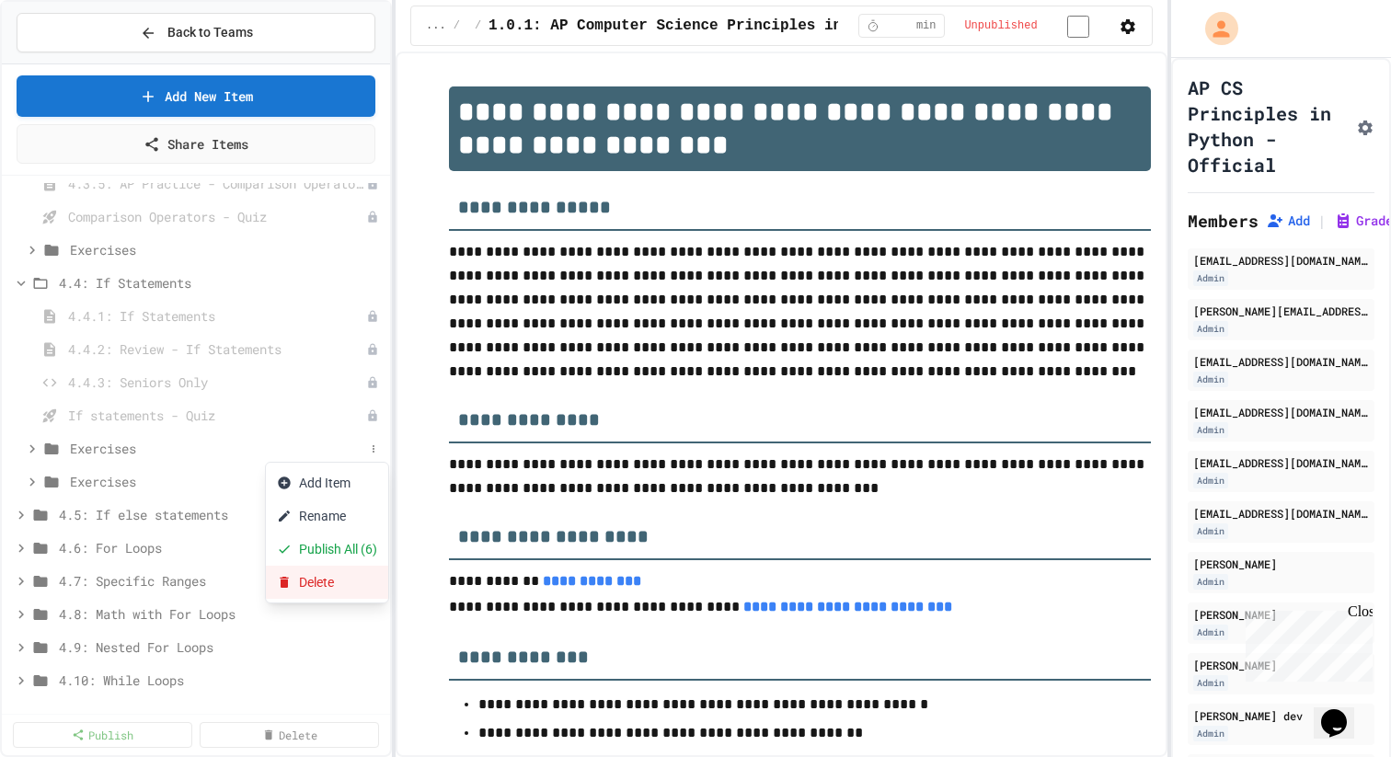
click at [361, 580] on button "Delete" at bounding box center [327, 582] width 122 height 33
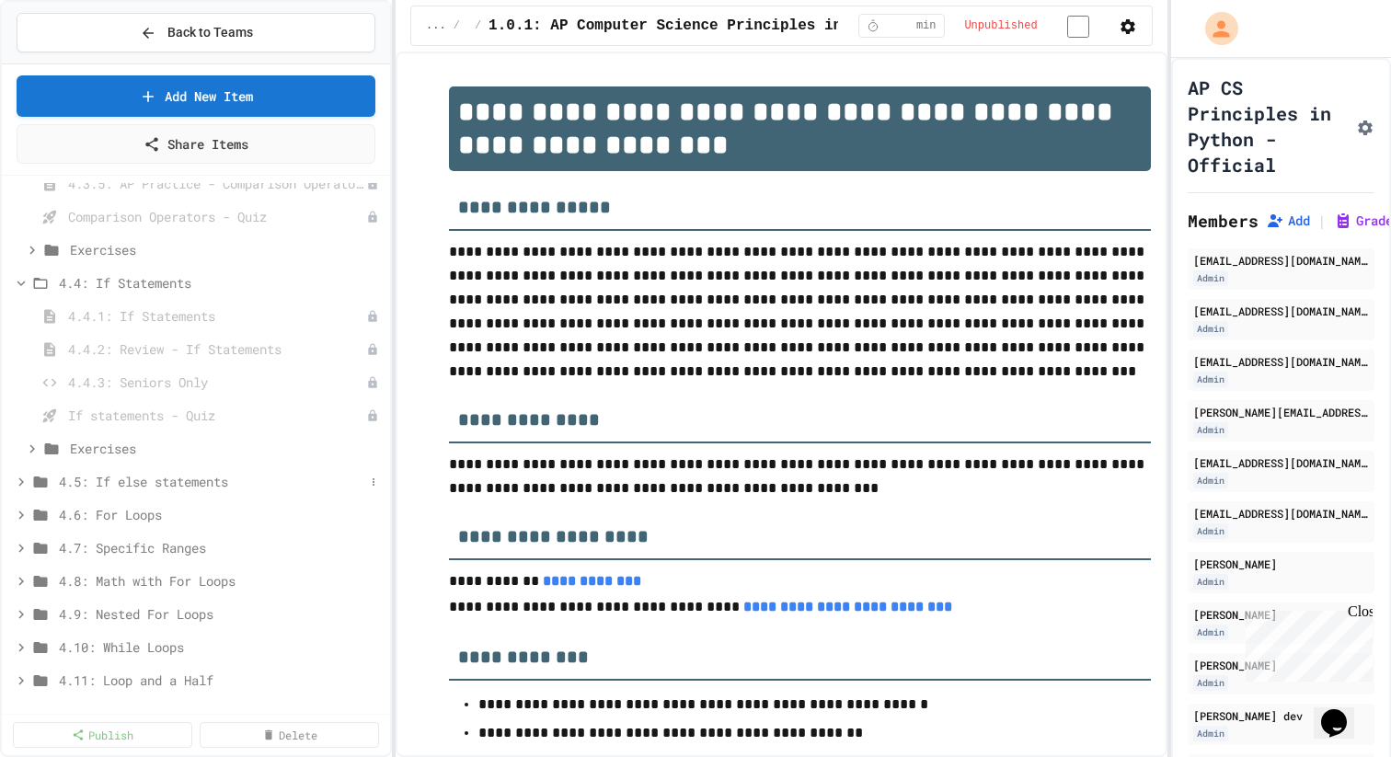
click at [136, 483] on span "4.5: If else statements" at bounding box center [211, 481] width 305 height 19
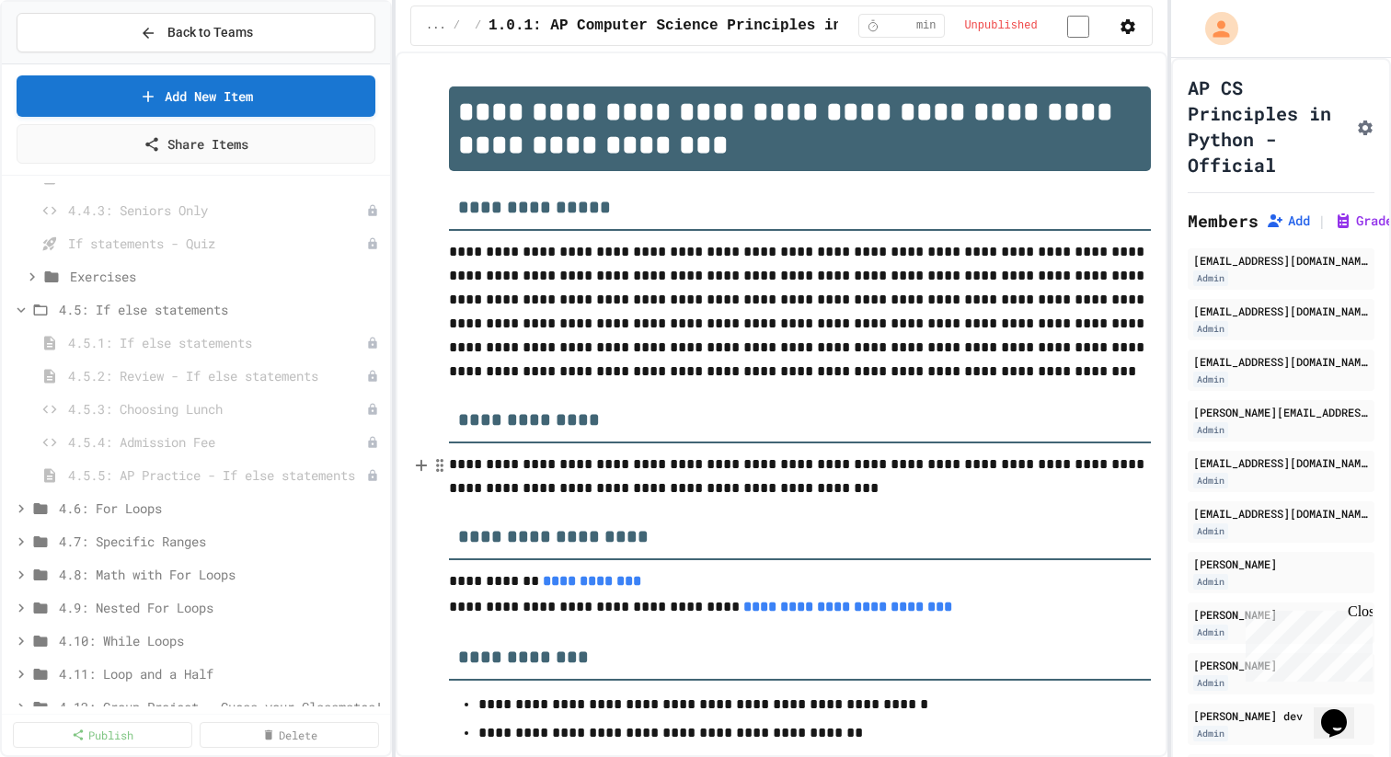
scroll to position [1004, 0]
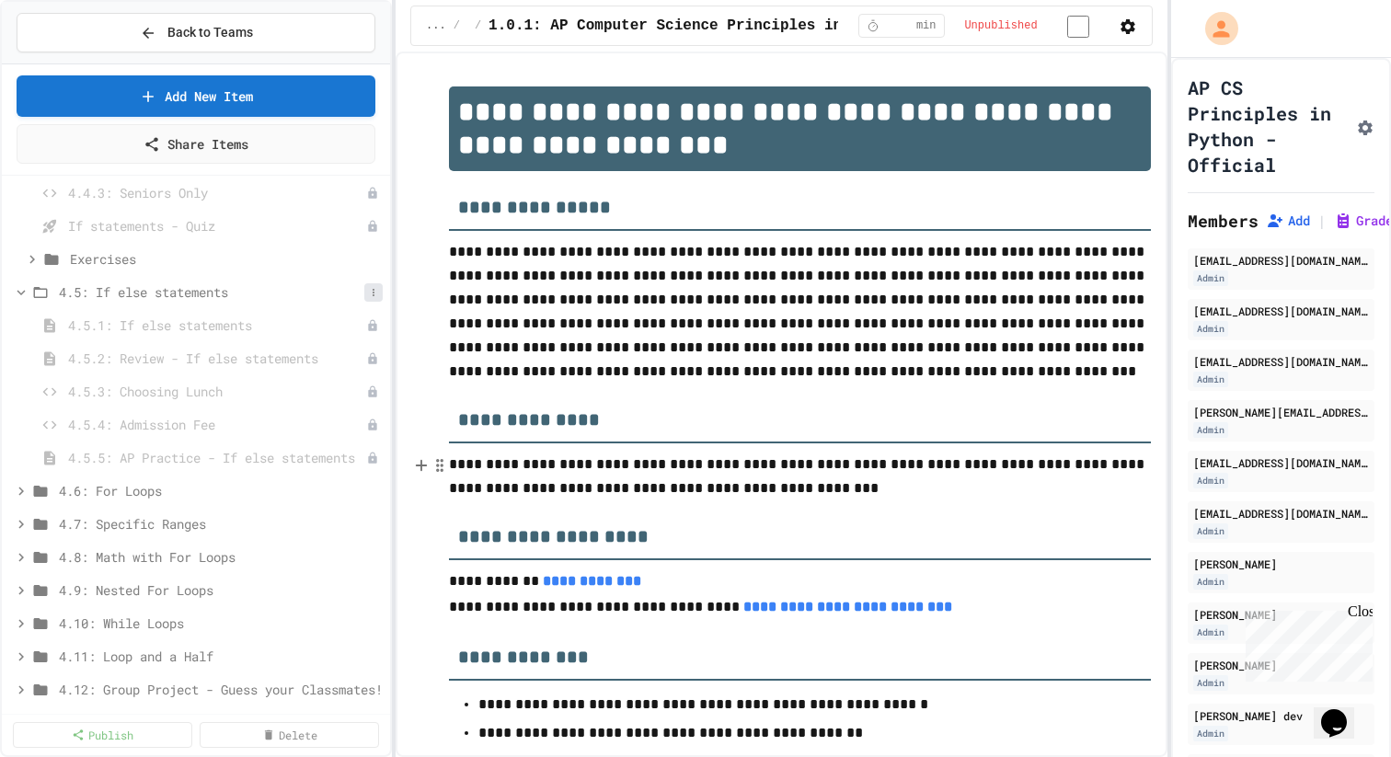
click at [370, 291] on icon at bounding box center [373, 292] width 11 height 11
click at [384, 315] on button "Add Item" at bounding box center [327, 326] width 122 height 33
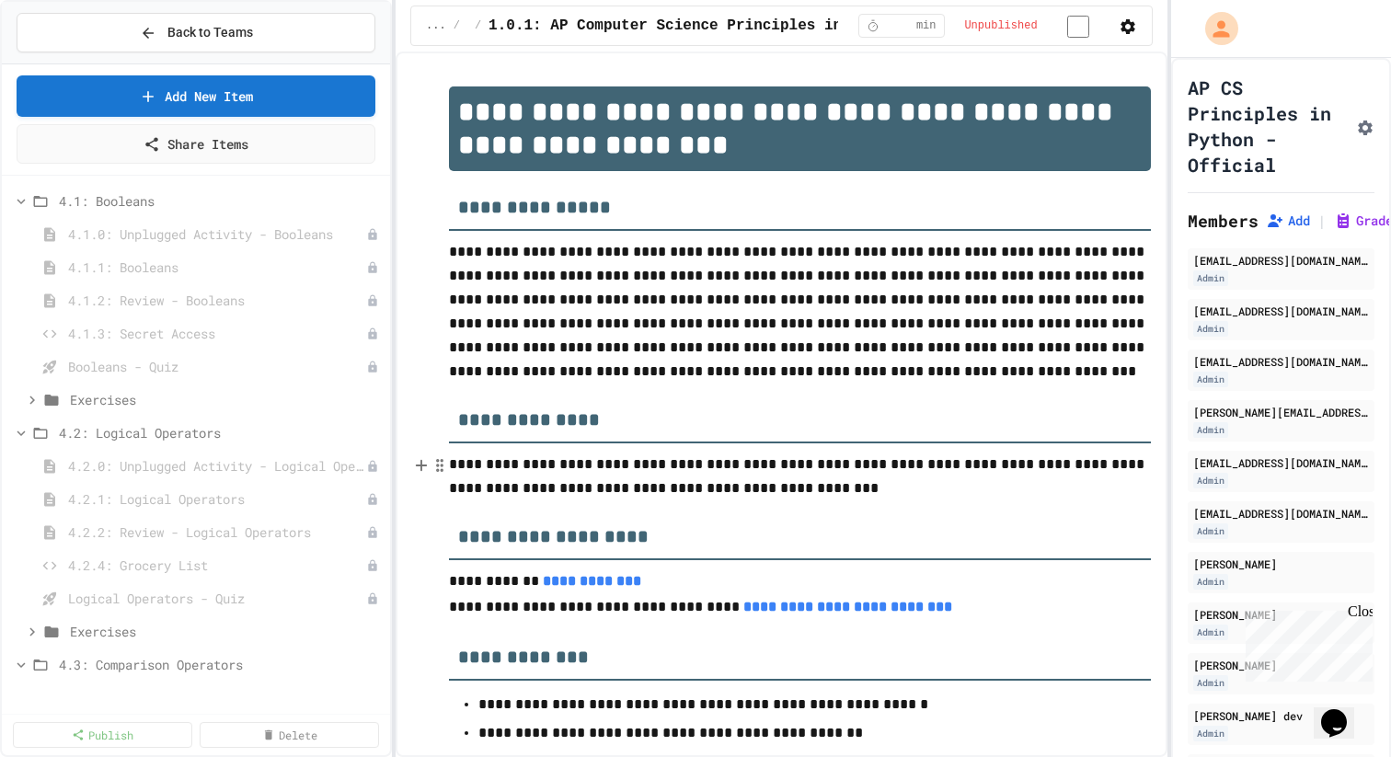
scroll to position [0, 0]
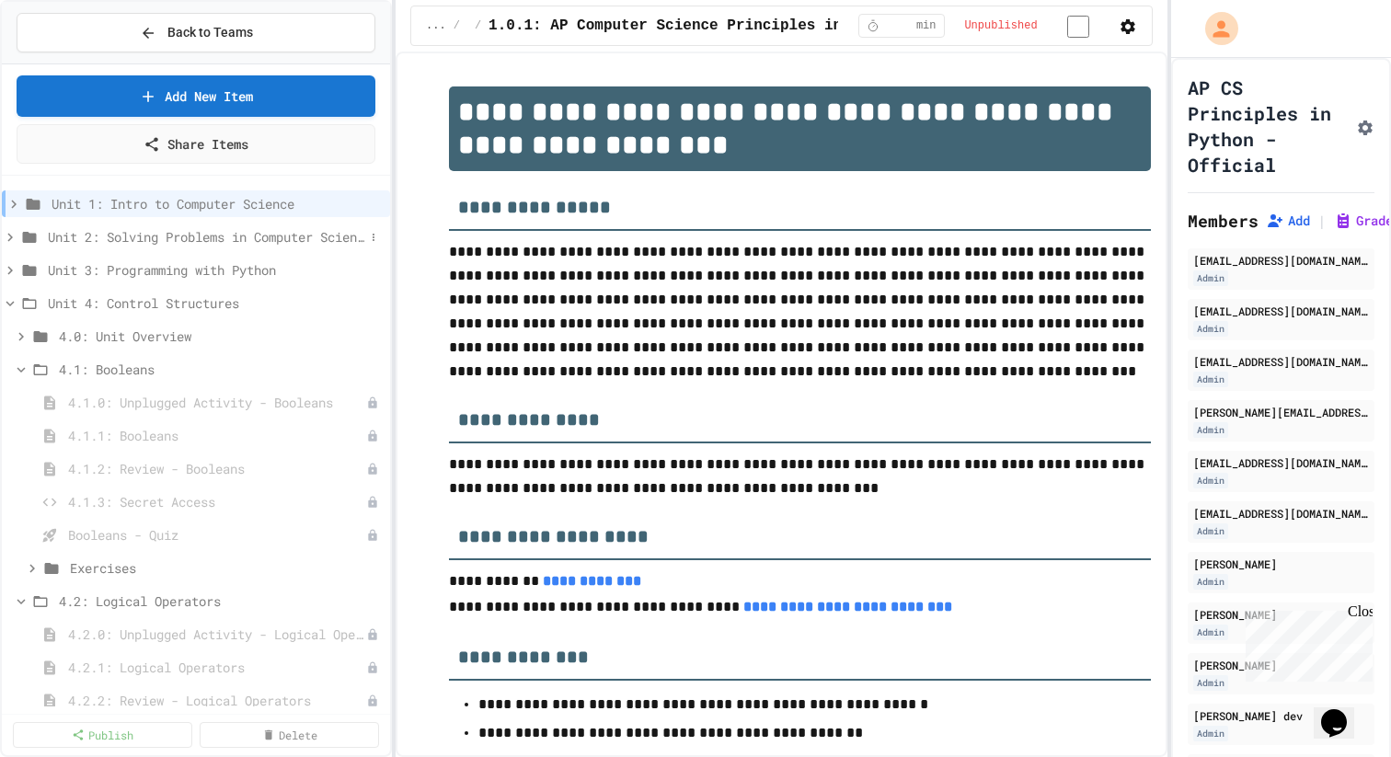
click at [256, 228] on span "Unit 2: Solving Problems in Computer Science" at bounding box center [206, 236] width 316 height 19
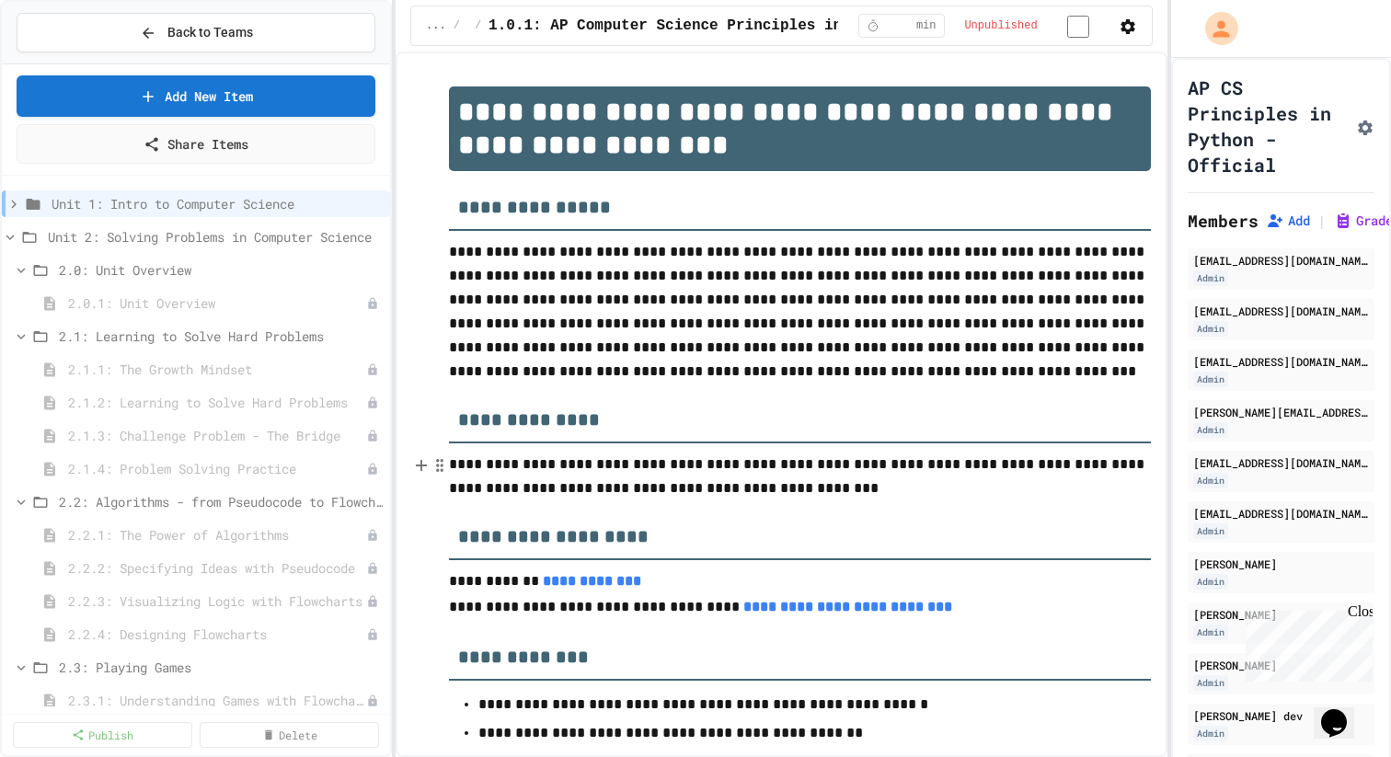
click at [256, 228] on span "Unit 2: Solving Problems in Computer Science" at bounding box center [215, 236] width 335 height 19
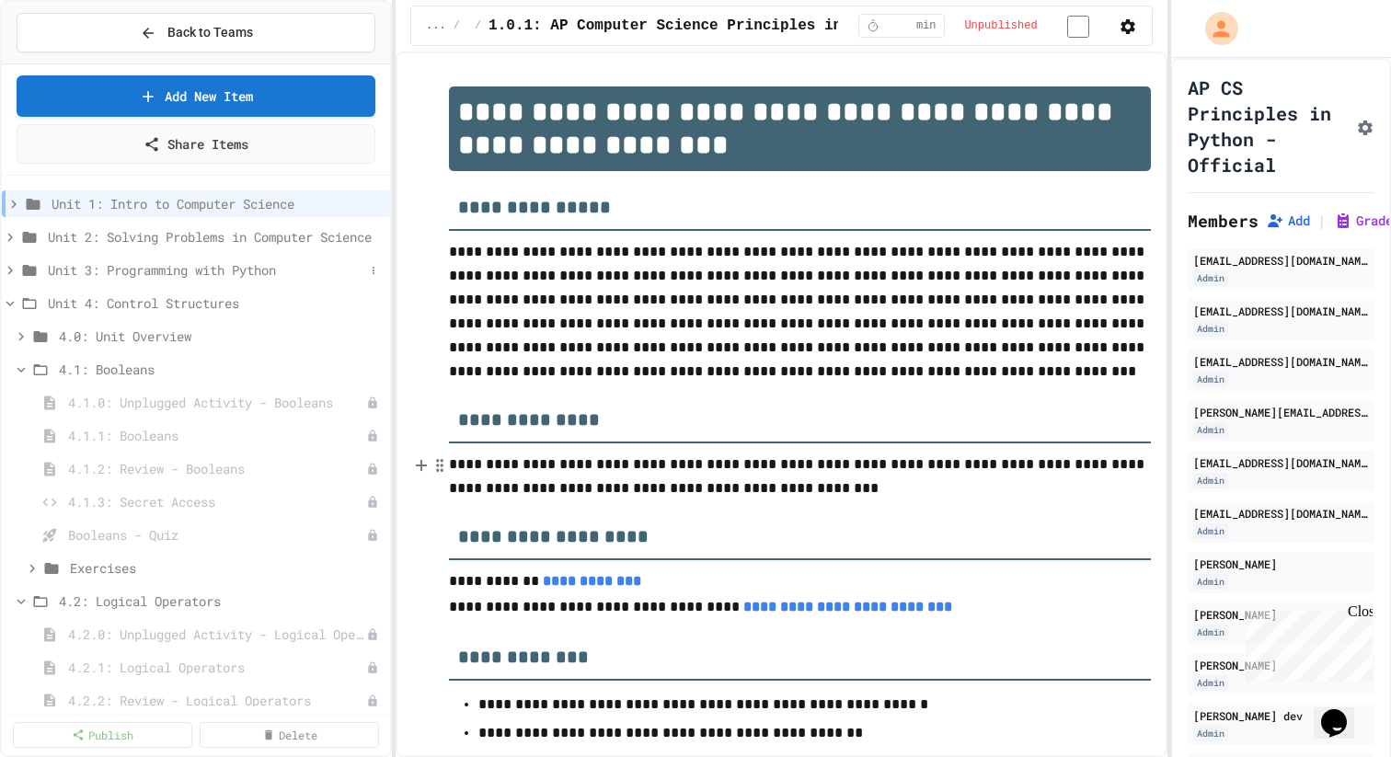
click at [257, 268] on span "Unit 3: Programming with Python" at bounding box center [206, 269] width 316 height 19
click at [158, 336] on span "3.1: What is Code?" at bounding box center [211, 335] width 305 height 19
click at [147, 359] on div "3.2: Hello, World!" at bounding box center [196, 369] width 388 height 27
click at [145, 398] on span "3.3: Variables and Data Types" at bounding box center [211, 402] width 305 height 19
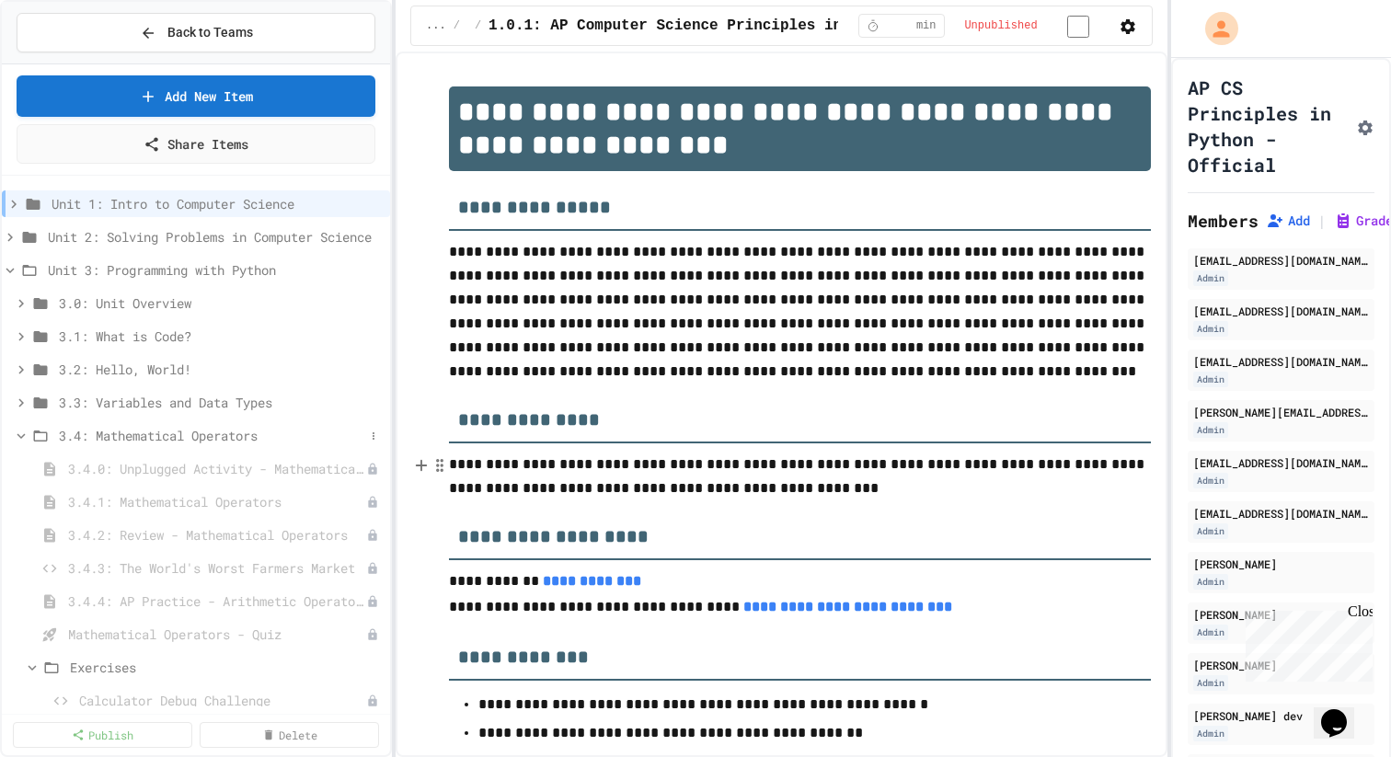
click at [145, 436] on span "3.4: Mathematical Operators" at bounding box center [211, 435] width 305 height 19
click at [145, 469] on span "3.5: String Operators" at bounding box center [211, 468] width 305 height 19
click at [142, 533] on span "3.7: Advanced Math in Python" at bounding box center [211, 534] width 305 height 19
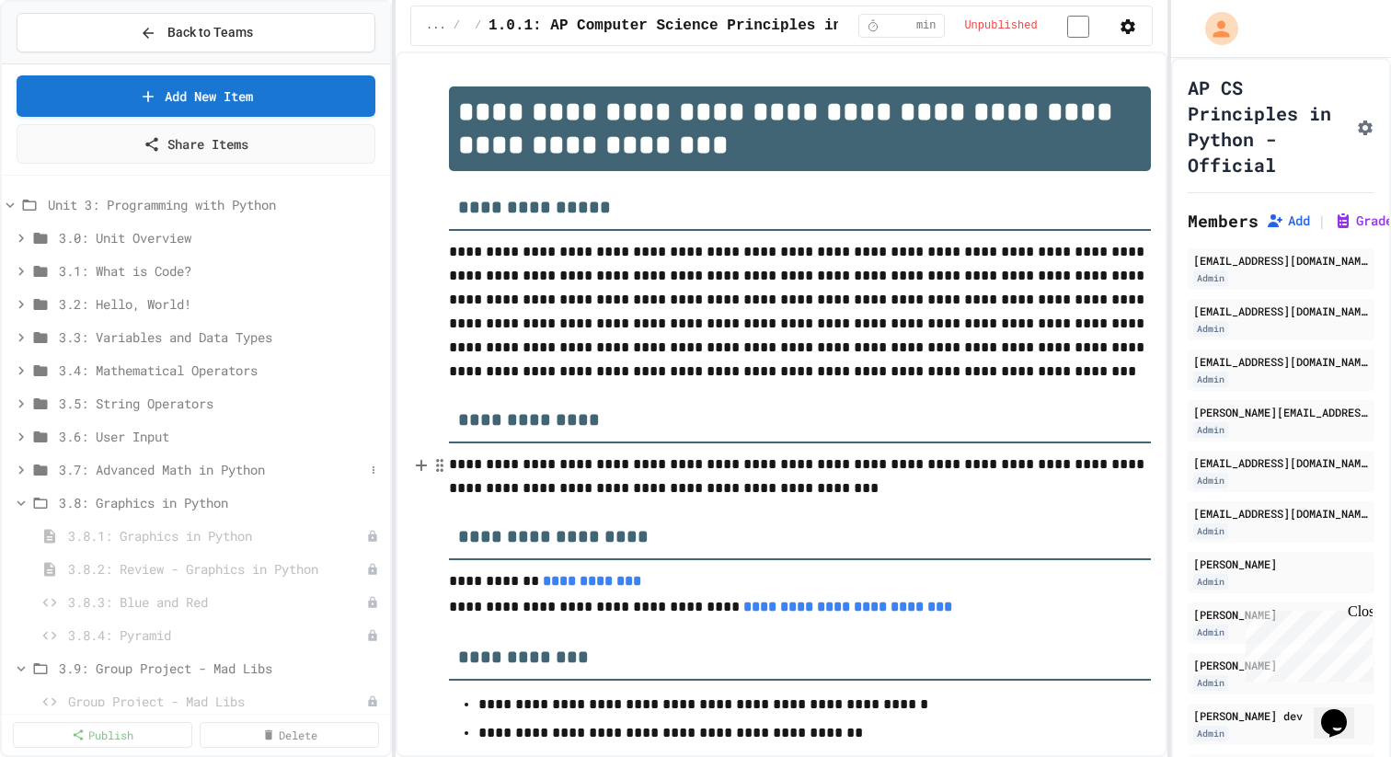
scroll to position [67, 0]
click at [134, 504] on span "3.8: Graphics in Python" at bounding box center [211, 500] width 305 height 19
click at [124, 539] on span "3.9: Group Project - Mad Libs" at bounding box center [211, 533] width 305 height 19
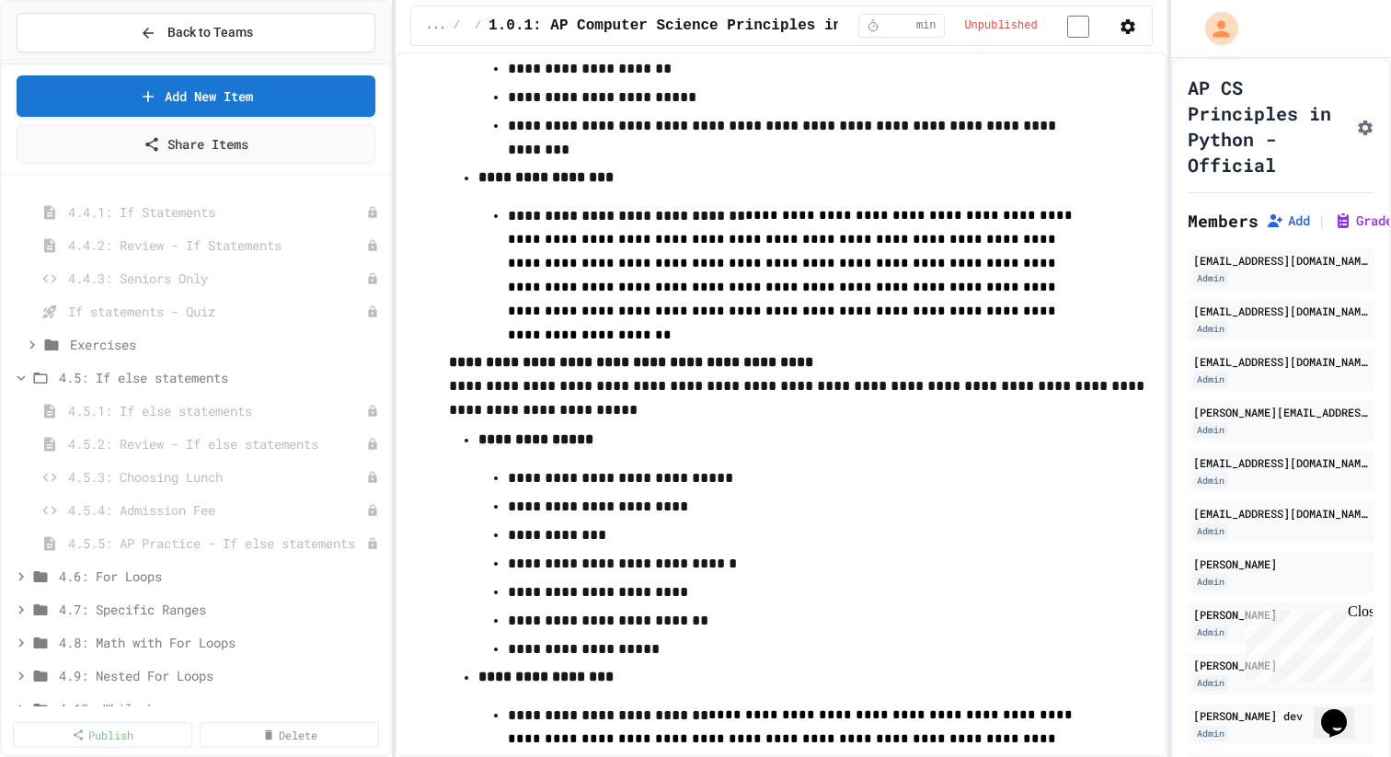
scroll to position [1315, 0]
click at [1127, 31] on icon "button" at bounding box center [1127, 26] width 15 height 15
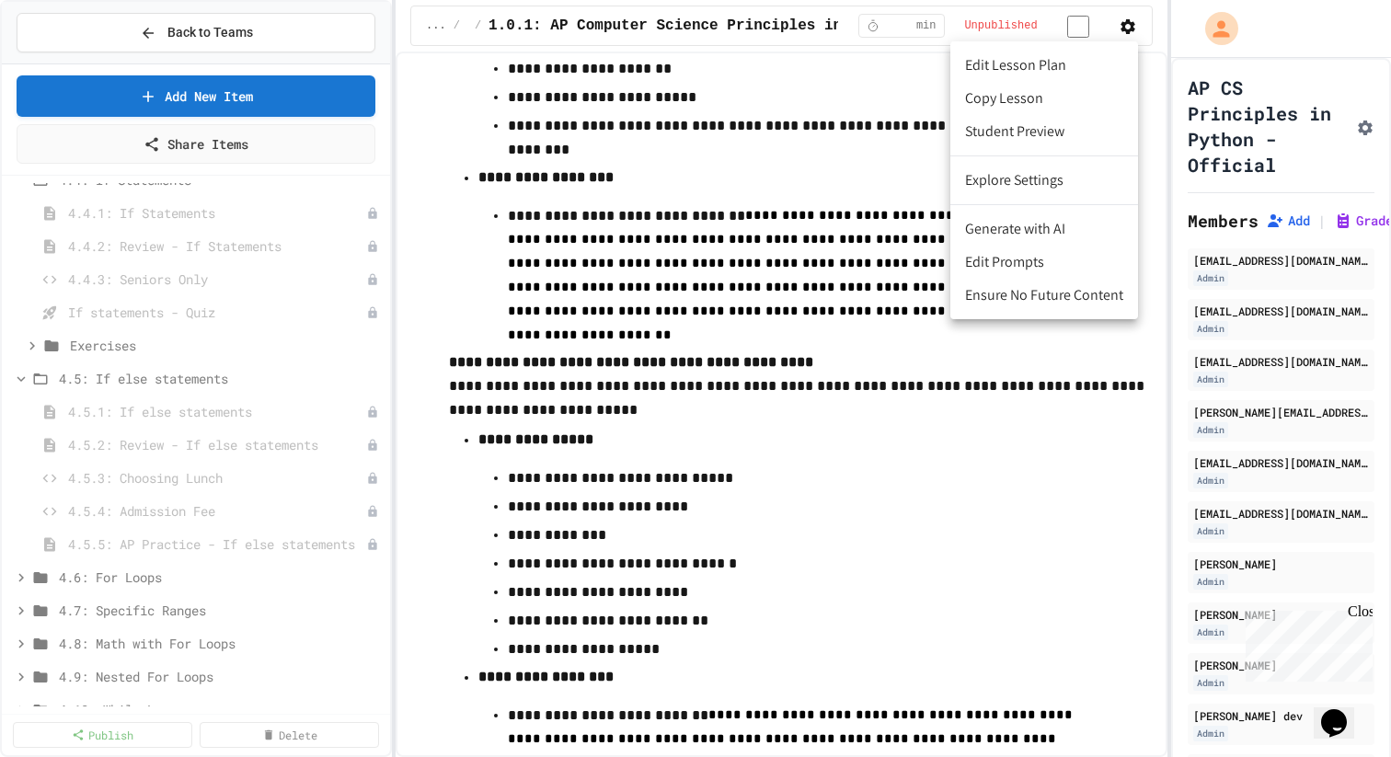
click at [1036, 262] on li "Edit Prompts" at bounding box center [1044, 262] width 188 height 33
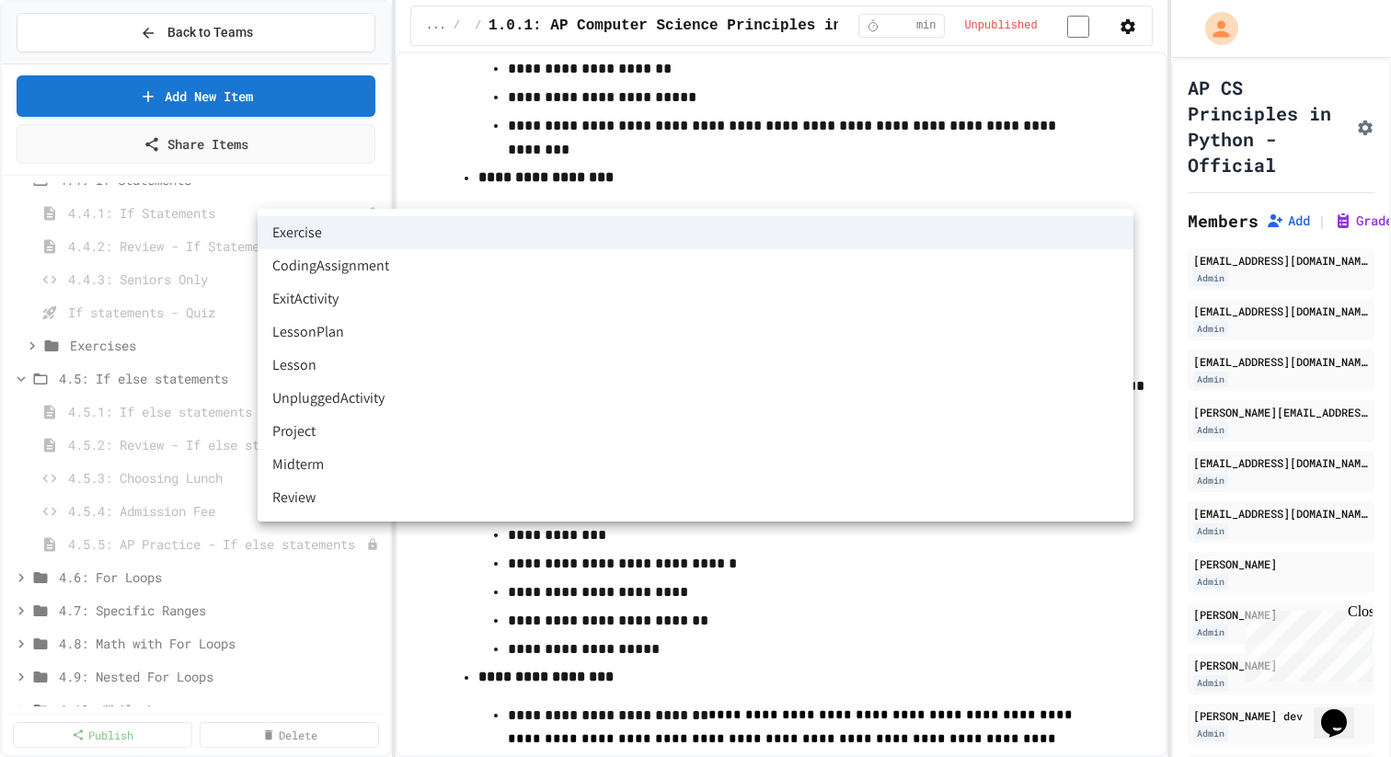
click at [742, 193] on body "**********" at bounding box center [695, 378] width 1391 height 757
click at [652, 262] on li "CodingAssignment" at bounding box center [696, 265] width 876 height 33
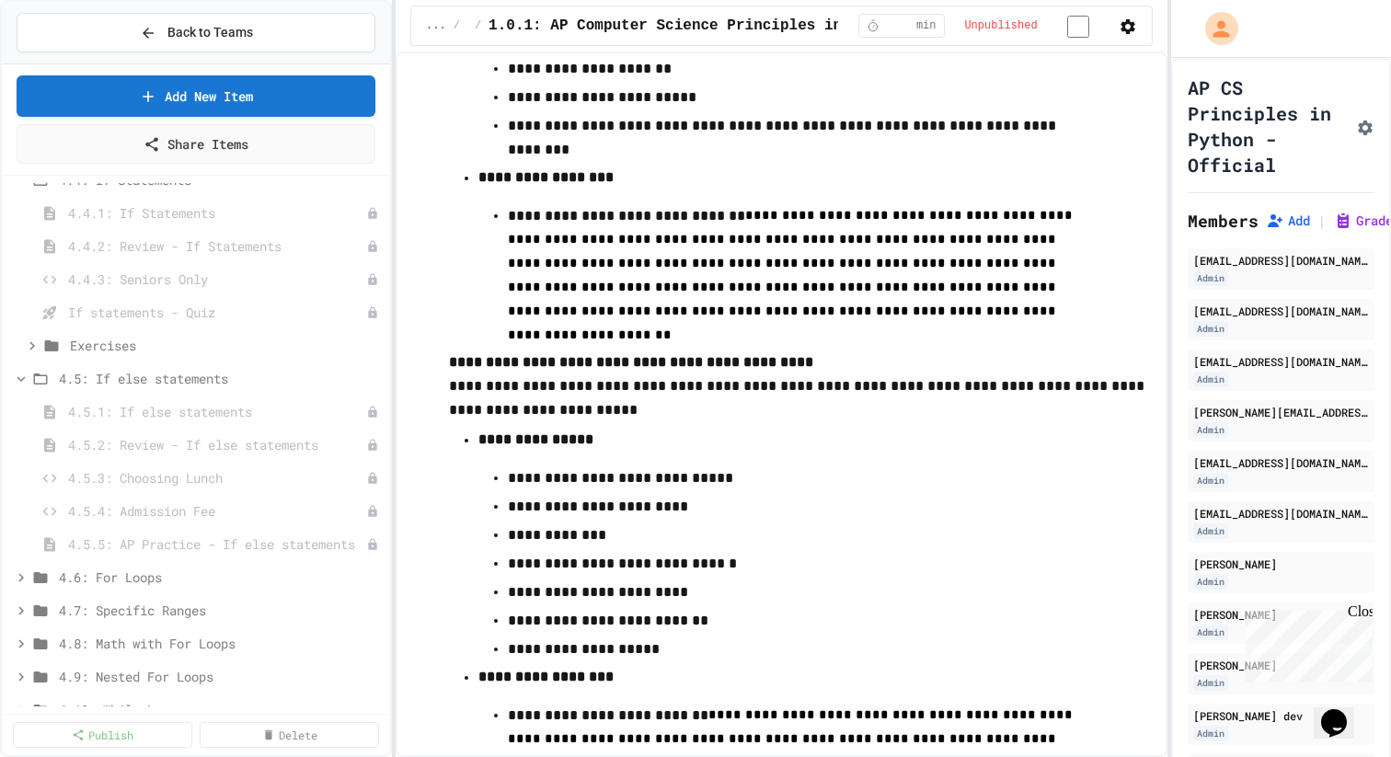
click at [638, 192] on body "**********" at bounding box center [695, 378] width 1391 height 757
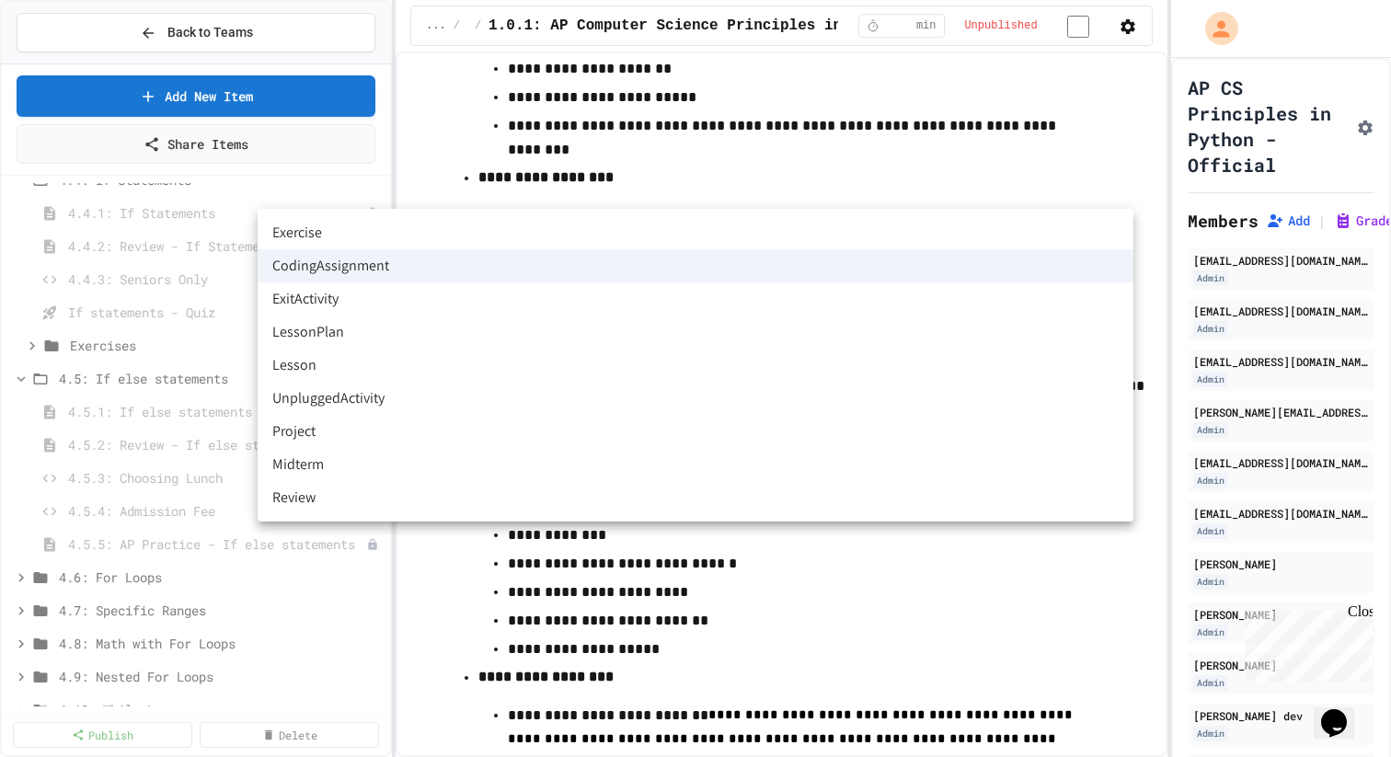
click at [606, 229] on li "Exercise" at bounding box center [696, 232] width 876 height 33
type input "********"
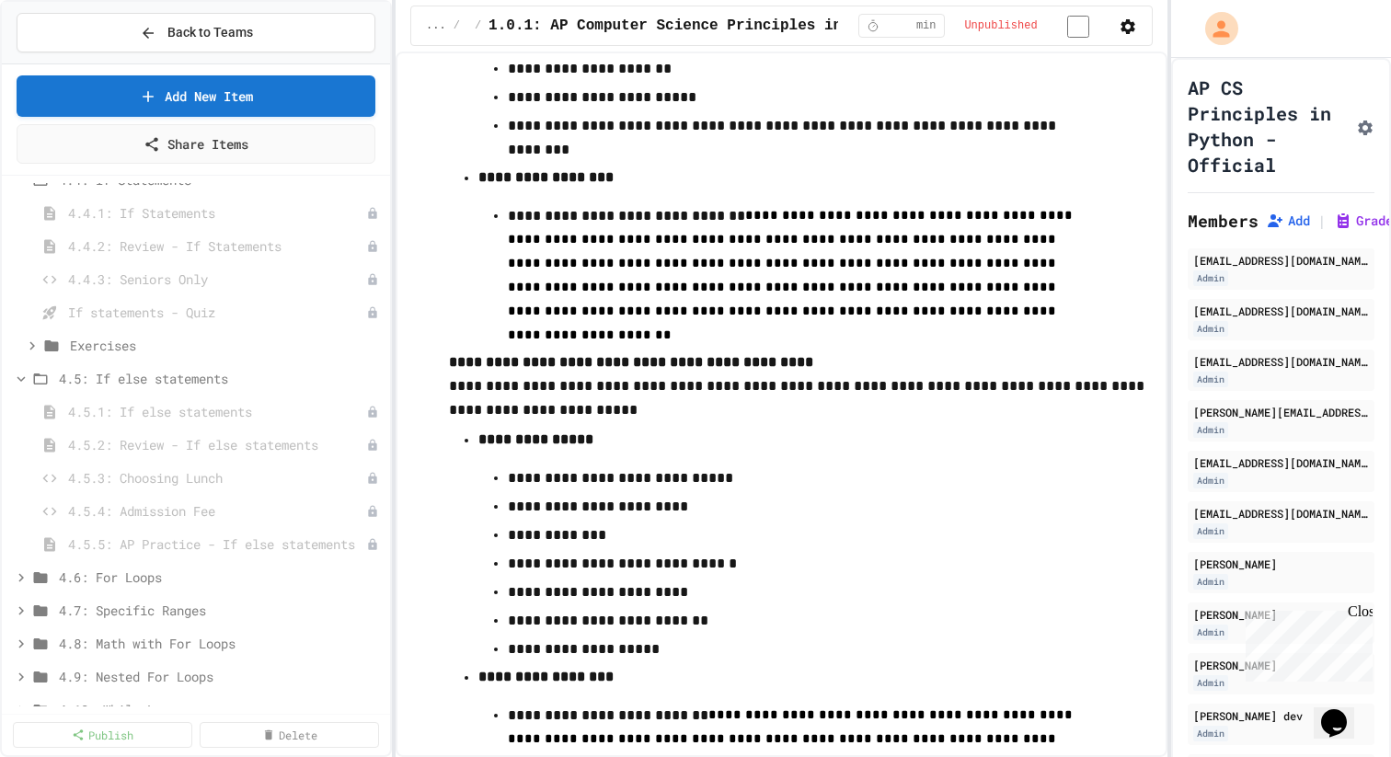
scroll to position [4958, 0]
drag, startPoint x: 500, startPoint y: 593, endPoint x: 506, endPoint y: 535, distance: 58.2
drag, startPoint x: 479, startPoint y: 588, endPoint x: 473, endPoint y: 543, distance: 45.5
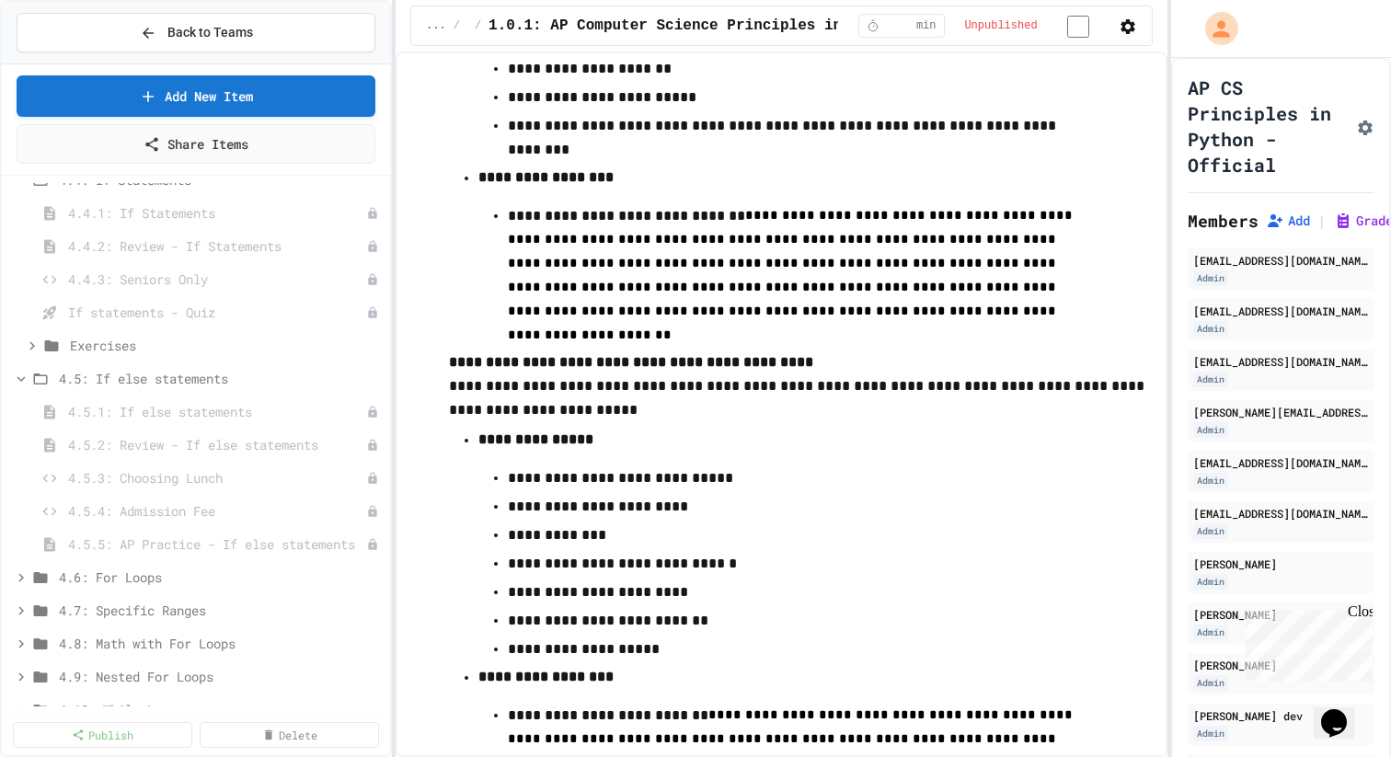
drag, startPoint x: 295, startPoint y: 488, endPoint x: 336, endPoint y: 508, distance: 44.8
paste textarea "**********"
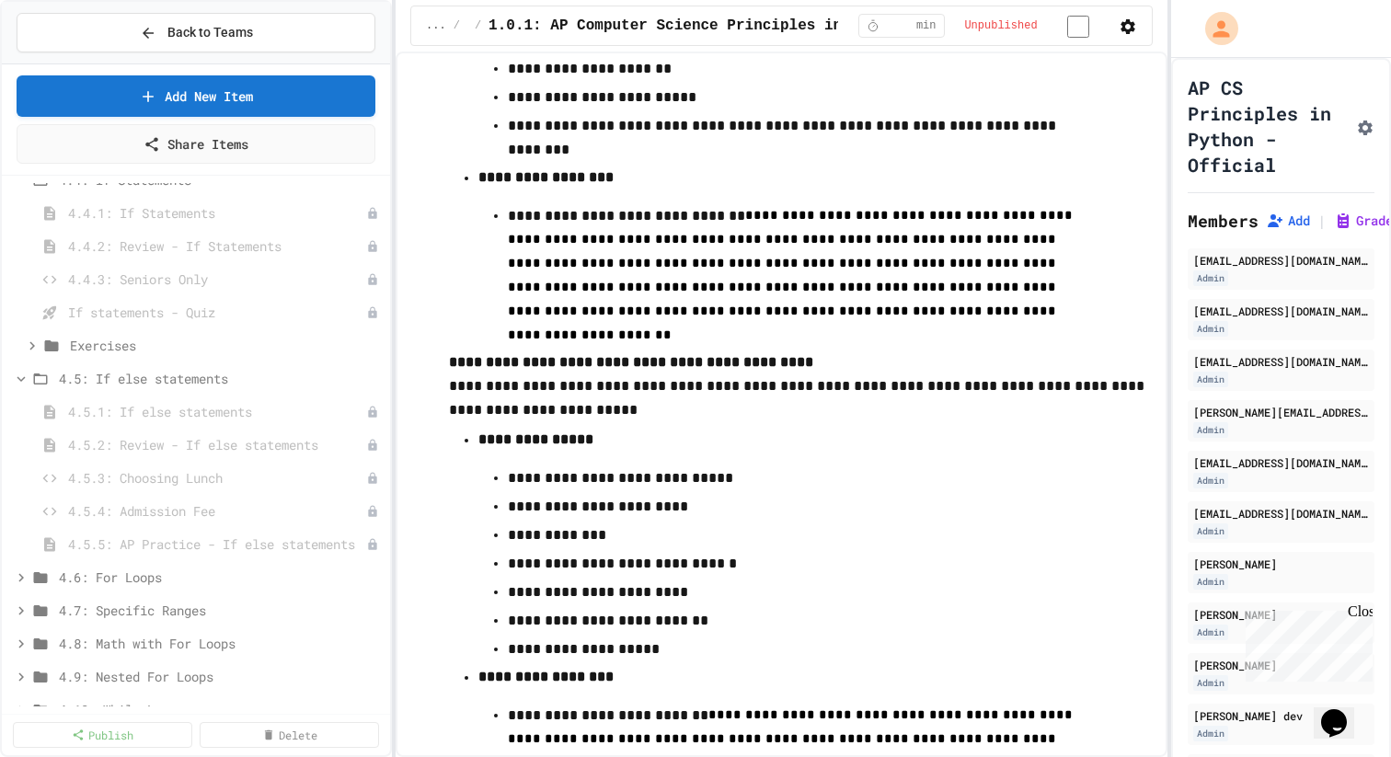
type textarea "**********"
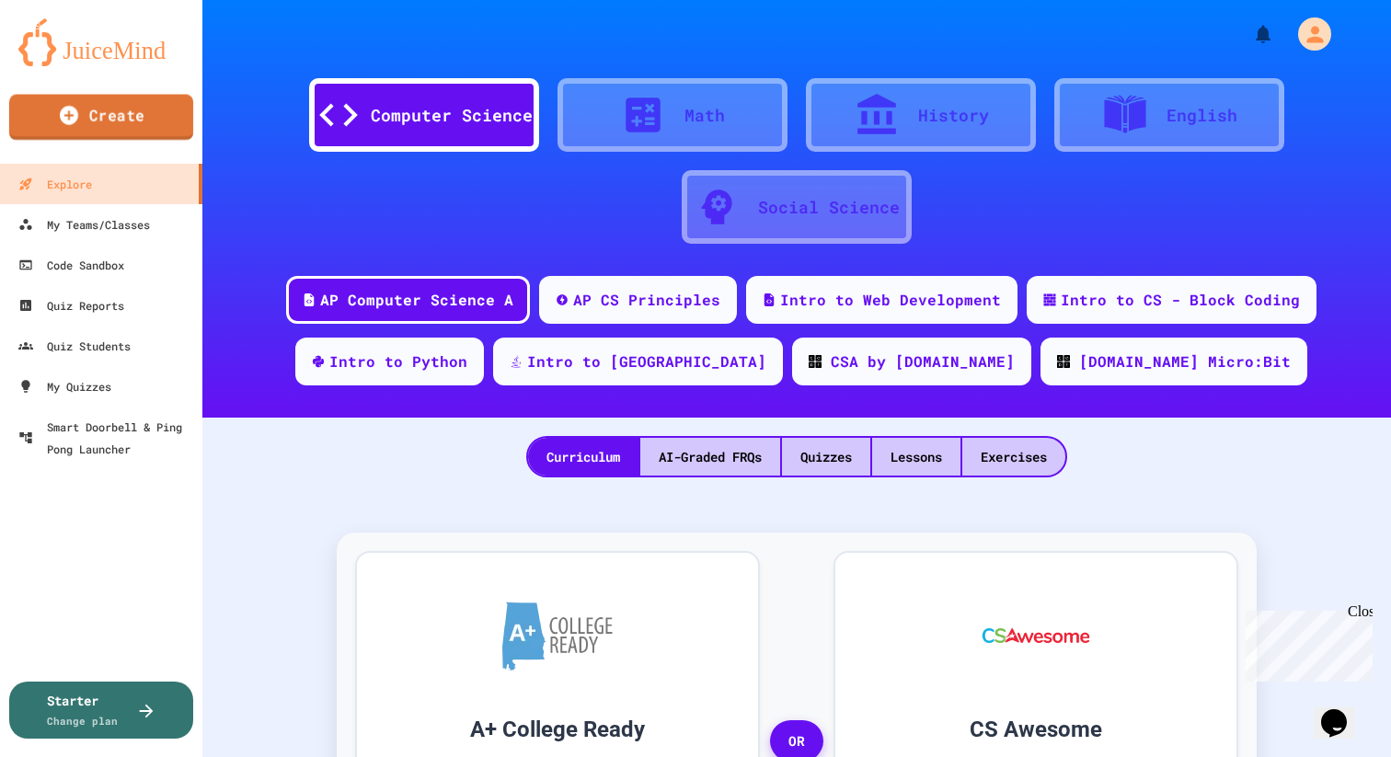
click at [147, 109] on link "Create" at bounding box center [101, 118] width 184 height 46
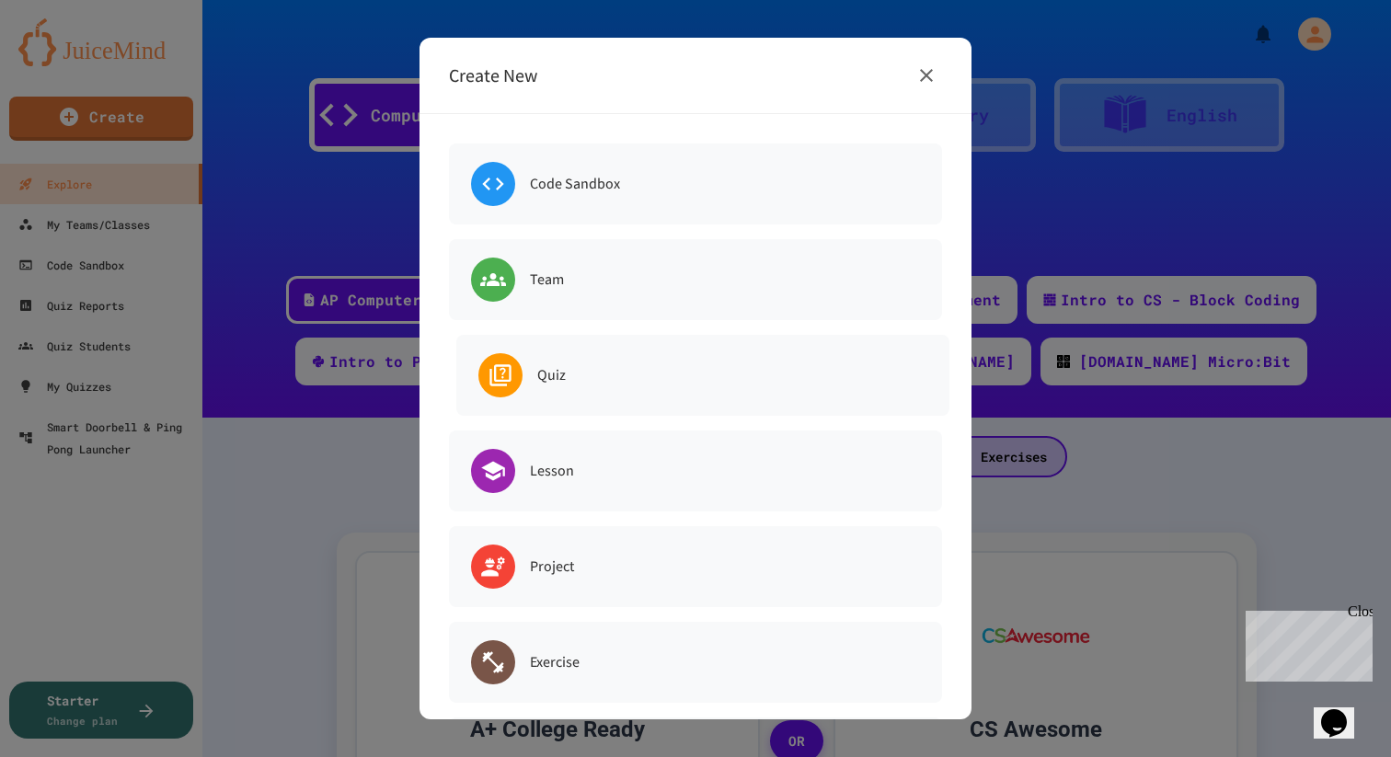
click at [123, 220] on div at bounding box center [695, 378] width 1391 height 757
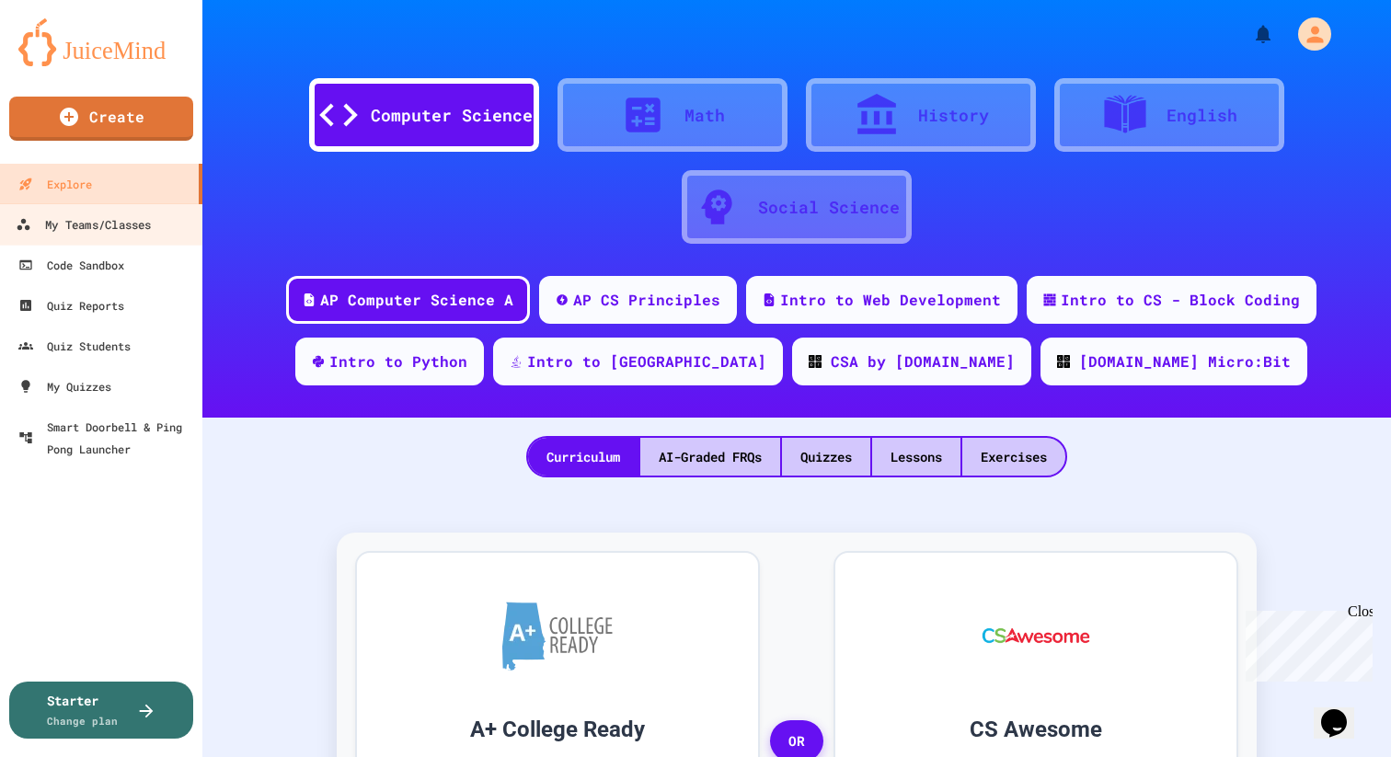
click at [123, 220] on div "My Teams/Classes" at bounding box center [83, 224] width 135 height 23
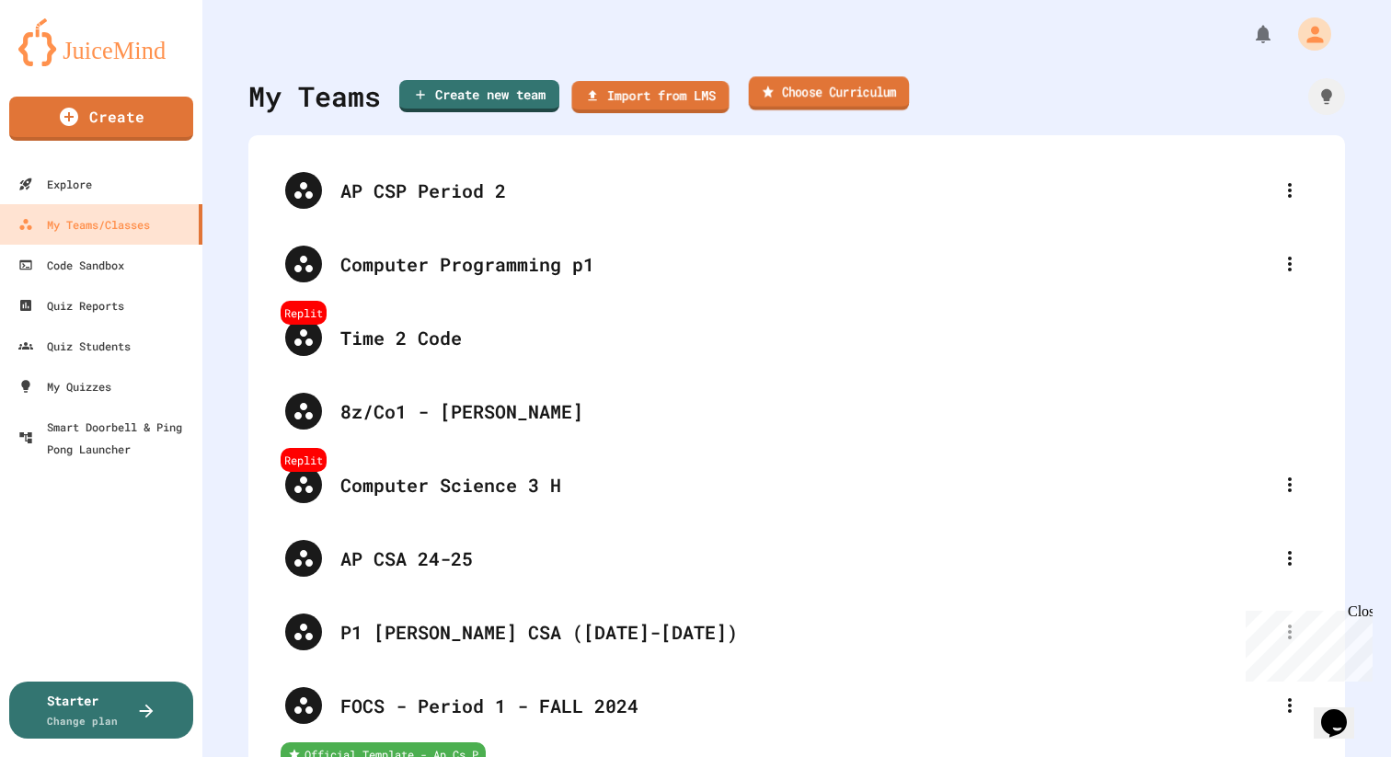
click at [831, 99] on link "Choose Curriculum" at bounding box center [829, 93] width 161 height 34
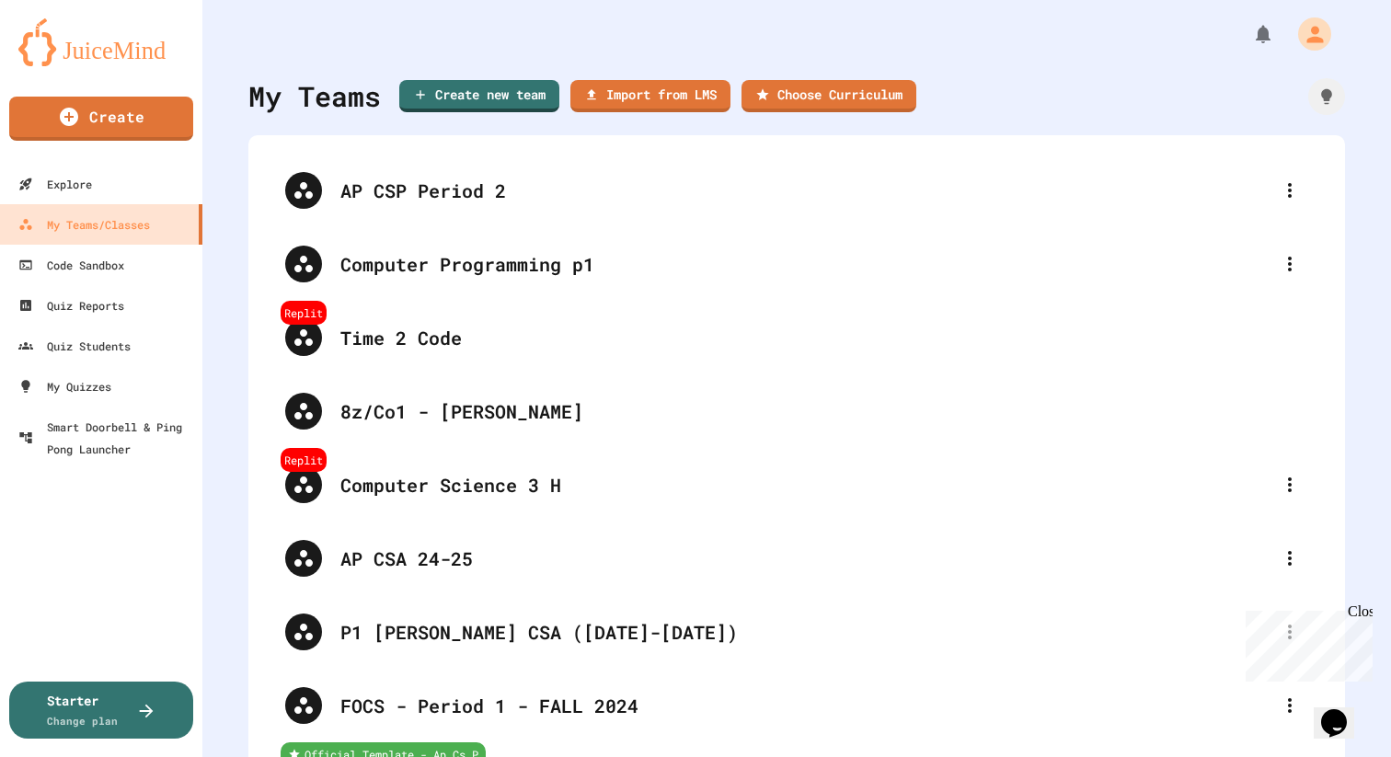
type input "**********"
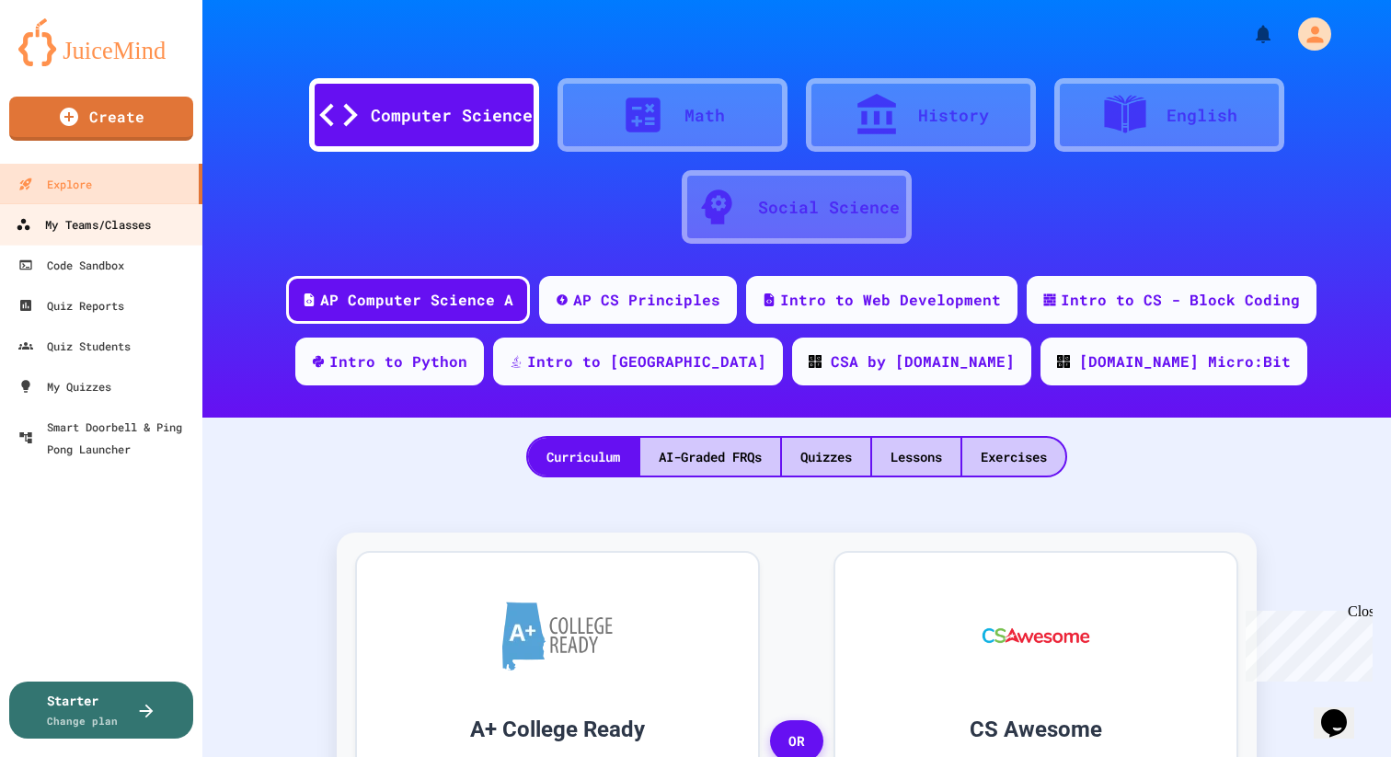
click at [89, 221] on div "My Teams/Classes" at bounding box center [83, 224] width 135 height 23
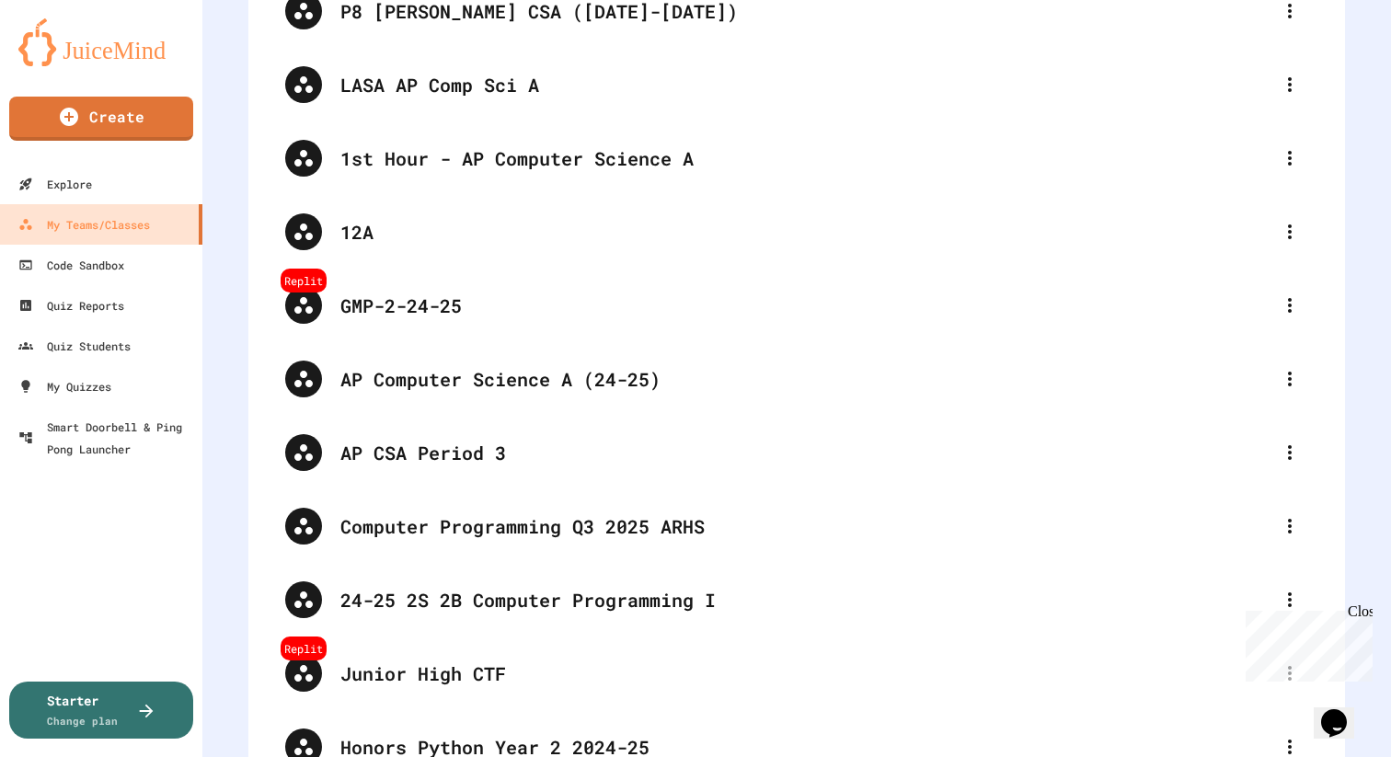
scroll to position [24312, 0]
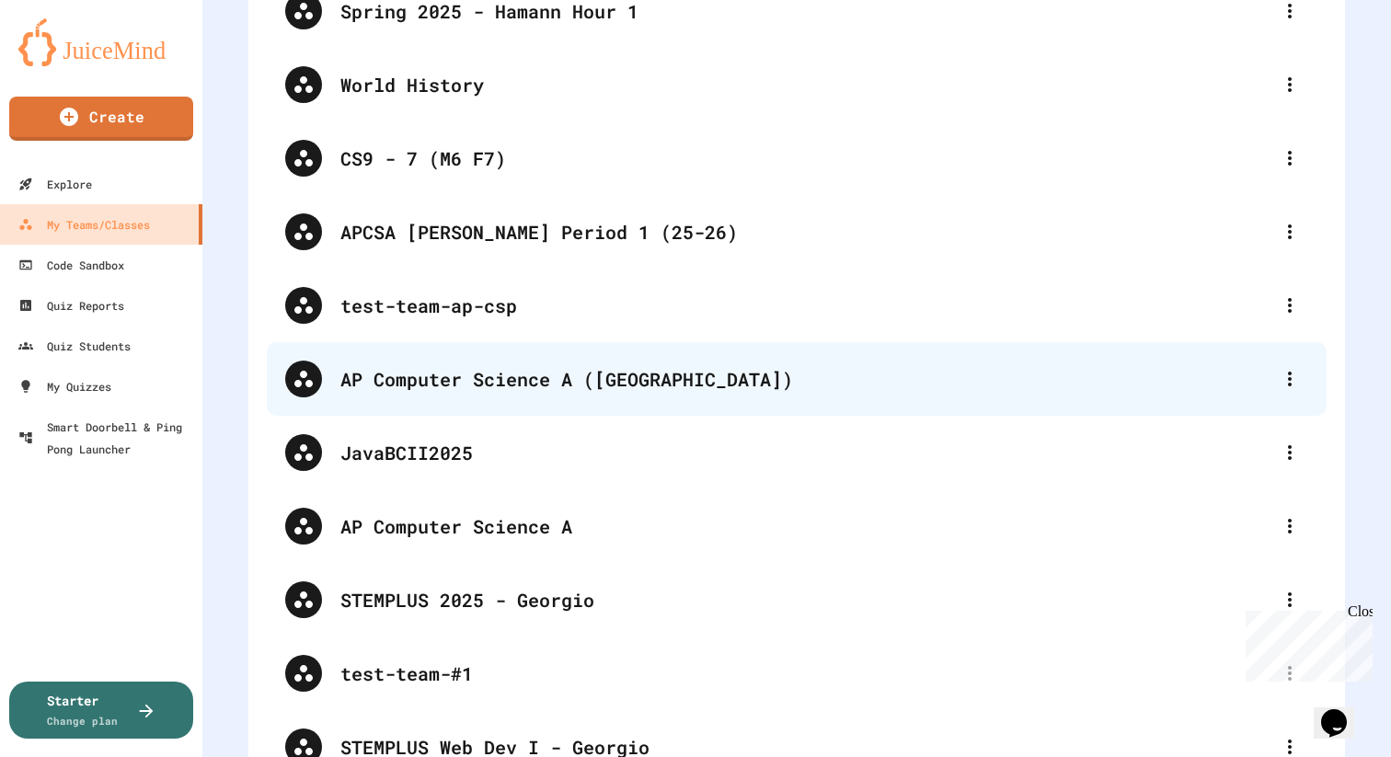
click at [697, 380] on div "AP Computer Science A ([GEOGRAPHIC_DATA])" at bounding box center [805, 379] width 931 height 28
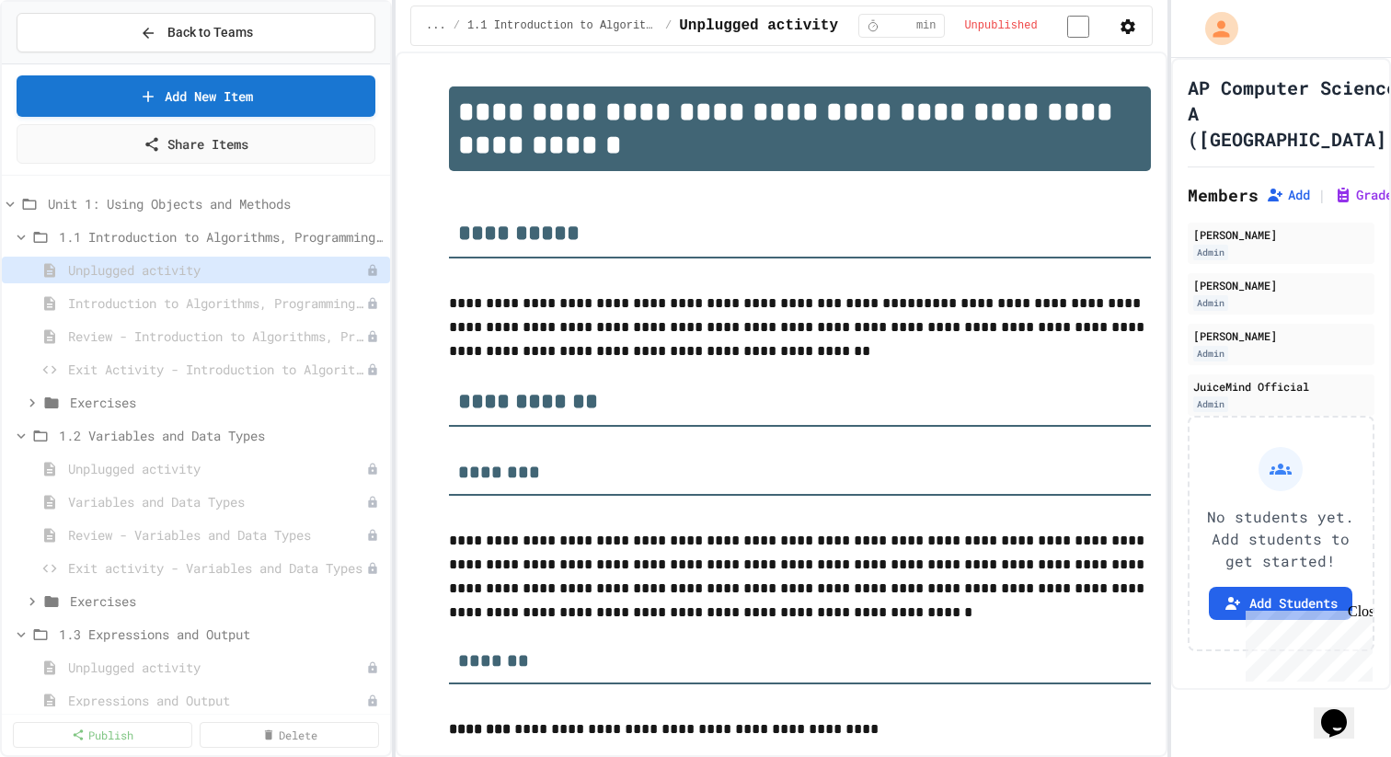
click at [1118, 20] on icon "button" at bounding box center [1127, 26] width 18 height 18
click at [662, 197] on body "**********" at bounding box center [695, 378] width 1391 height 757
click at [622, 193] on body "**********" at bounding box center [695, 378] width 1391 height 757
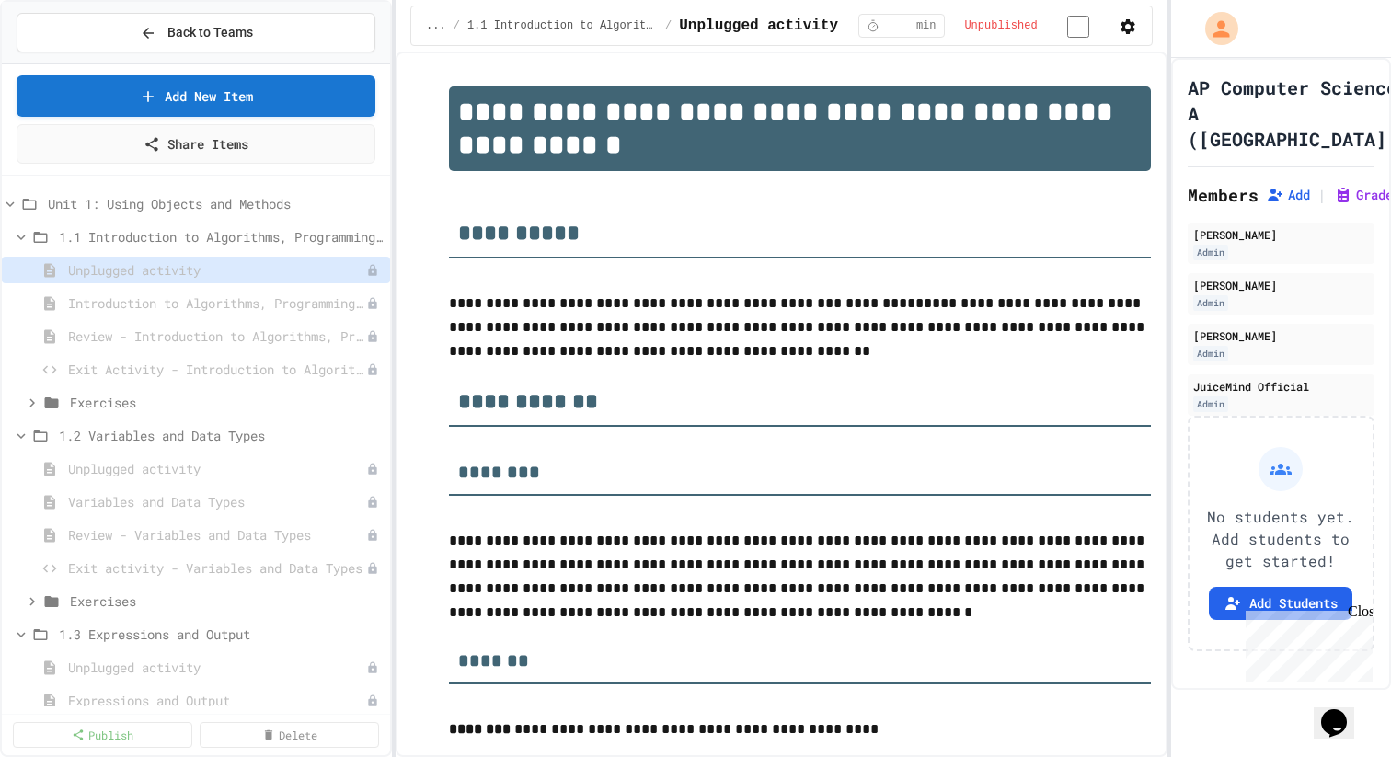
type input "********"
drag, startPoint x: 282, startPoint y: 491, endPoint x: 345, endPoint y: 531, distance: 74.0
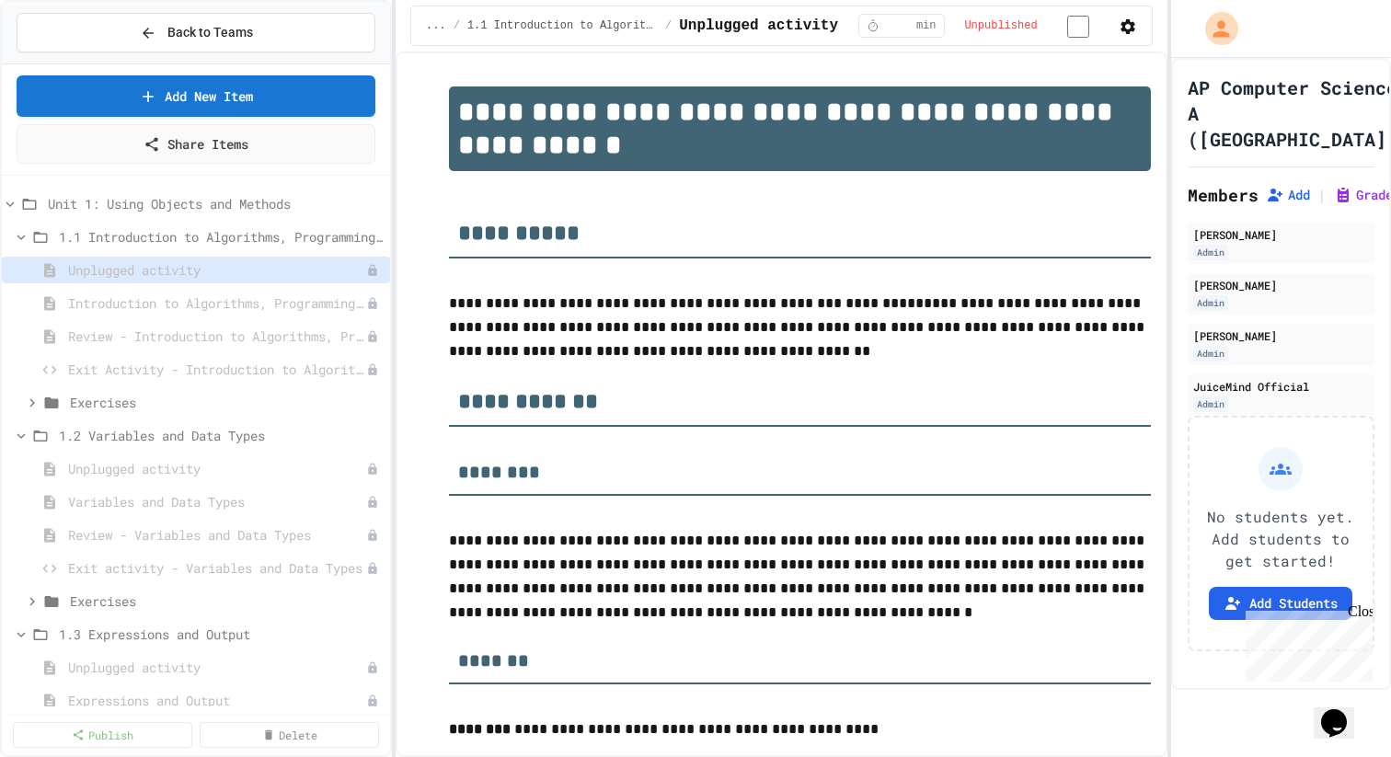
type textarea "**********"
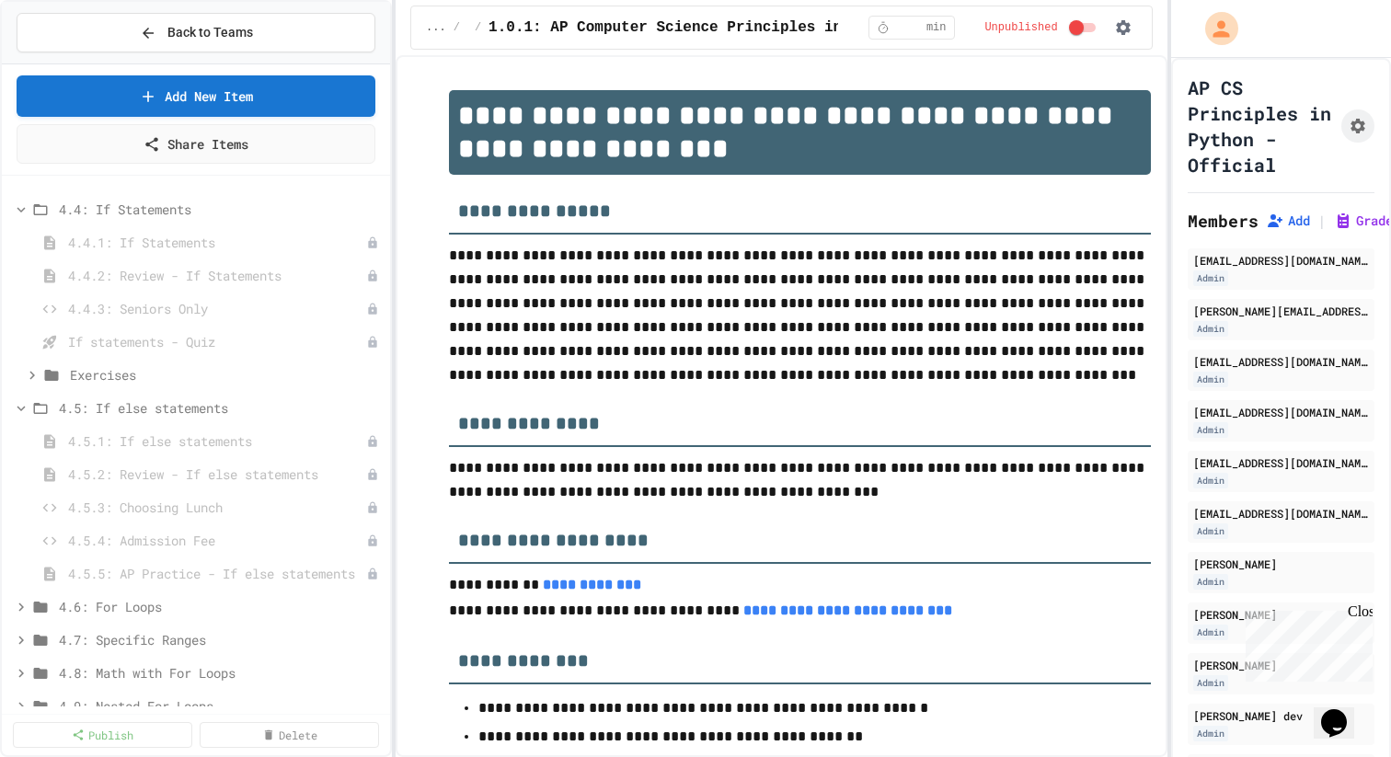
scroll to position [1369, 0]
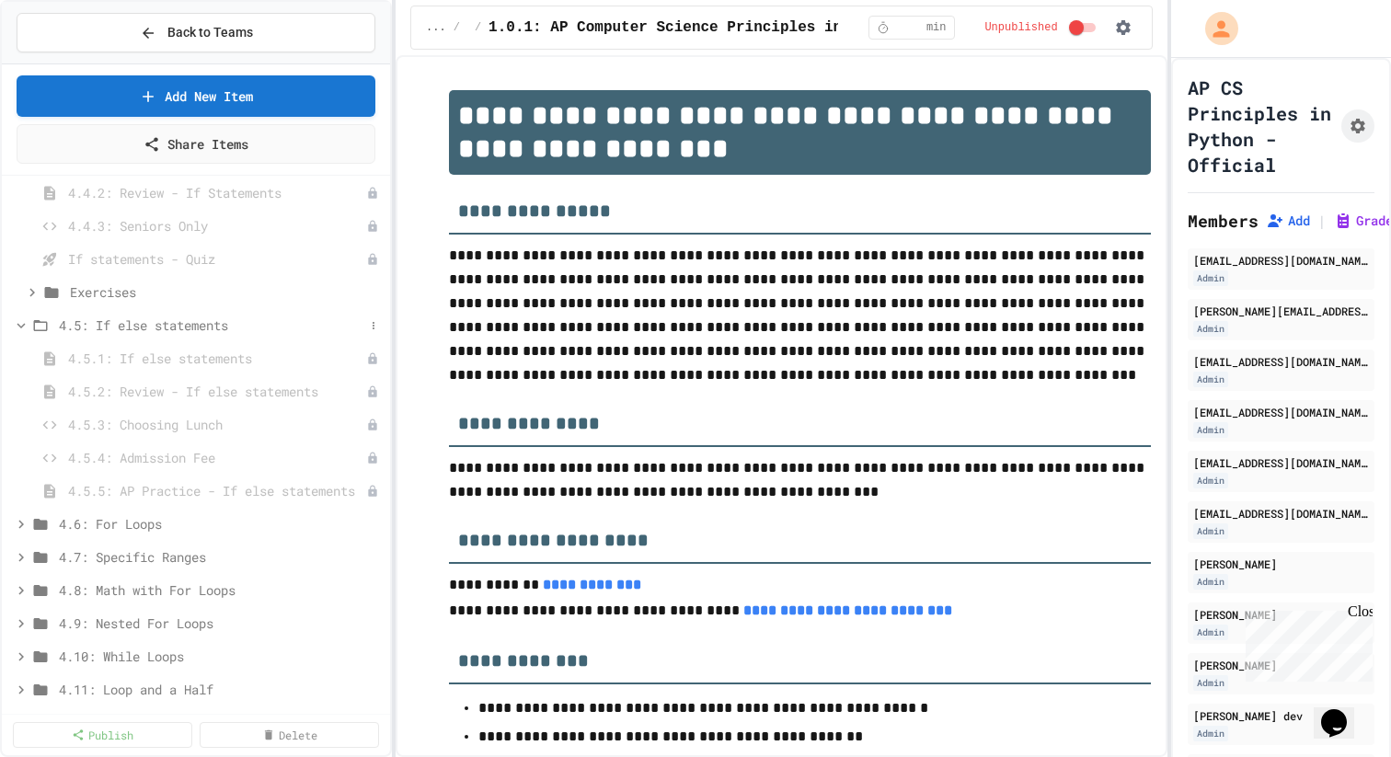
click at [361, 324] on span "4.5: If else statements" at bounding box center [211, 324] width 305 height 19
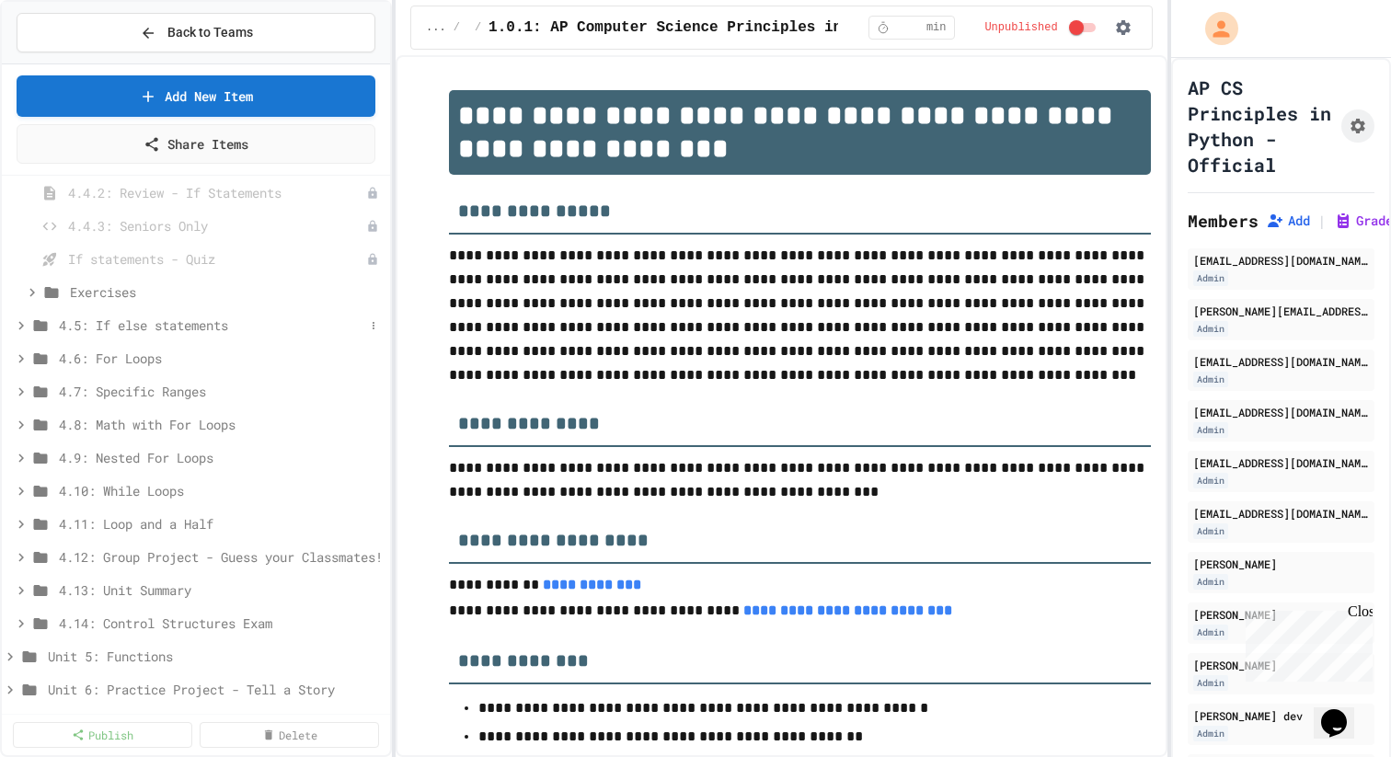
click at [361, 324] on span "4.5: If else statements" at bounding box center [211, 324] width 305 height 19
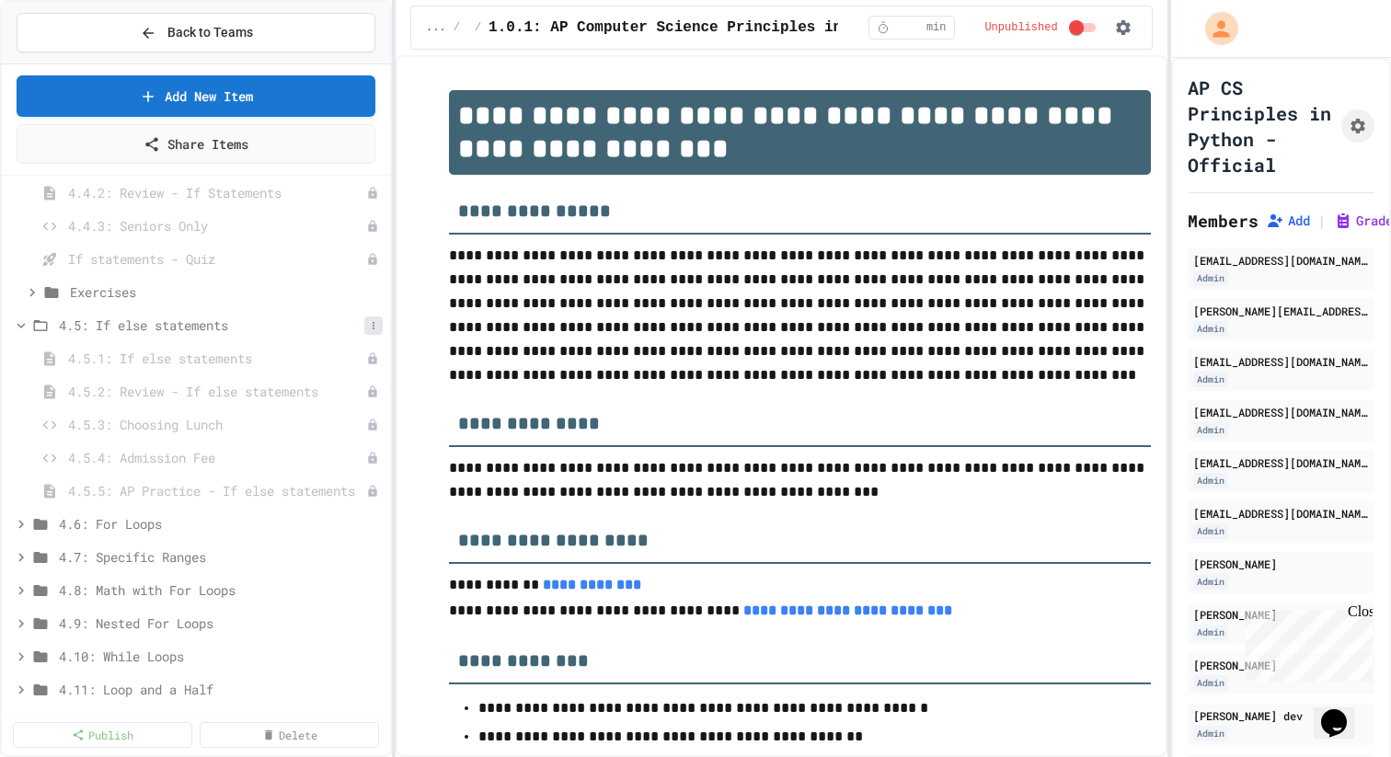
click at [380, 325] on button at bounding box center [373, 325] width 18 height 18
click at [364, 359] on button "Add Item" at bounding box center [327, 359] width 122 height 33
